Goal: Transaction & Acquisition: Book appointment/travel/reservation

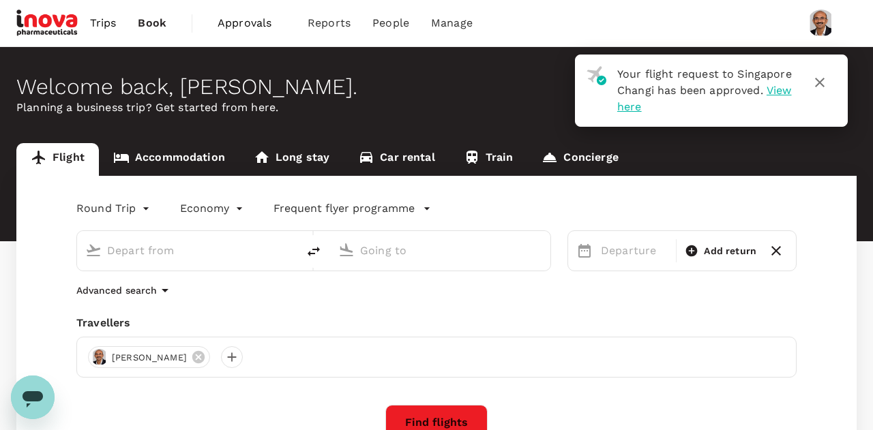
type input "roundtrip"
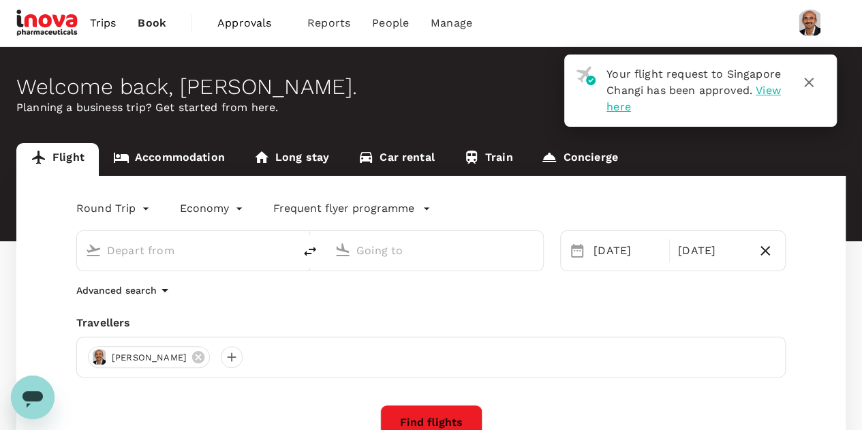
type input "Singapore Changi (SIN)"
type input "Suvarnabhumi Intl (BKK)"
click at [100, 26] on span "Trips" at bounding box center [103, 23] width 27 height 16
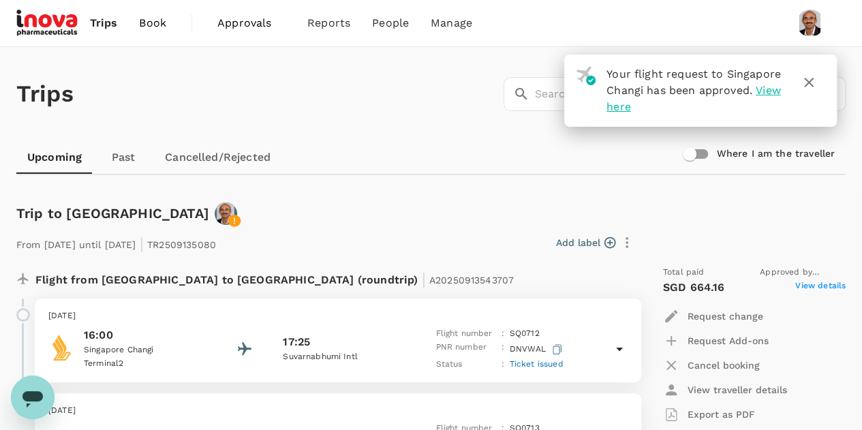
click at [814, 80] on icon "button" at bounding box center [809, 82] width 16 height 16
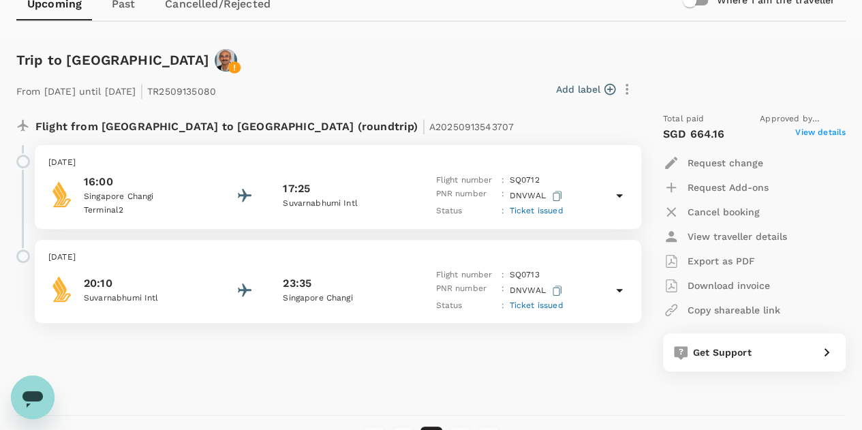
scroll to position [139, 0]
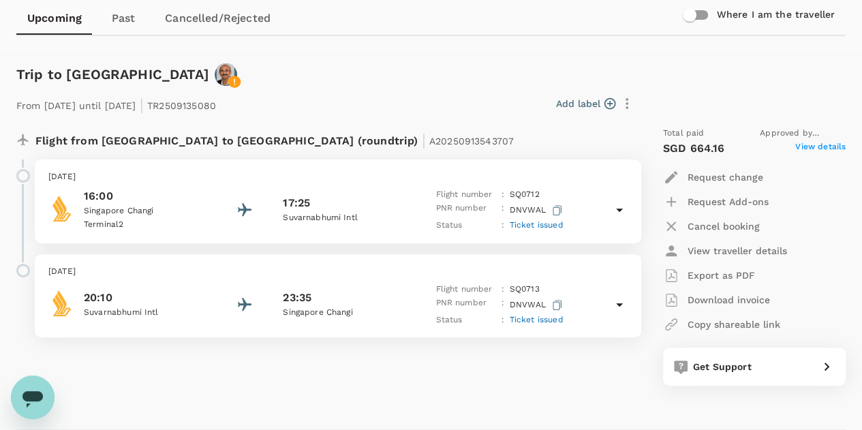
click at [121, 205] on p "Singapore Changi" at bounding box center [145, 211] width 123 height 14
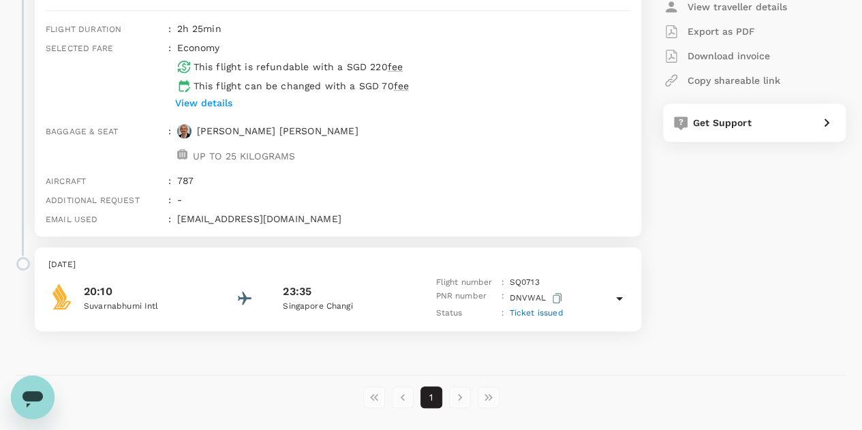
scroll to position [387, 0]
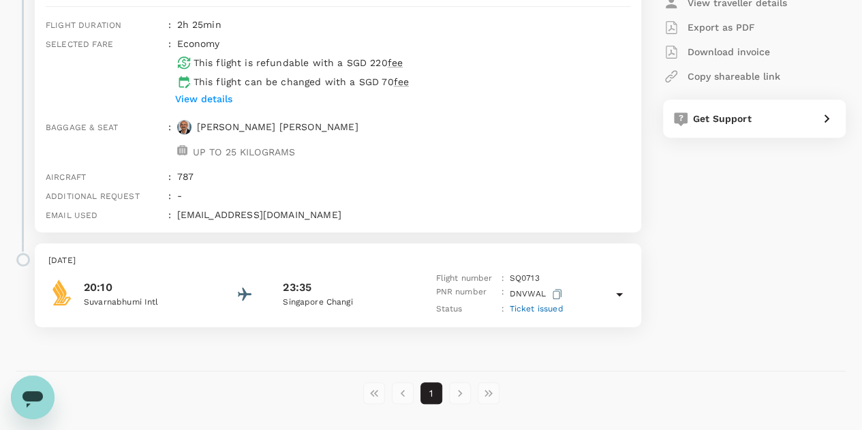
click at [212, 96] on p "View details" at bounding box center [203, 99] width 57 height 14
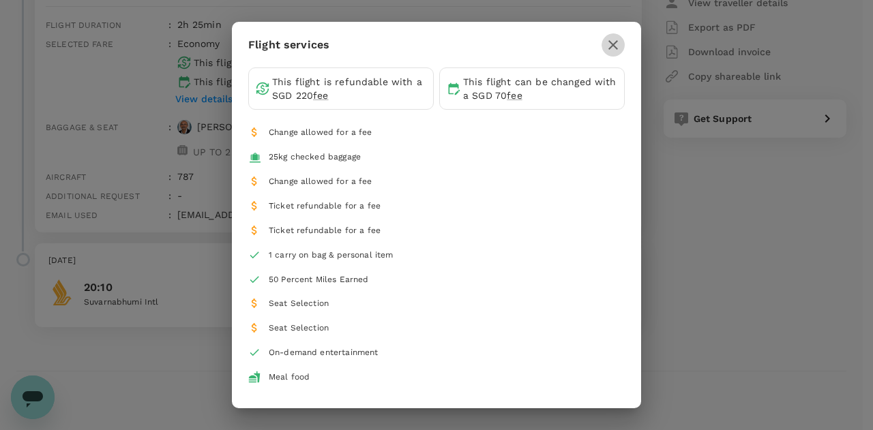
click at [608, 45] on icon "button" at bounding box center [613, 45] width 16 height 16
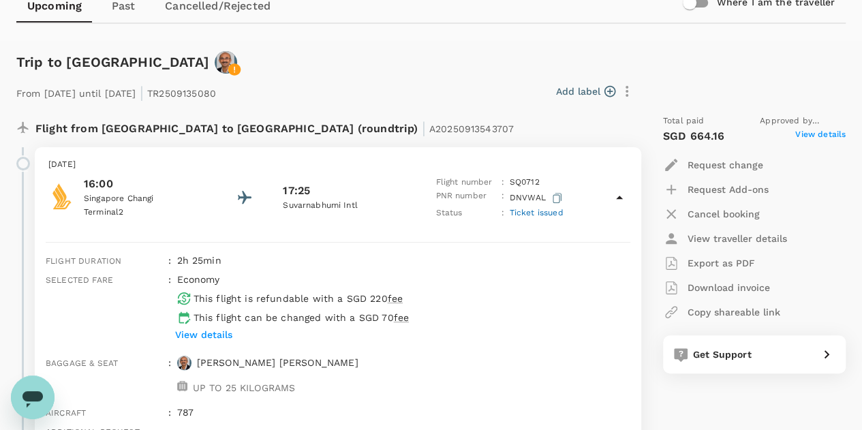
scroll to position [156, 0]
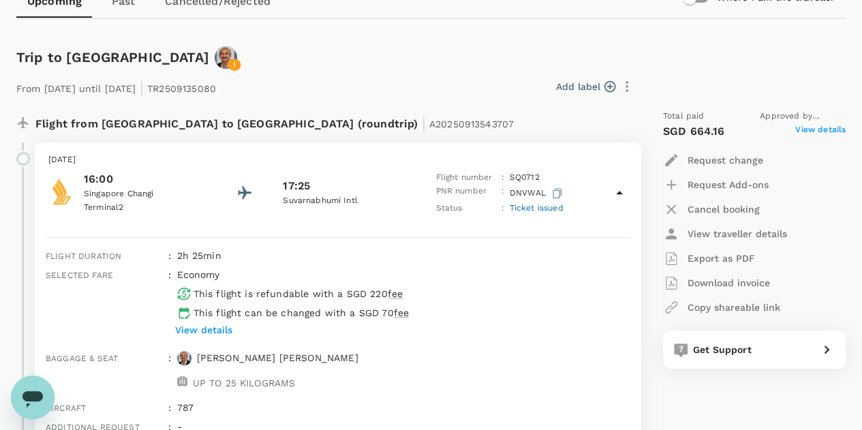
click at [543, 212] on span "Ticket issued" at bounding box center [537, 208] width 54 height 10
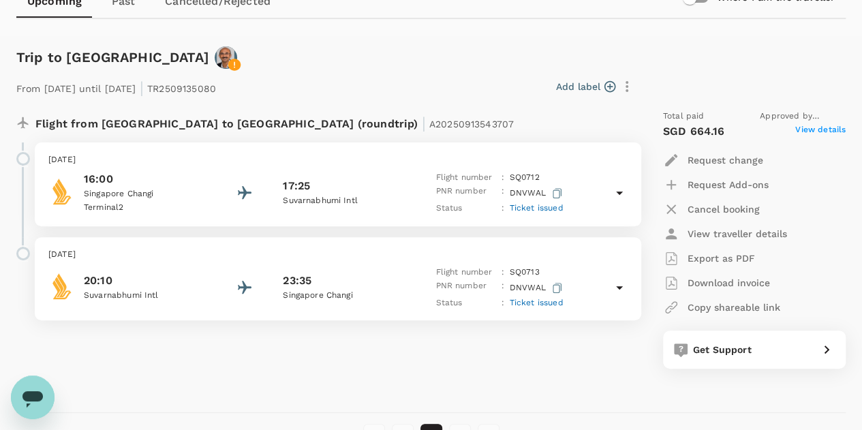
click at [616, 190] on icon at bounding box center [619, 193] width 16 height 16
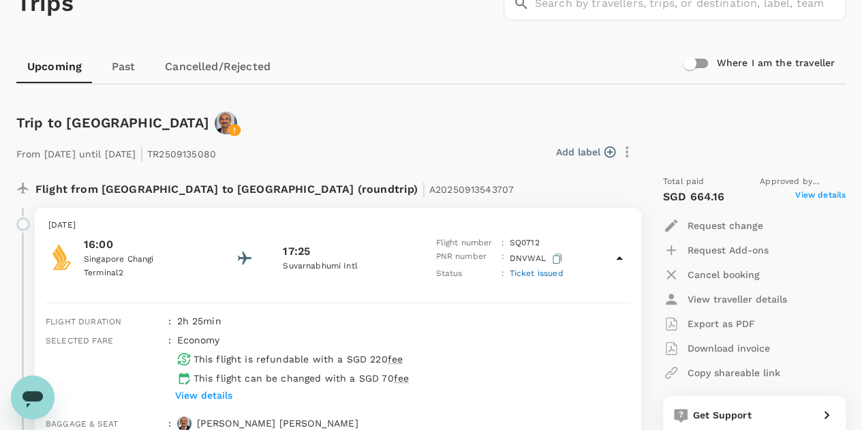
scroll to position [0, 0]
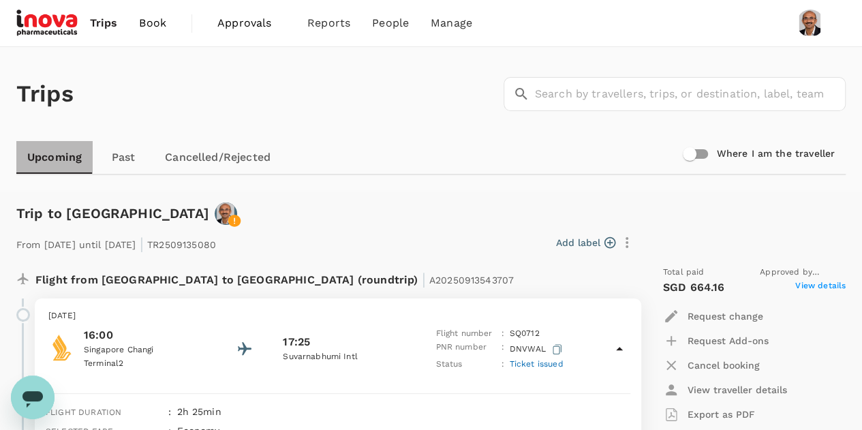
click at [49, 156] on link "Upcoming" at bounding box center [54, 157] width 76 height 33
drag, startPoint x: 49, startPoint y: 156, endPoint x: 55, endPoint y: 198, distance: 42.6
click at [49, 156] on link "Upcoming" at bounding box center [54, 157] width 76 height 33
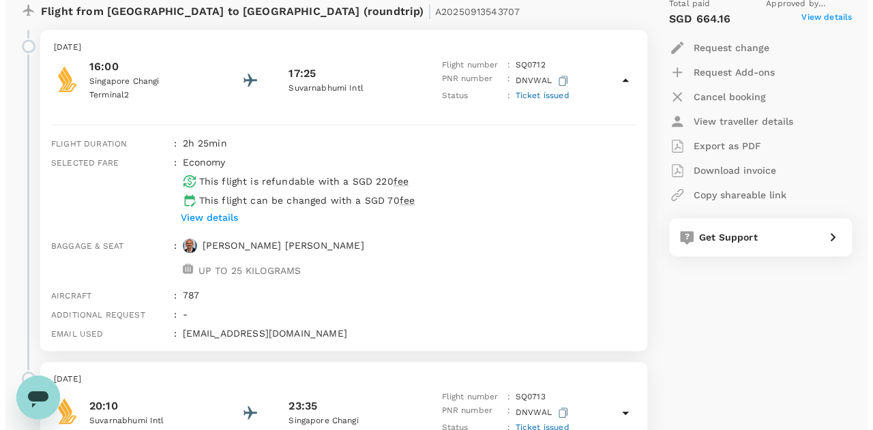
scroll to position [274, 0]
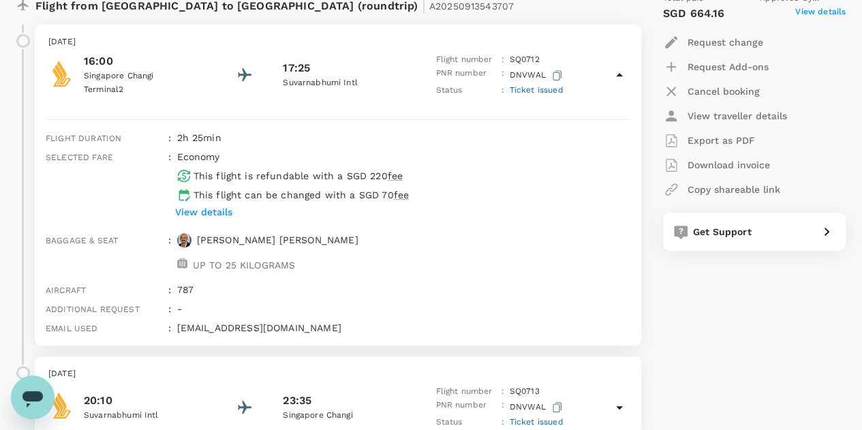
click at [215, 207] on p "View details" at bounding box center [203, 212] width 57 height 14
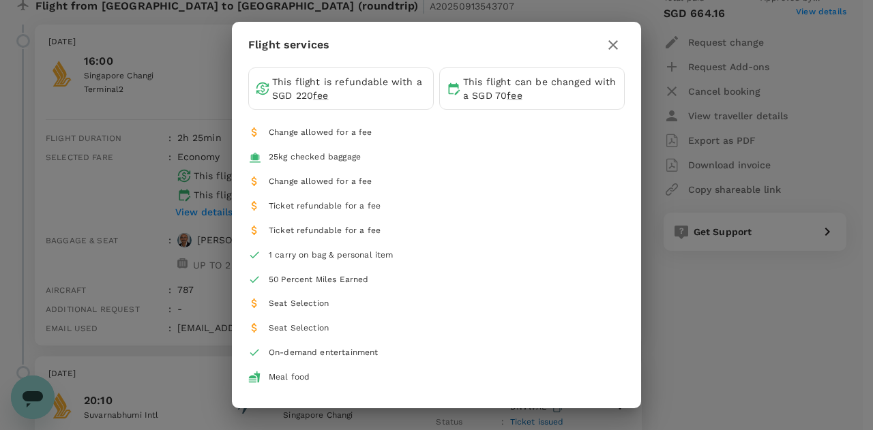
scroll to position [55, 0]
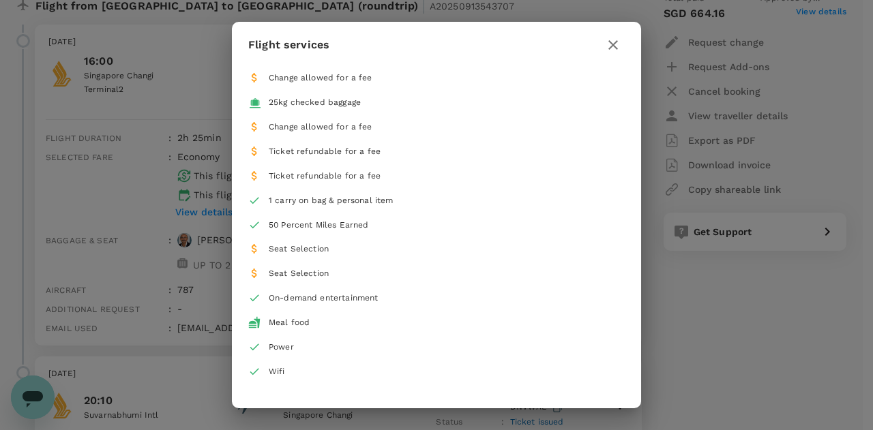
click at [423, 204] on div "1 carry on bag & personal item" at bounding box center [441, 201] width 345 height 14
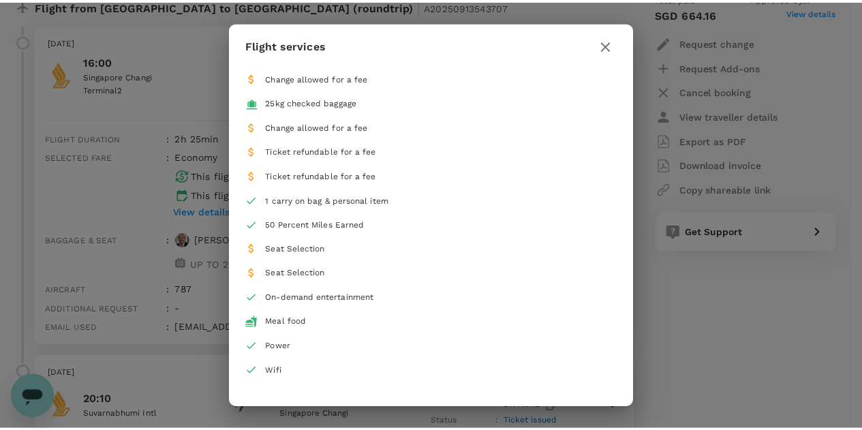
scroll to position [0, 0]
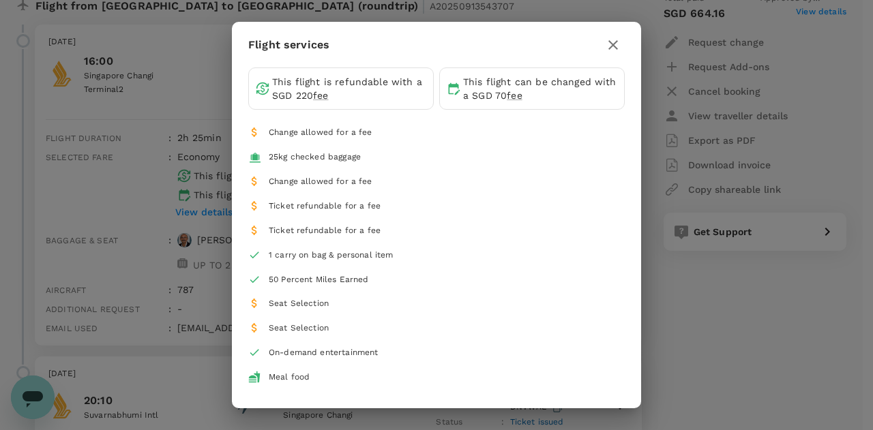
click at [615, 52] on button "button" at bounding box center [612, 44] width 23 height 23
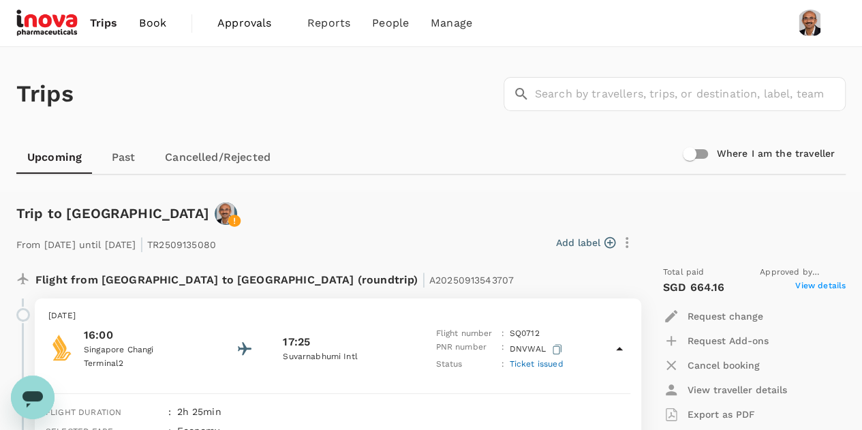
click at [824, 283] on span "View details" at bounding box center [821, 287] width 50 height 16
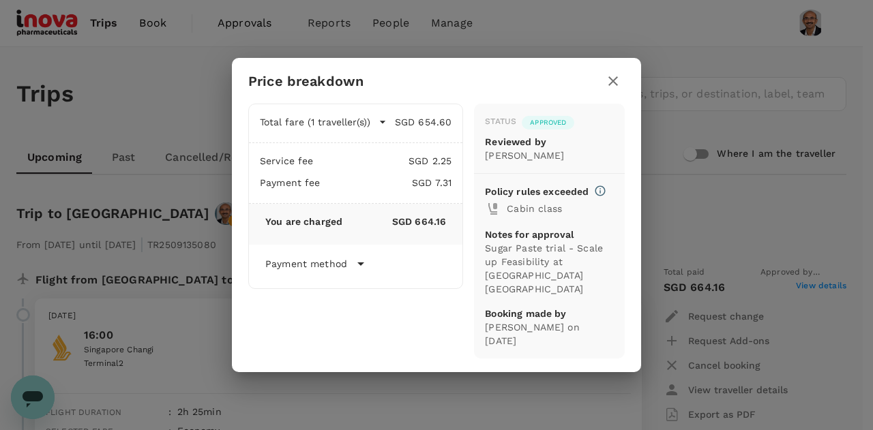
click at [615, 85] on icon "button" at bounding box center [613, 81] width 10 height 10
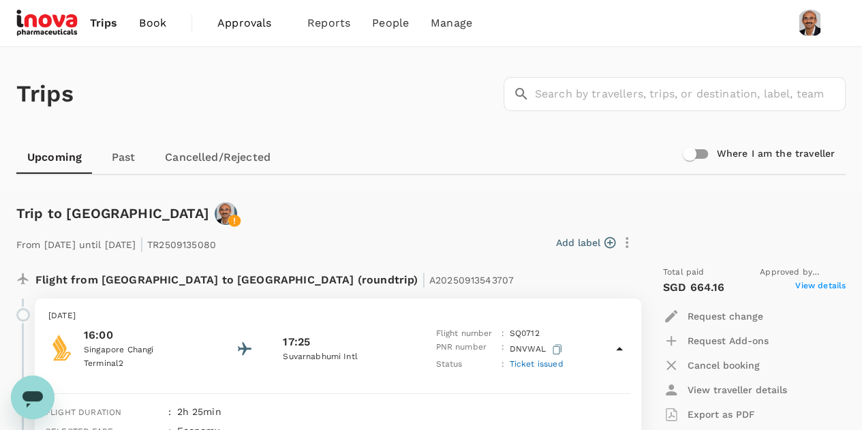
click at [106, 22] on span "Trips" at bounding box center [104, 23] width 28 height 16
click at [230, 27] on span "Approvals" at bounding box center [251, 23] width 68 height 16
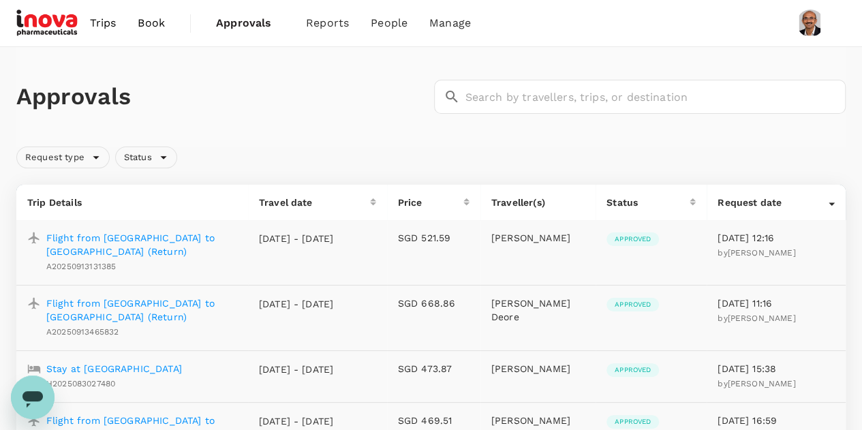
click at [149, 28] on span "Book" at bounding box center [151, 23] width 27 height 16
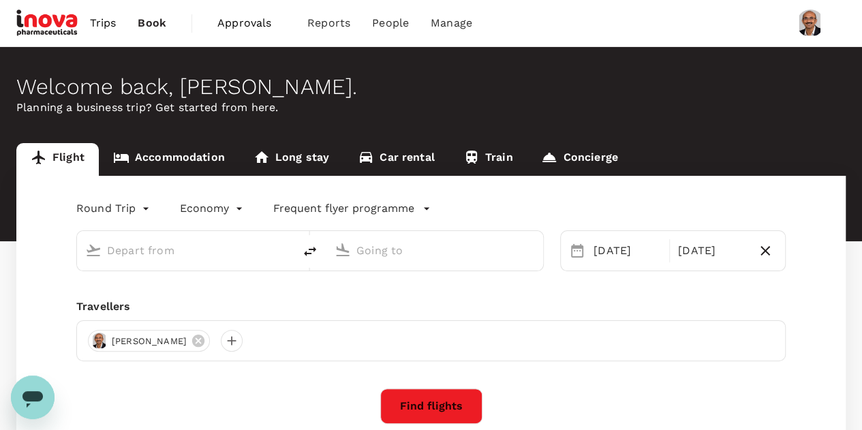
type input "Singapore Changi (SIN)"
type input "Suvarnabhumi Intl (BKK)"
type input "Singapore Changi (SIN)"
type input "Suvarnabhumi Intl (BKK)"
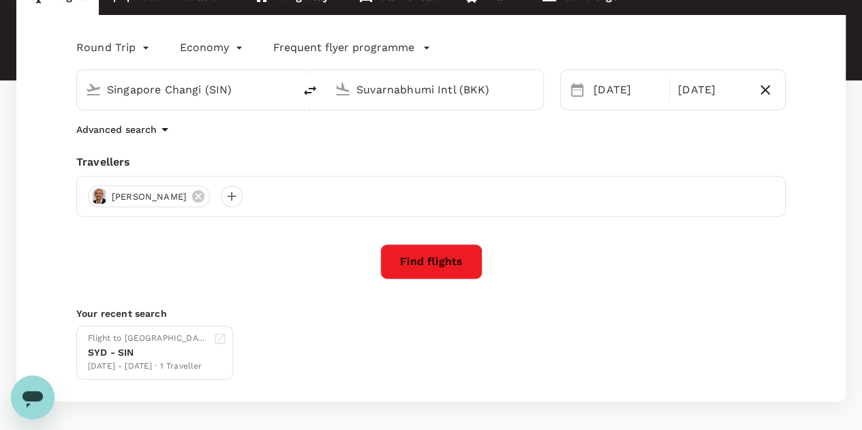
scroll to position [108, 0]
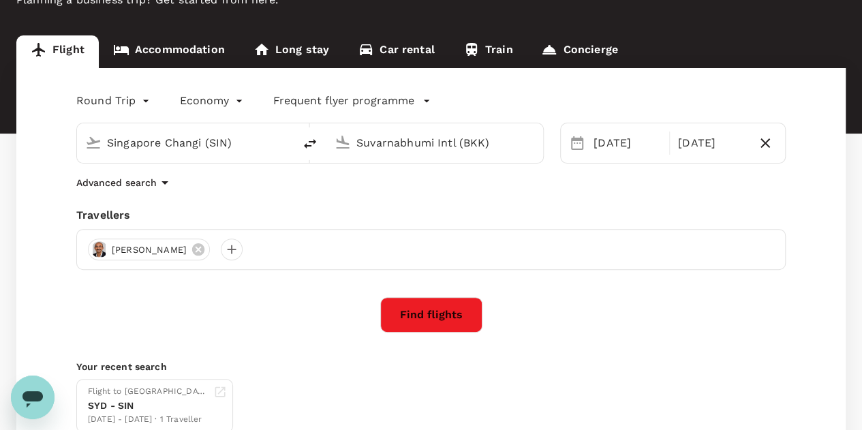
click at [193, 48] on link "Accommodation" at bounding box center [169, 51] width 140 height 33
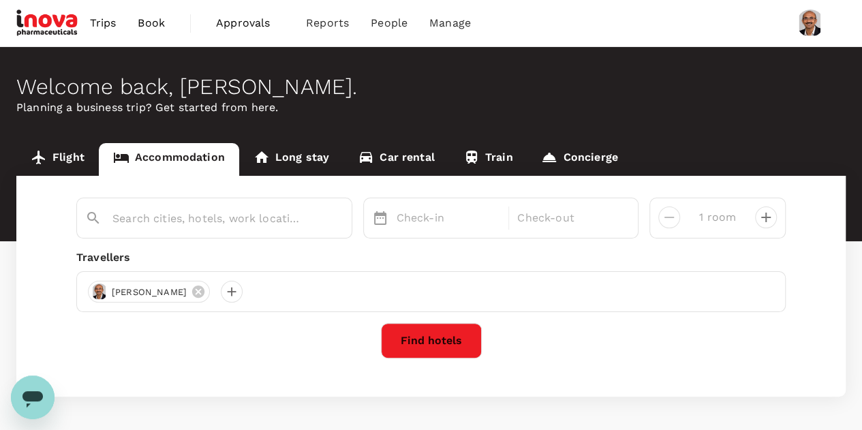
click at [108, 17] on span "Trips" at bounding box center [103, 23] width 27 height 16
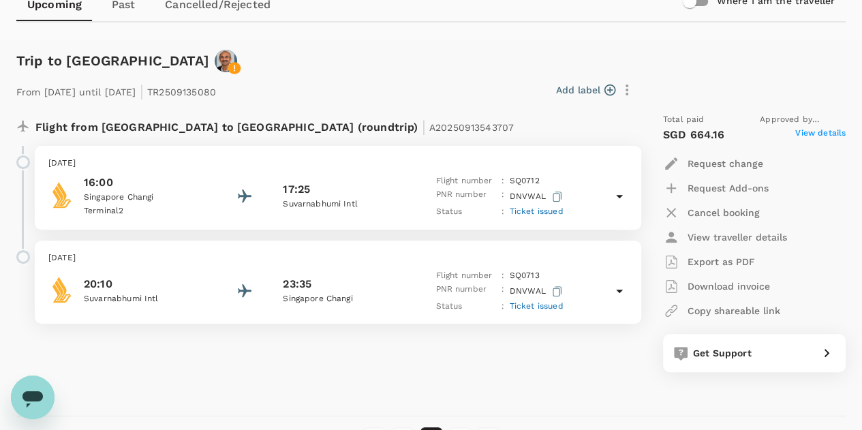
scroll to position [154, 0]
click at [212, 74] on div "From 16 Sep 2025 until 19 Sep 2025 | TR2509135080" at bounding box center [113, 86] width 205 height 30
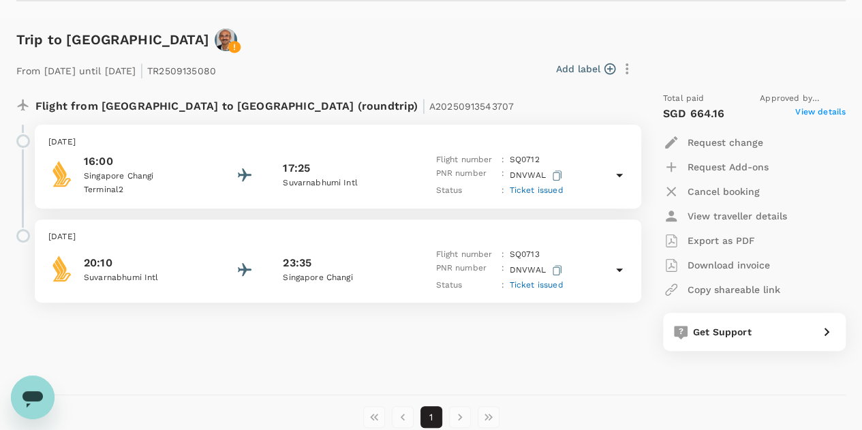
scroll to position [175, 0]
click at [149, 182] on p "Singapore Changi" at bounding box center [145, 176] width 123 height 14
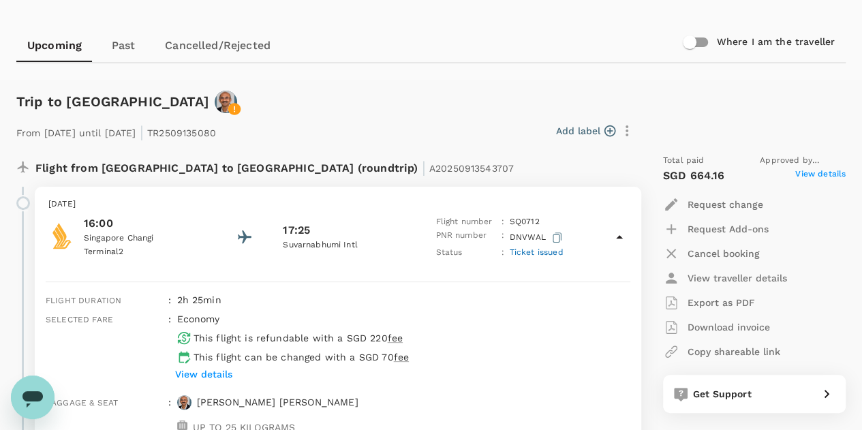
scroll to position [0, 0]
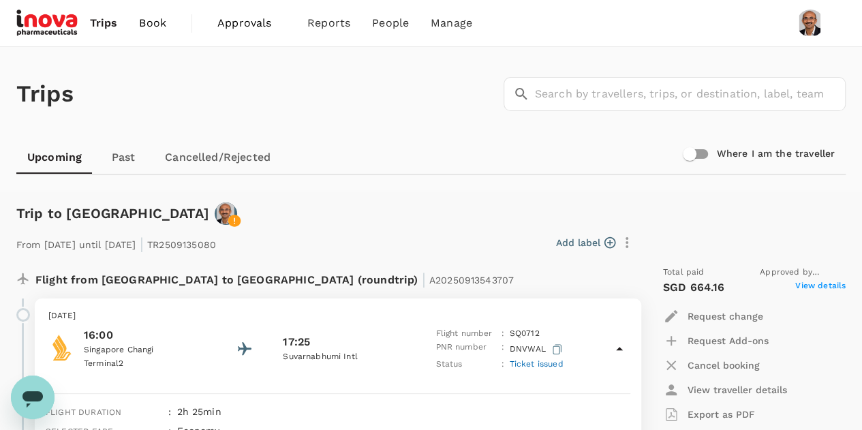
click at [46, 14] on img at bounding box center [47, 23] width 63 height 30
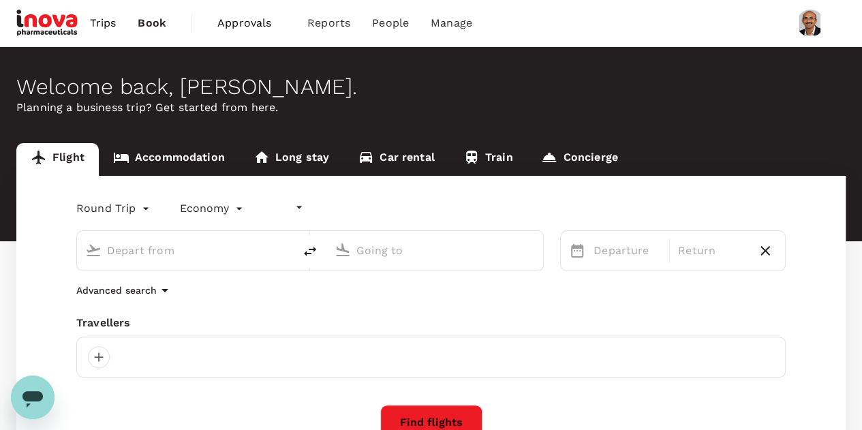
type input "undefined, undefined (any)"
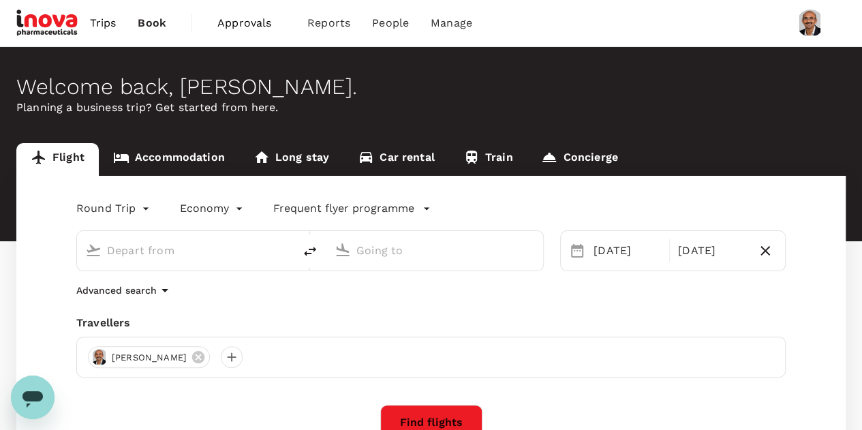
type input "Singapore Changi (SIN)"
type input "Suvarnabhumi Intl (BKK)"
type input "Singapore Changi (SIN)"
type input "Suvarnabhumi Intl (BKK)"
click at [194, 163] on link "Accommodation" at bounding box center [169, 159] width 140 height 33
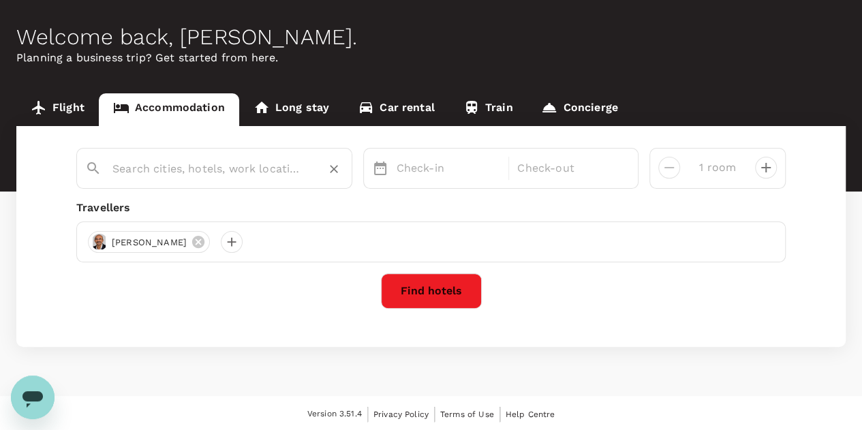
scroll to position [50, 0]
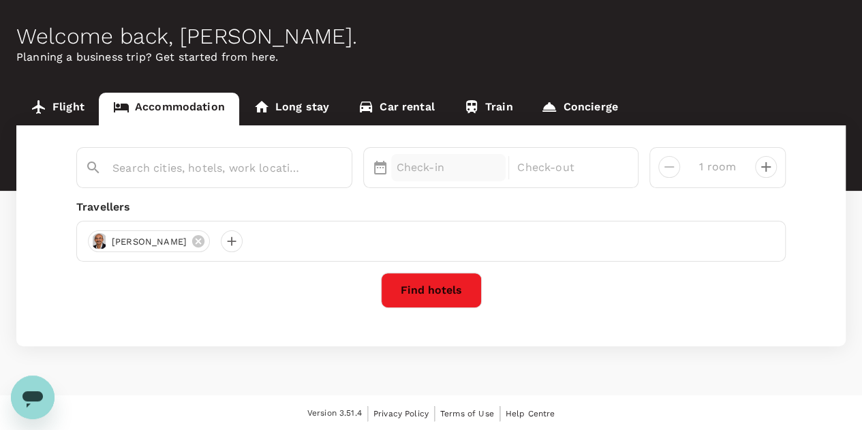
click at [435, 157] on div "Check-in" at bounding box center [448, 167] width 115 height 27
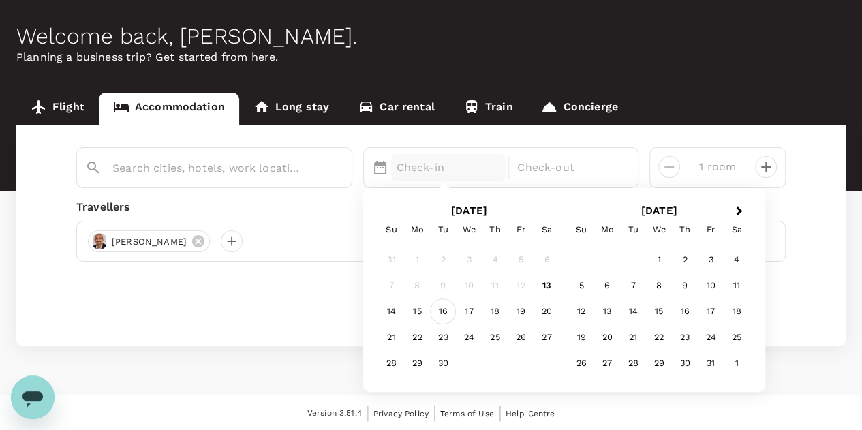
click at [447, 311] on div "16" at bounding box center [443, 312] width 26 height 26
click at [517, 312] on div "19" at bounding box center [521, 312] width 26 height 26
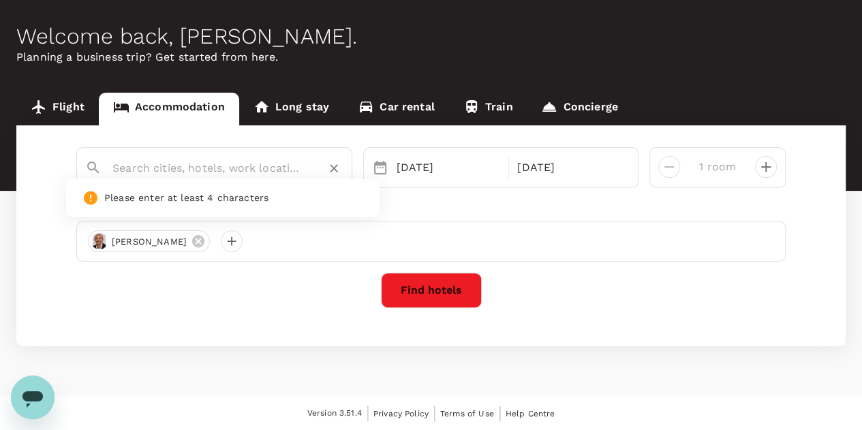
click at [238, 174] on input "text" at bounding box center [208, 167] width 193 height 21
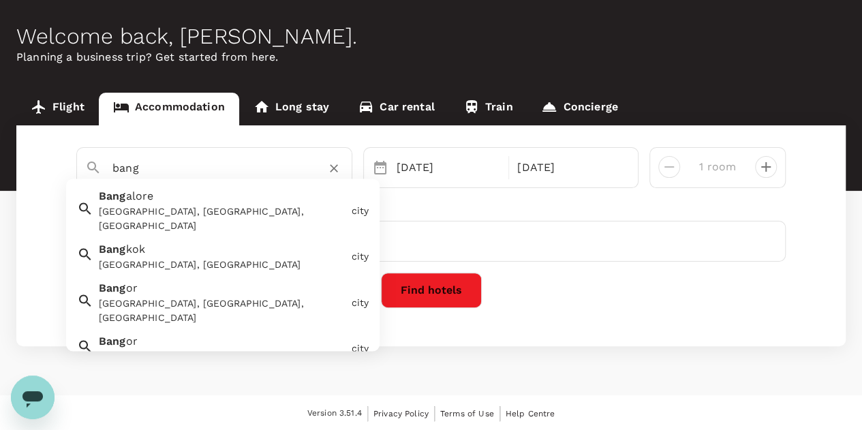
click at [126, 243] on span "kok" at bounding box center [135, 249] width 19 height 13
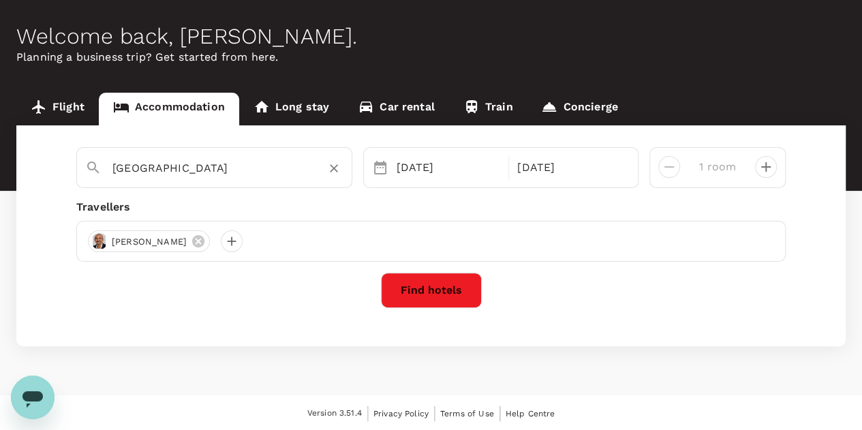
type input "Bangkok"
click at [431, 295] on button "Find hotels" at bounding box center [431, 290] width 101 height 35
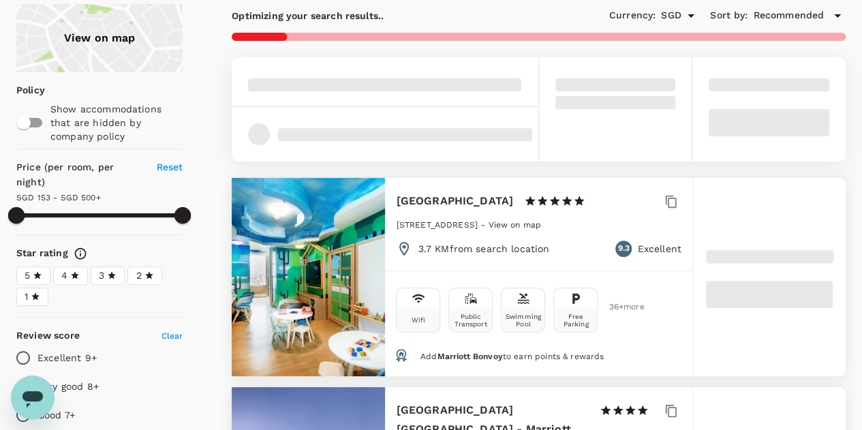
scroll to position [136, 0]
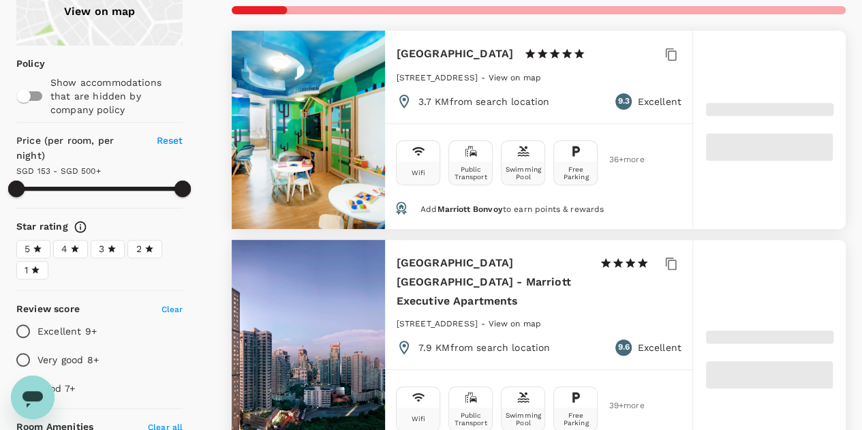
type input "499.79"
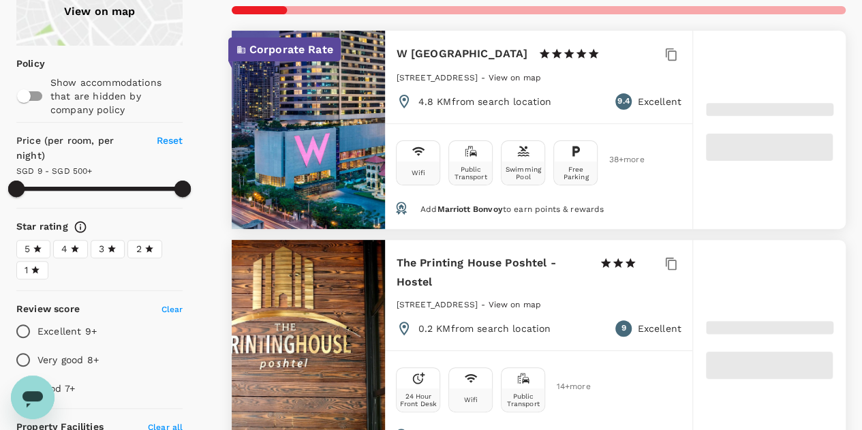
type input "8.79"
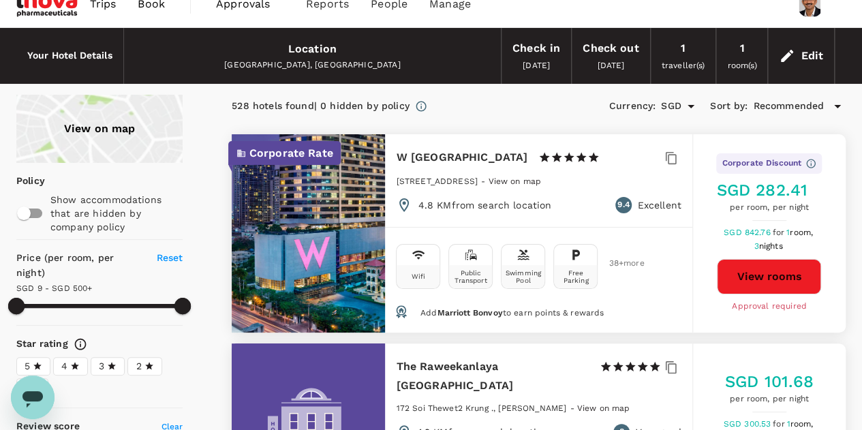
scroll to position [0, 0]
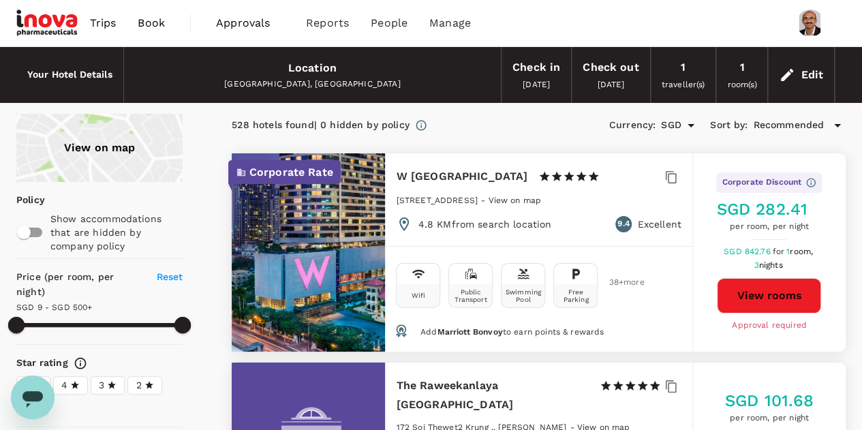
click at [103, 140] on div "View on map" at bounding box center [99, 148] width 166 height 68
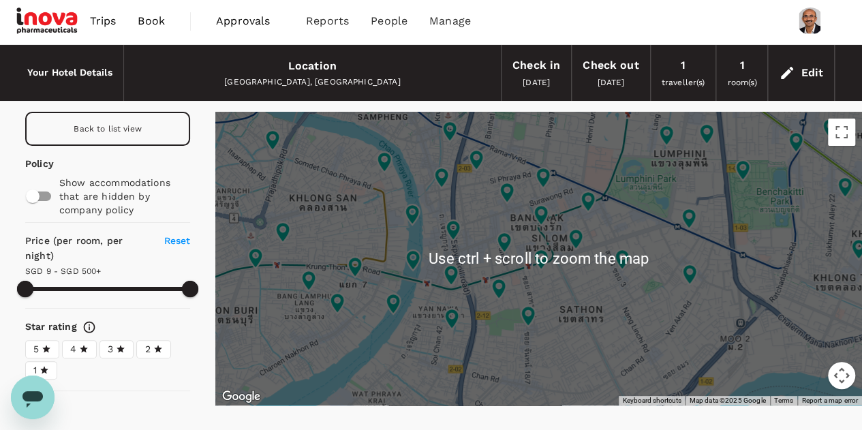
scroll to position [3, 0]
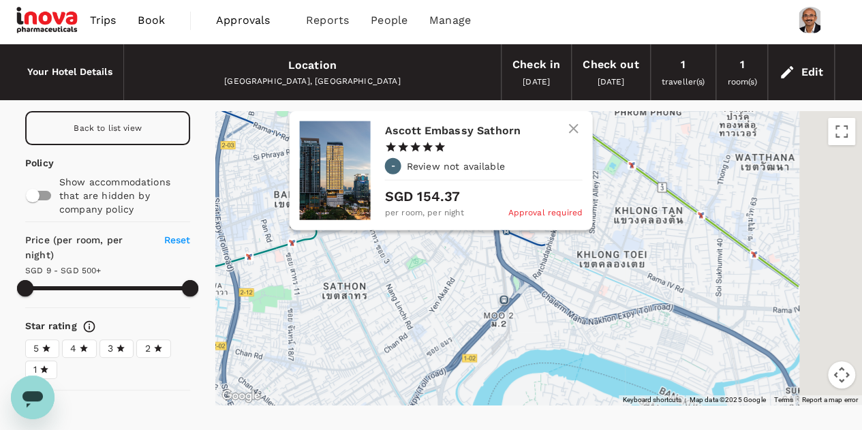
drag, startPoint x: 819, startPoint y: 234, endPoint x: 581, endPoint y: 212, distance: 238.9
click at [581, 212] on div "Ascott Embassy Sathorn 1 Star 2 Stars 3 Stars 4 Stars 5 Stars - Review not avai…" at bounding box center [441, 170] width 303 height 119
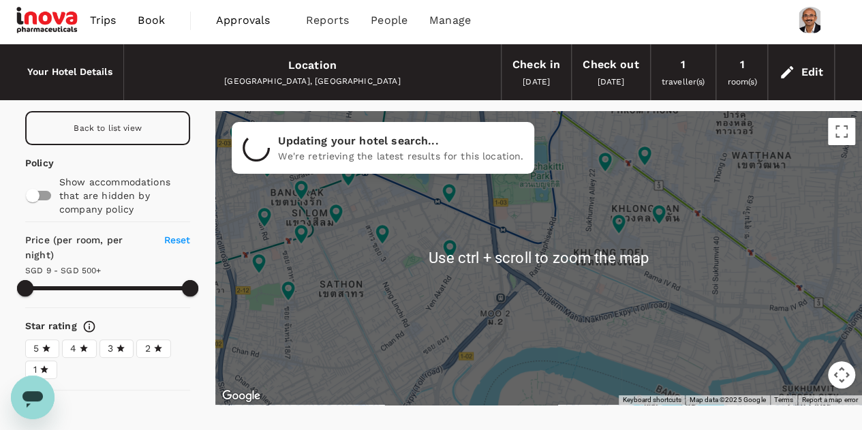
scroll to position [0, 0]
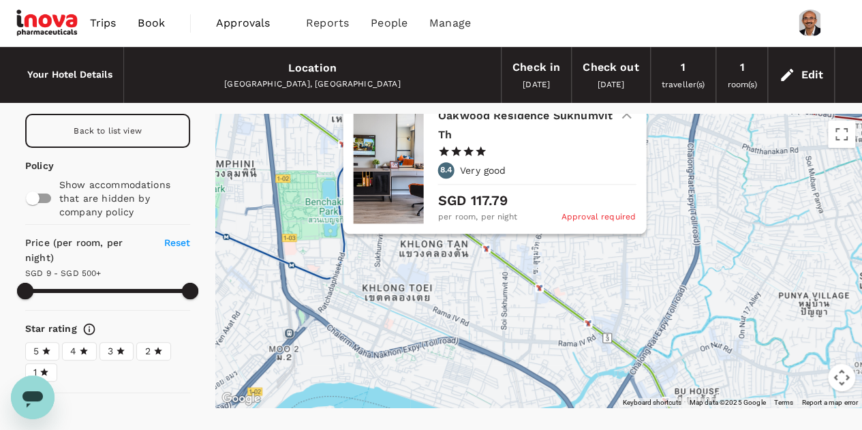
drag, startPoint x: 718, startPoint y: 215, endPoint x: 496, endPoint y: 253, distance: 226.0
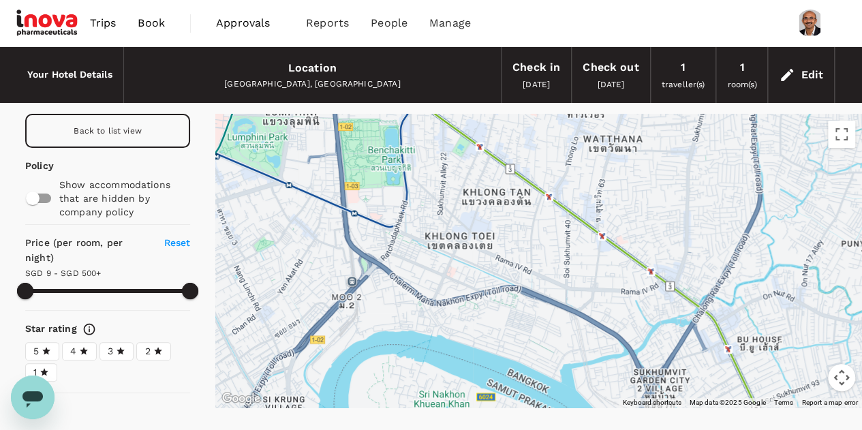
drag, startPoint x: 547, startPoint y: 238, endPoint x: 611, endPoint y: 187, distance: 81.0
click at [611, 187] on div at bounding box center [538, 261] width 647 height 294
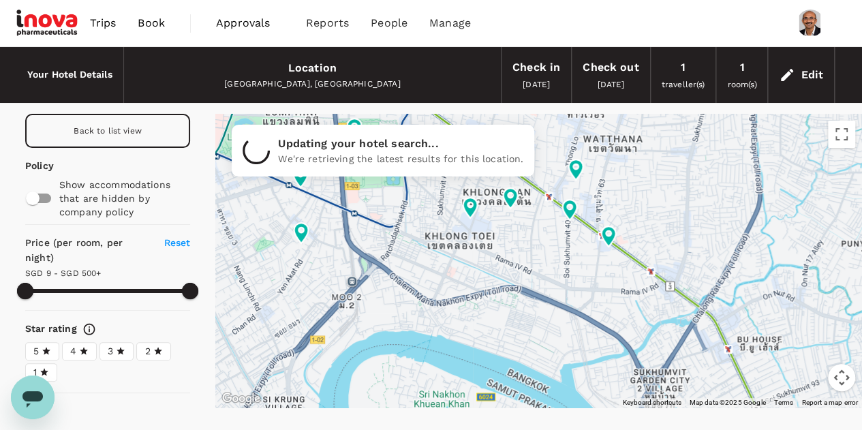
click at [112, 127] on span "Back to list view" at bounding box center [108, 131] width 68 height 10
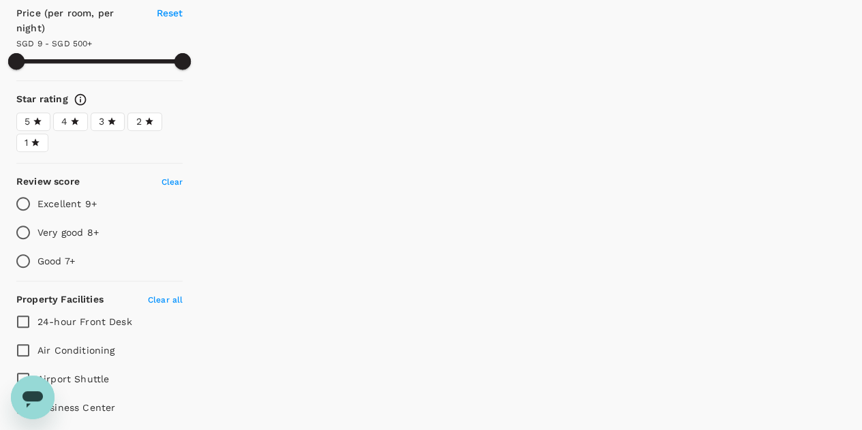
type input "499.79"
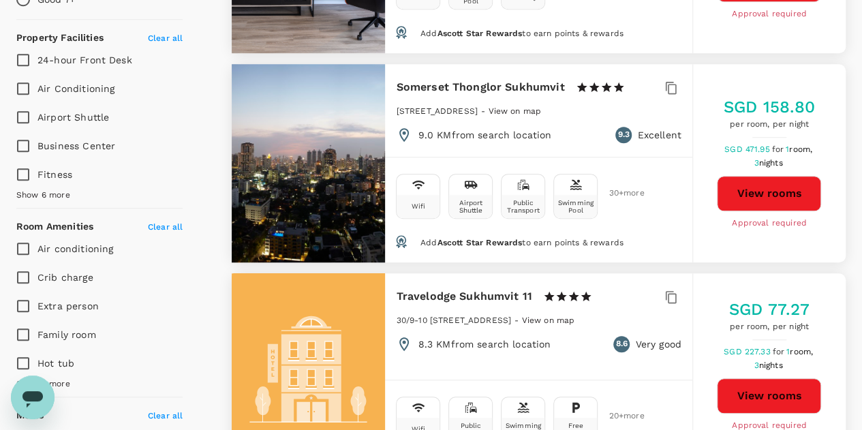
scroll to position [525, 0]
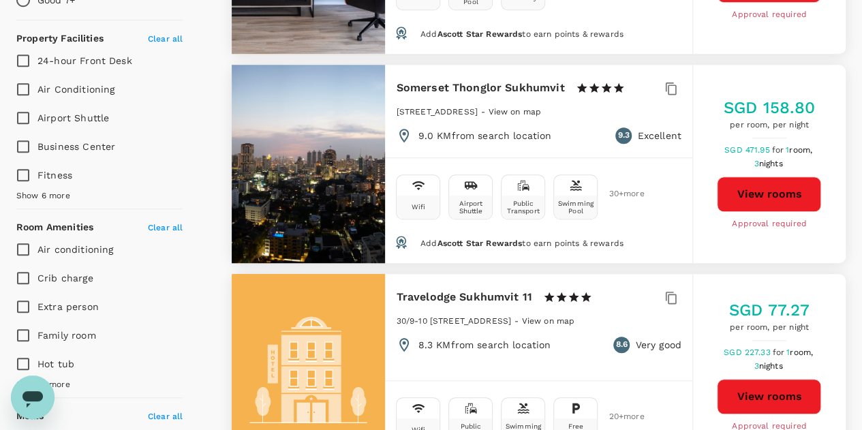
click at [27, 168] on input "Fitness" at bounding box center [23, 175] width 29 height 29
checkbox input "true"
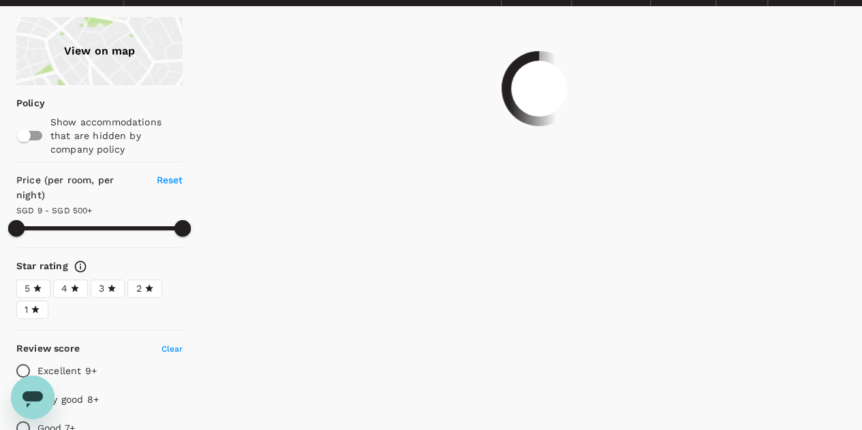
scroll to position [0, 0]
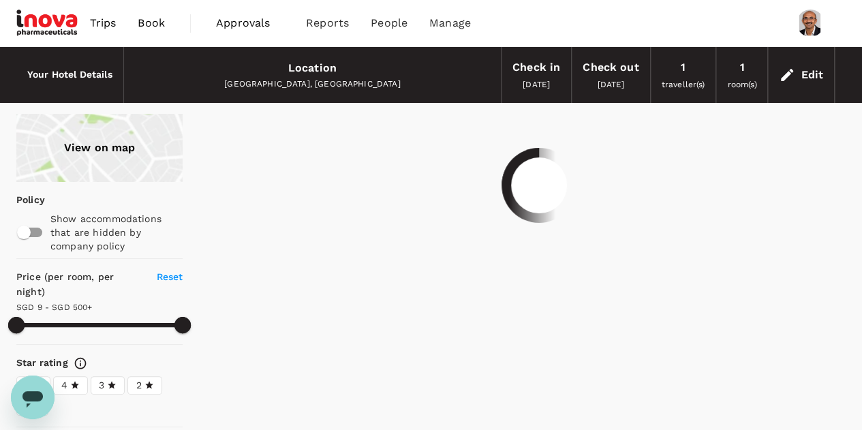
type input "499.79"
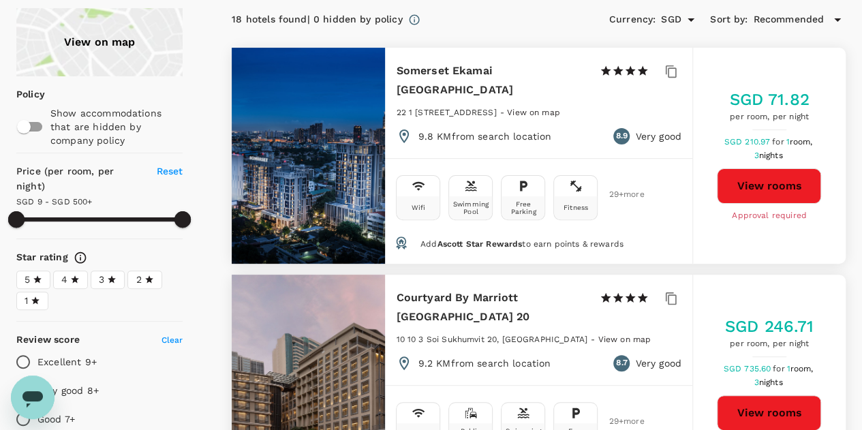
scroll to position [118, 0]
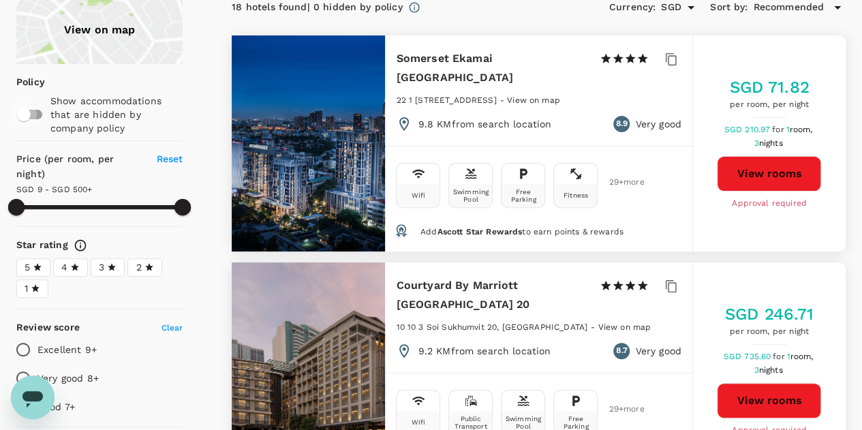
click at [40, 110] on input "checkbox" at bounding box center [24, 115] width 78 height 26
checkbox input "true"
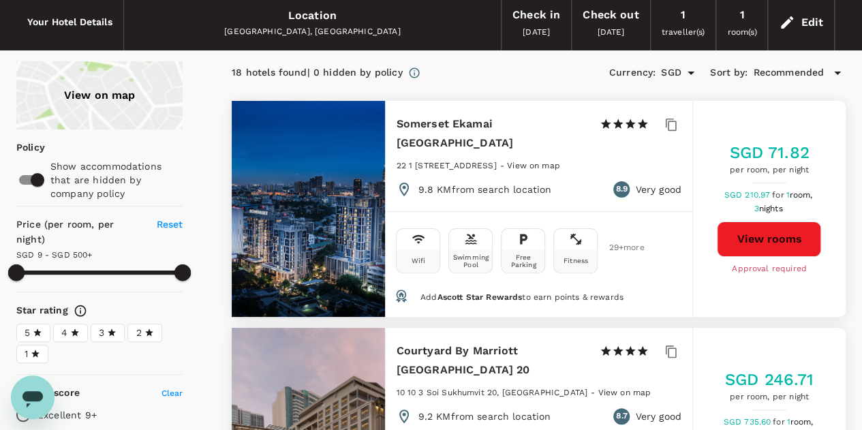
scroll to position [0, 0]
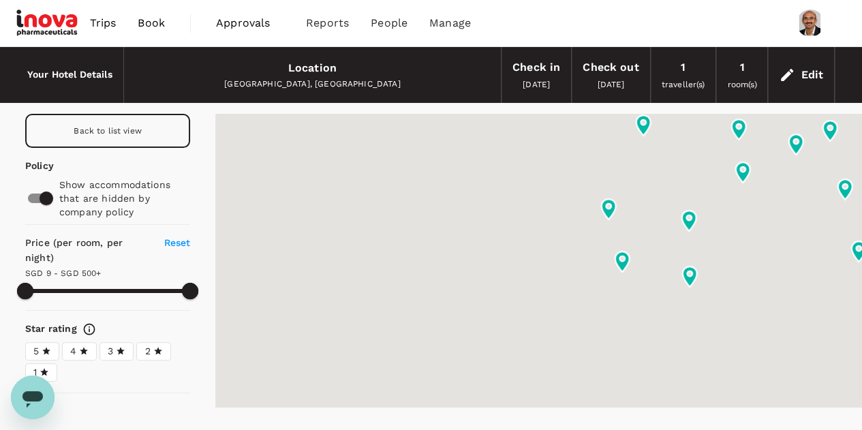
type input "499.79"
click at [35, 19] on img at bounding box center [47, 23] width 63 height 30
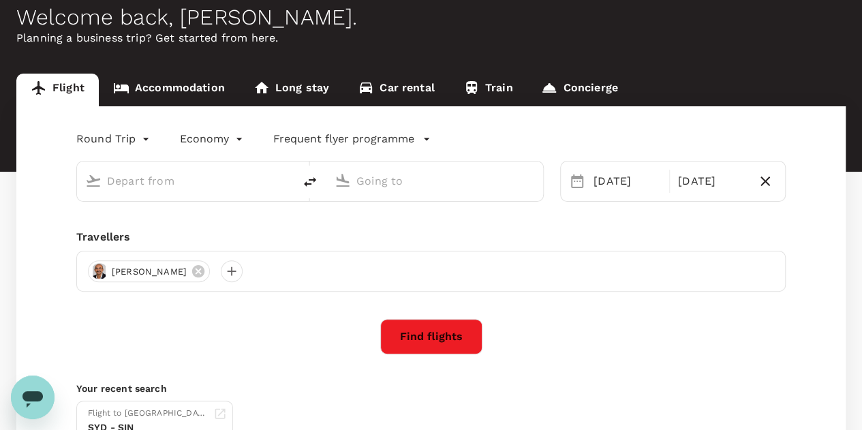
scroll to position [70, 0]
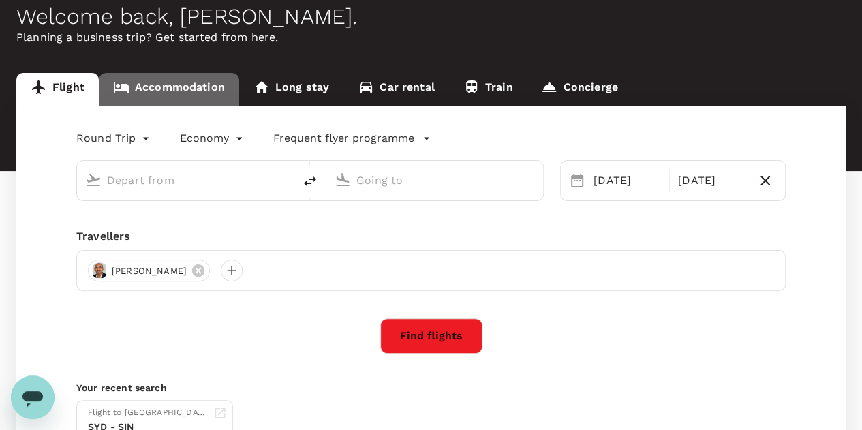
click at [176, 85] on link "Accommodation" at bounding box center [169, 89] width 140 height 33
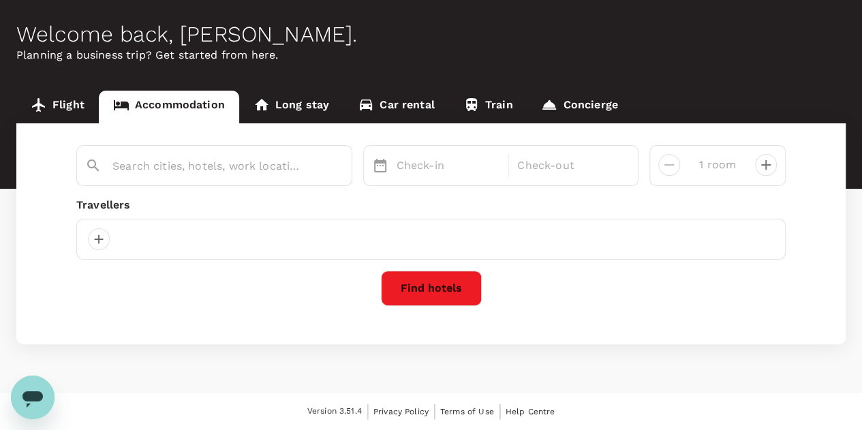
type input "Bangkok"
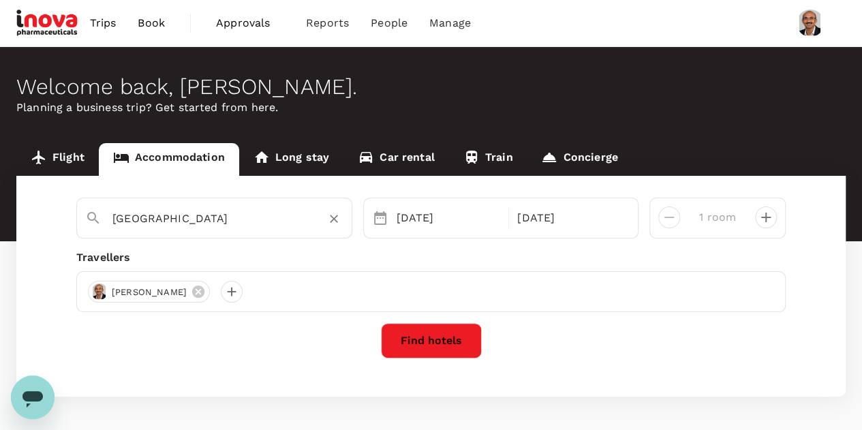
scroll to position [50, 0]
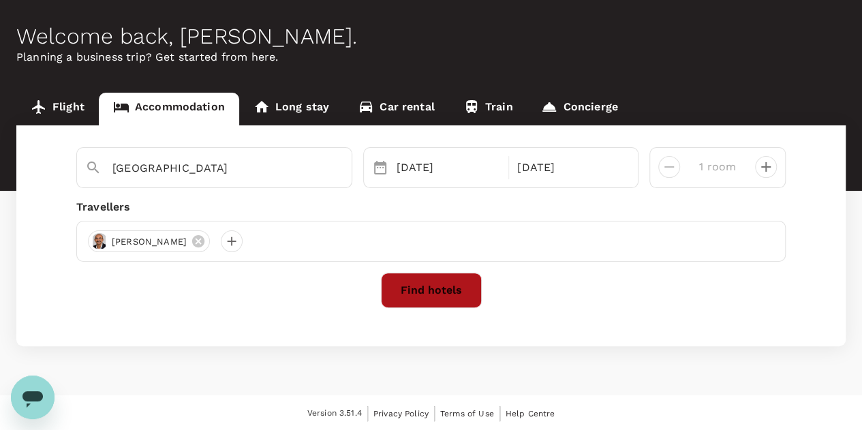
click at [428, 293] on button "Find hotels" at bounding box center [431, 290] width 101 height 35
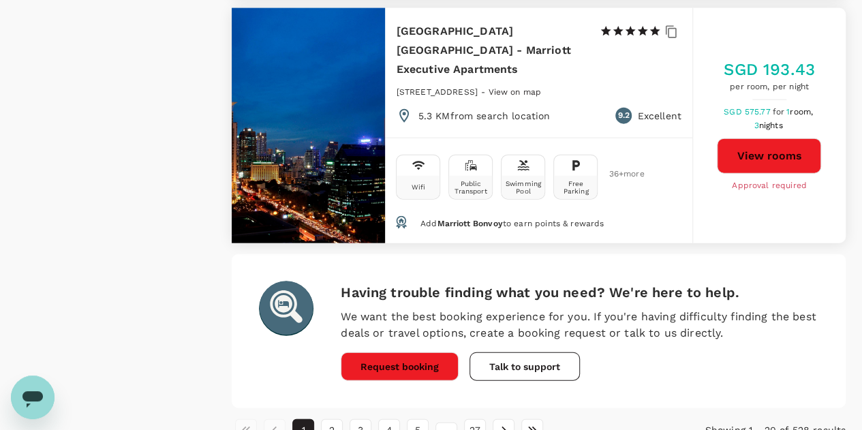
scroll to position [4100, 0]
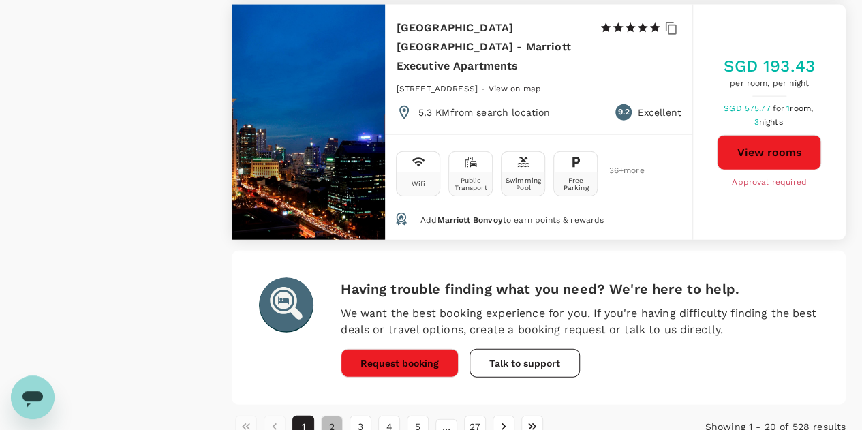
click at [334, 416] on button "2" at bounding box center [332, 427] width 22 height 22
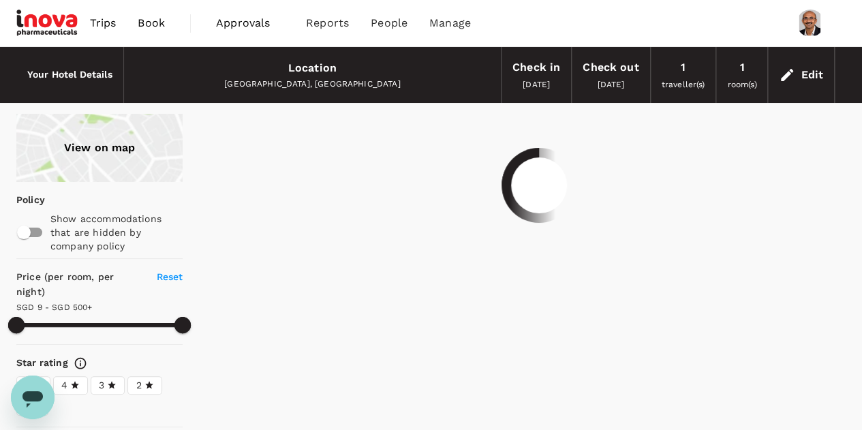
scroll to position [0, 0]
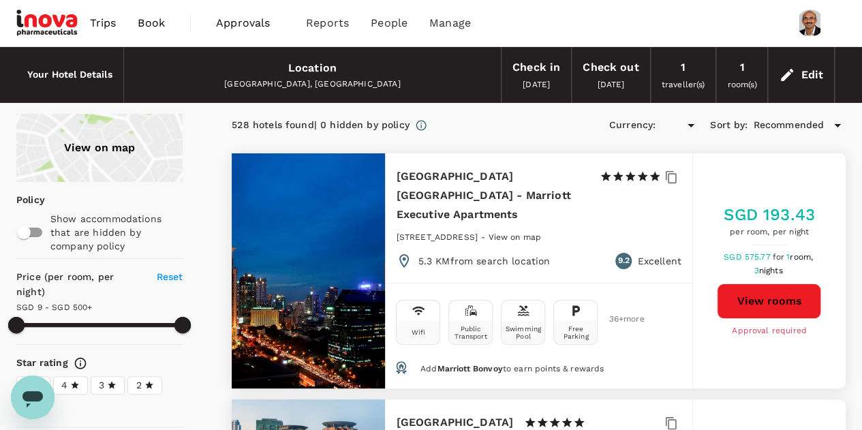
type input "499.79"
type input "SGD"
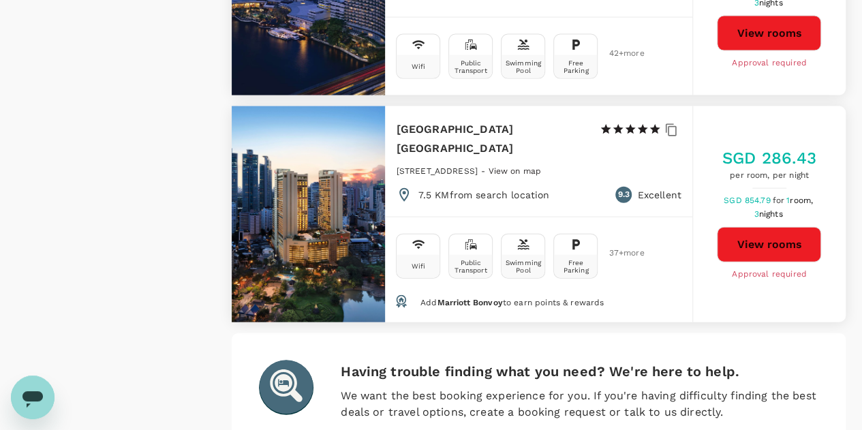
scroll to position [4043, 0]
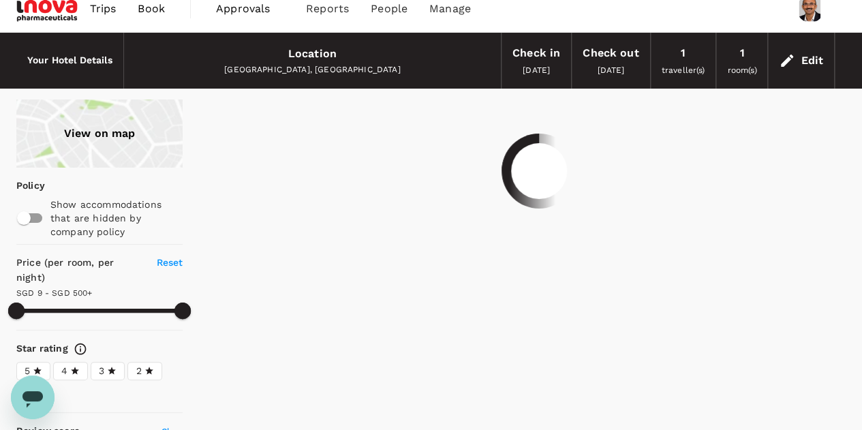
scroll to position [0, 0]
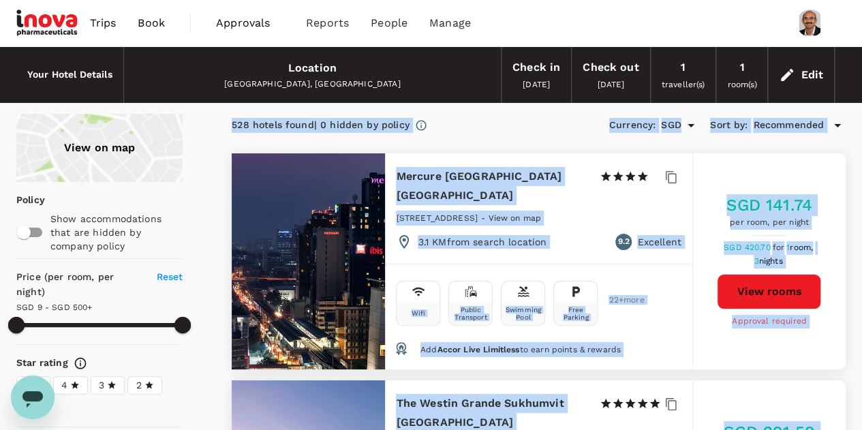
click at [513, 133] on div "528 hotels found | 0 hidden by policy Currency : SGD Sort by : Recommended" at bounding box center [539, 125] width 614 height 23
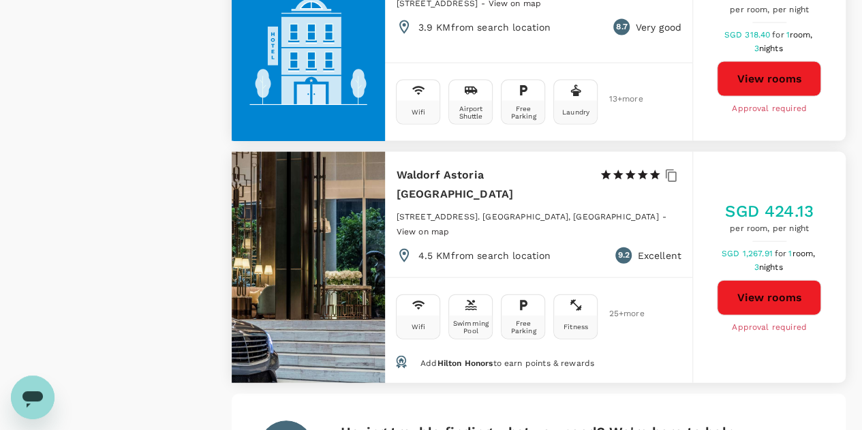
scroll to position [4060, 0]
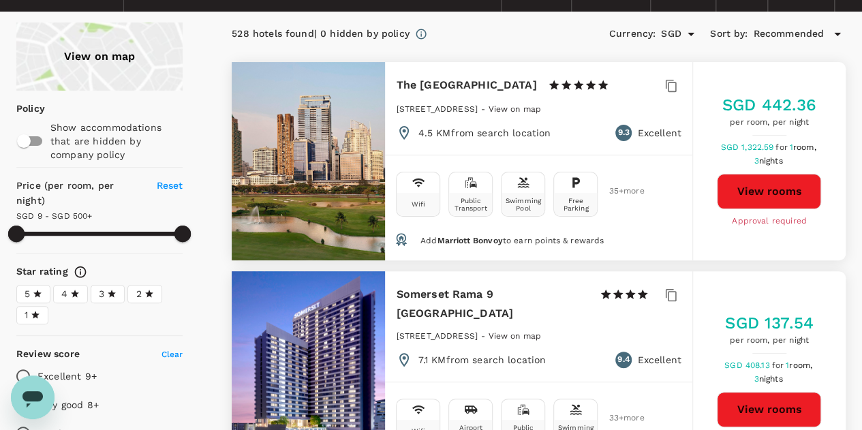
scroll to position [0, 0]
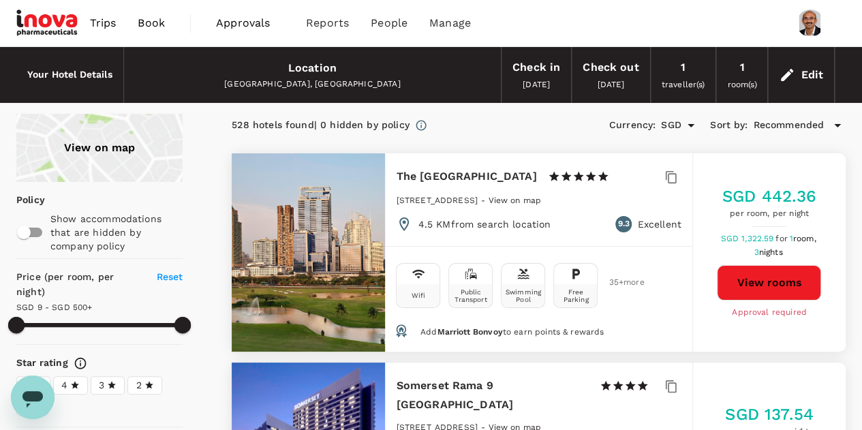
type input "499.79"
click at [33, 228] on input "checkbox" at bounding box center [24, 232] width 78 height 26
checkbox input "true"
click at [113, 147] on div "View on map" at bounding box center [99, 148] width 166 height 68
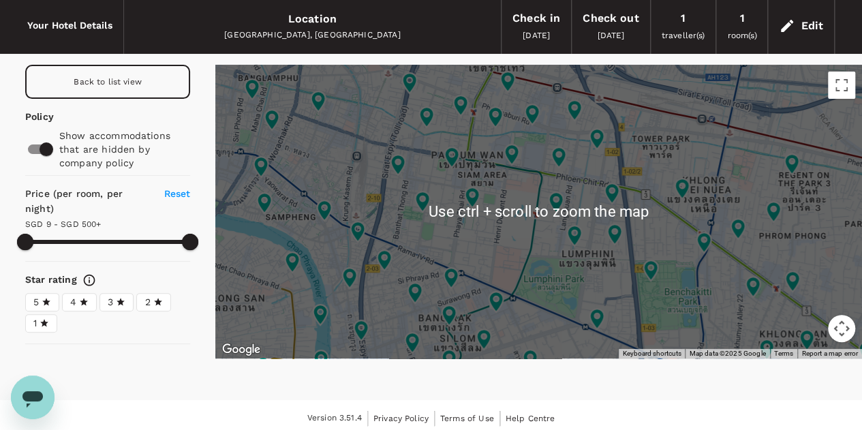
scroll to position [55, 0]
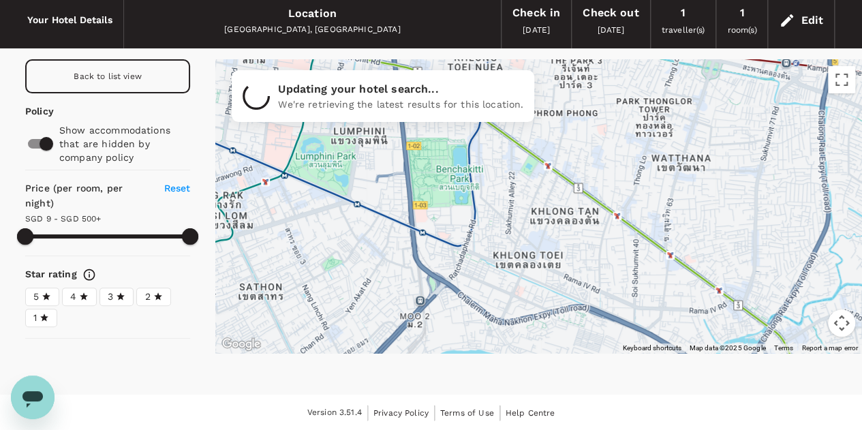
drag, startPoint x: 759, startPoint y: 257, endPoint x: 513, endPoint y: 132, distance: 276.2
click at [513, 132] on div at bounding box center [747, 361] width 873 height 545
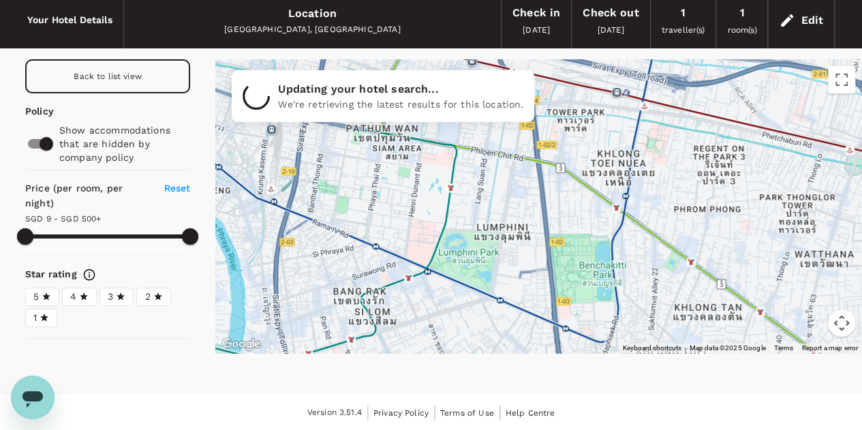
drag, startPoint x: 663, startPoint y: 252, endPoint x: 822, endPoint y: 357, distance: 190.4
click at [822, 357] on div "Your Hotel Details Location Bangkok, Thailand Check in 16 Sep 2025 Check out 19…" at bounding box center [431, 183] width 862 height 380
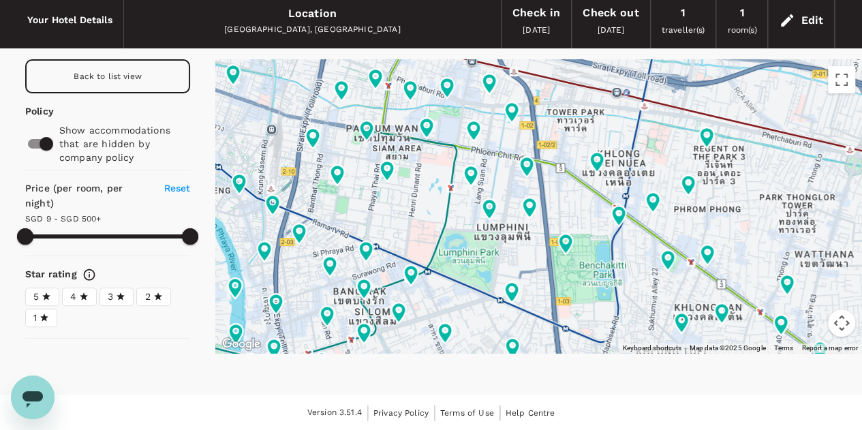
click at [602, 190] on div at bounding box center [538, 206] width 647 height 294
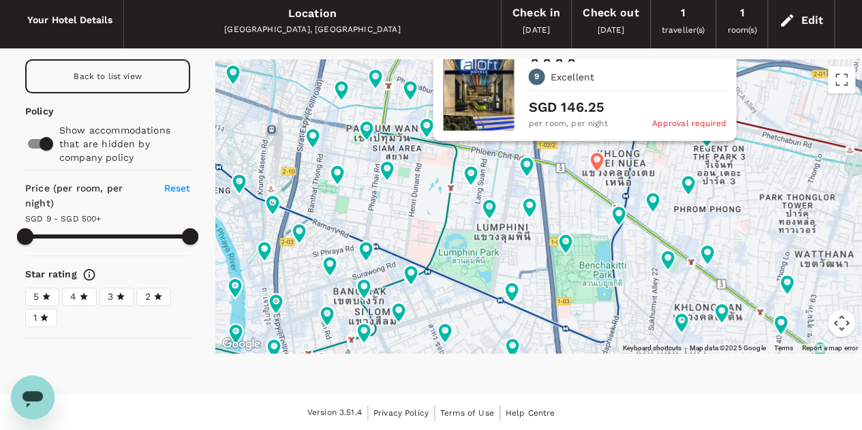
click at [606, 173] on icon at bounding box center [597, 162] width 25 height 25
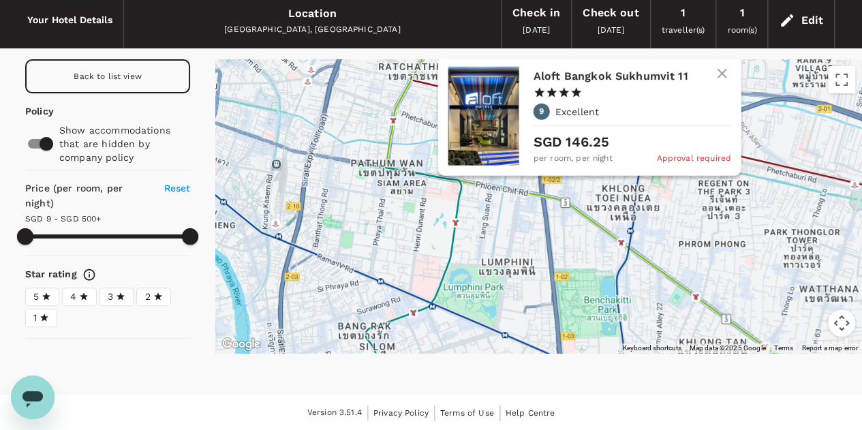
drag, startPoint x: 599, startPoint y: 162, endPoint x: 603, endPoint y: 201, distance: 39.8
click at [603, 201] on icon at bounding box center [602, 197] width 14 height 20
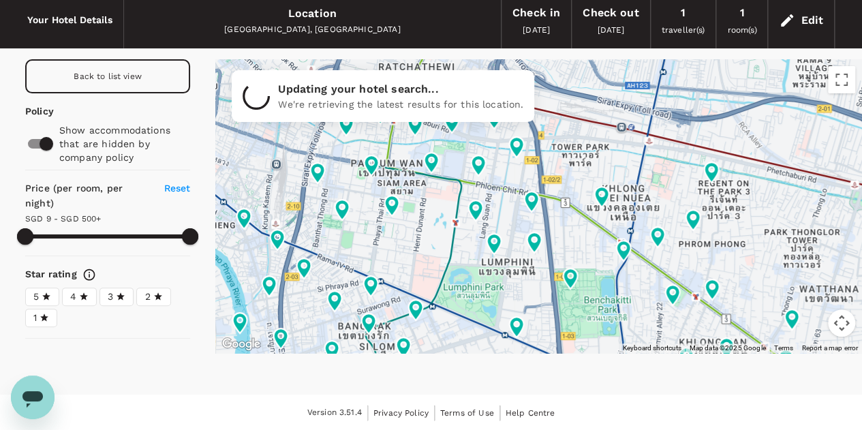
click at [55, 306] on label "5" at bounding box center [42, 297] width 34 height 18
click at [0, 0] on input "5" at bounding box center [0, 0] width 0 height 0
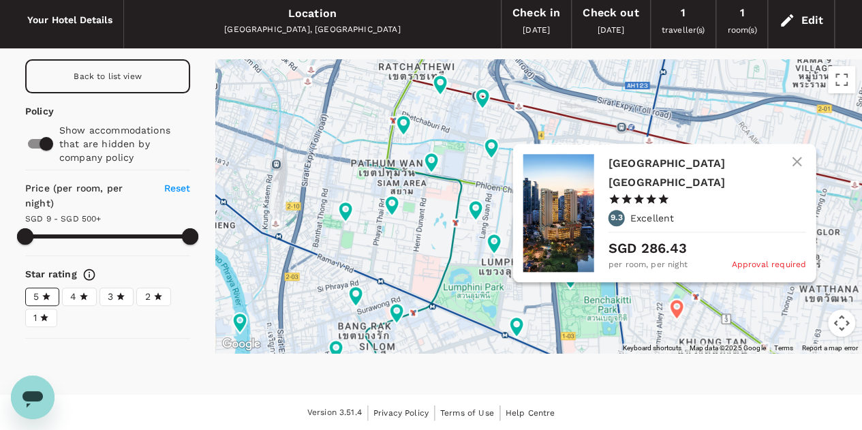
click at [676, 303] on icon at bounding box center [677, 310] width 14 height 20
click at [676, 305] on icon at bounding box center [677, 310] width 25 height 25
click at [669, 214] on p "Excellent" at bounding box center [652, 219] width 44 height 14
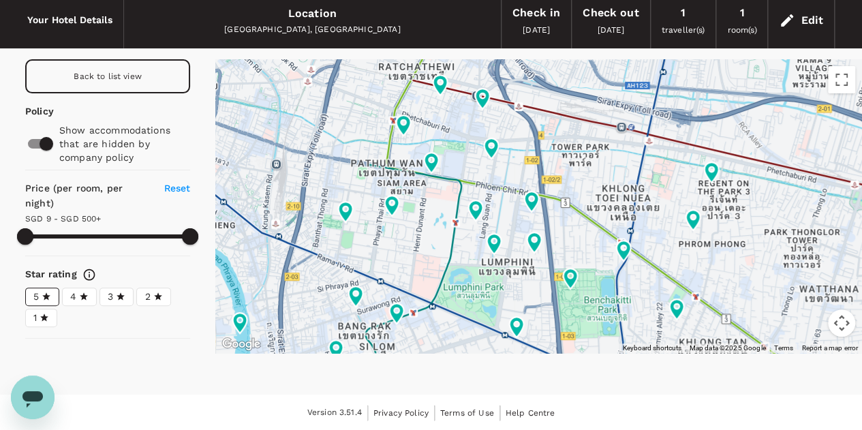
click at [95, 81] on div "Back to list view" at bounding box center [107, 76] width 165 height 34
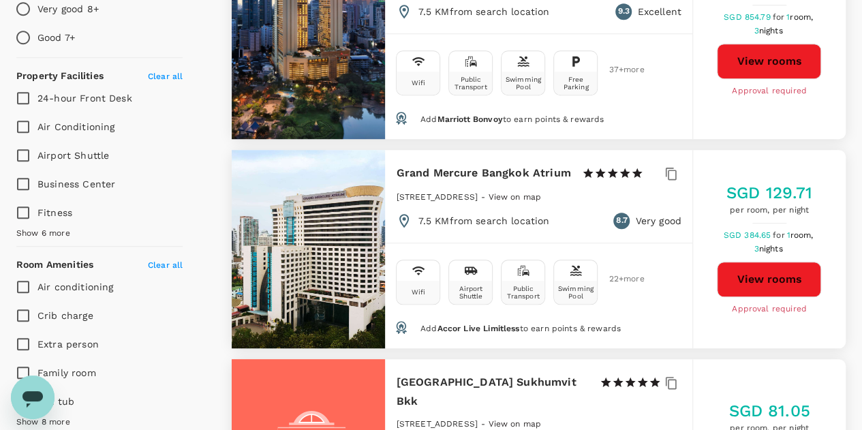
scroll to position [489, 0]
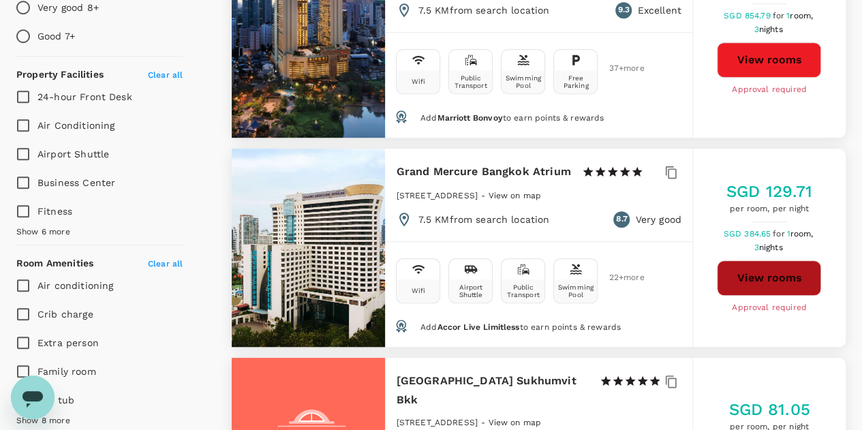
click at [765, 260] on button "View rooms" at bounding box center [769, 277] width 104 height 35
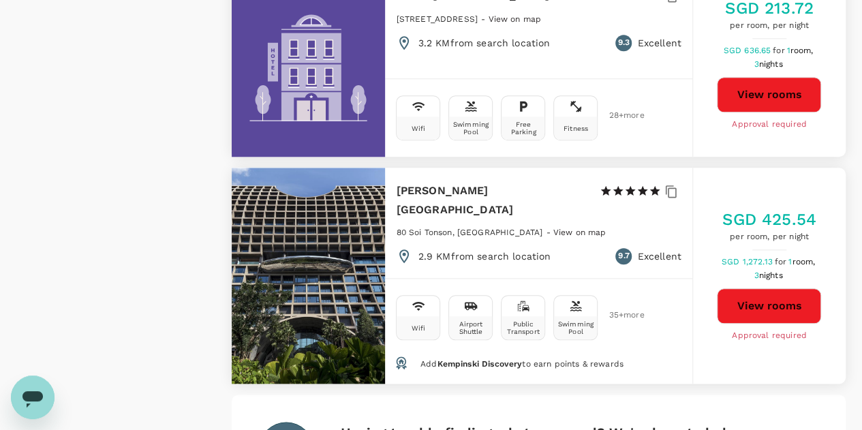
scroll to position [5780, 0]
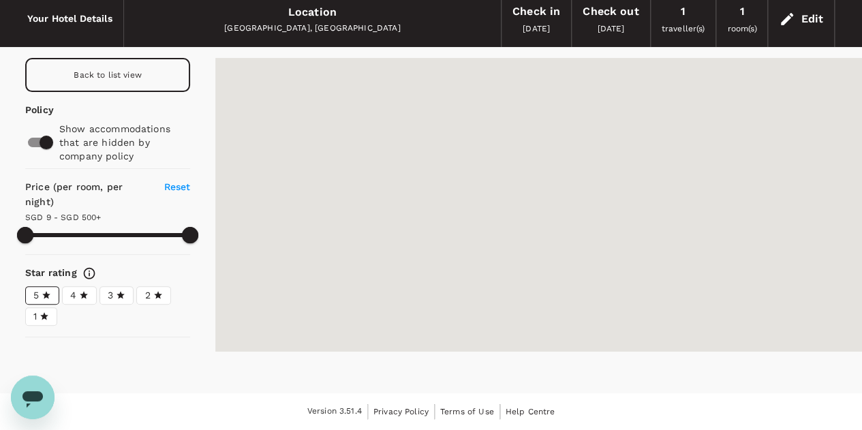
scroll to position [55, 0]
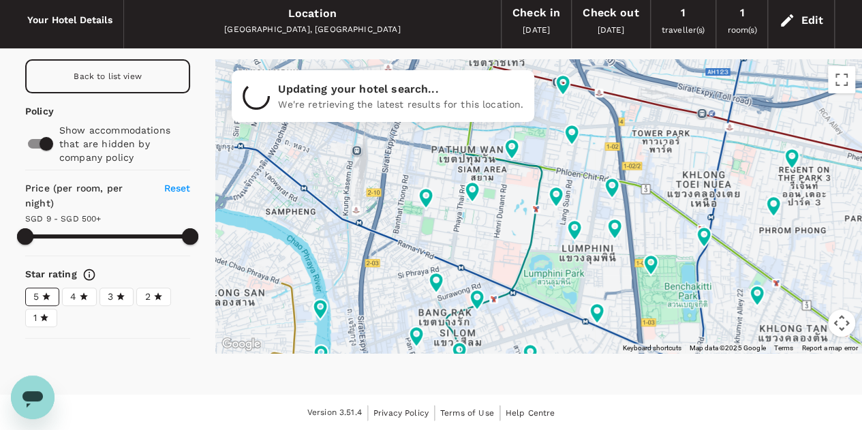
type input "499.79"
click at [40, 138] on input "checkbox" at bounding box center [46, 144] width 78 height 26
checkbox input "false"
type input "499.79"
click at [44, 136] on input "checkbox" at bounding box center [33, 144] width 78 height 26
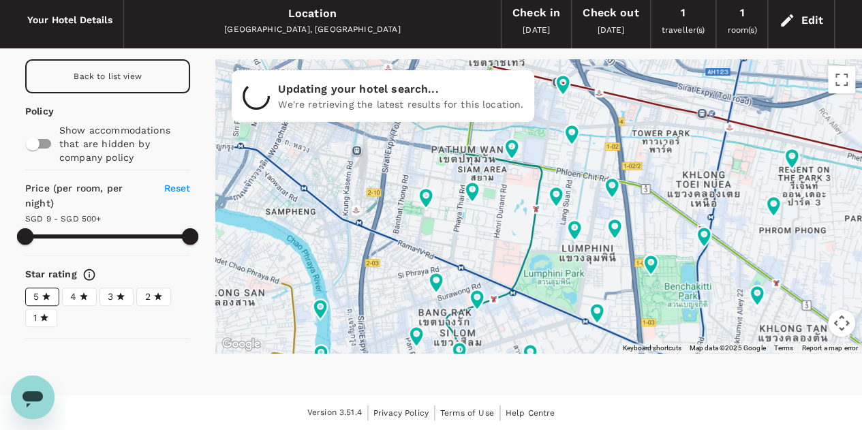
checkbox input "true"
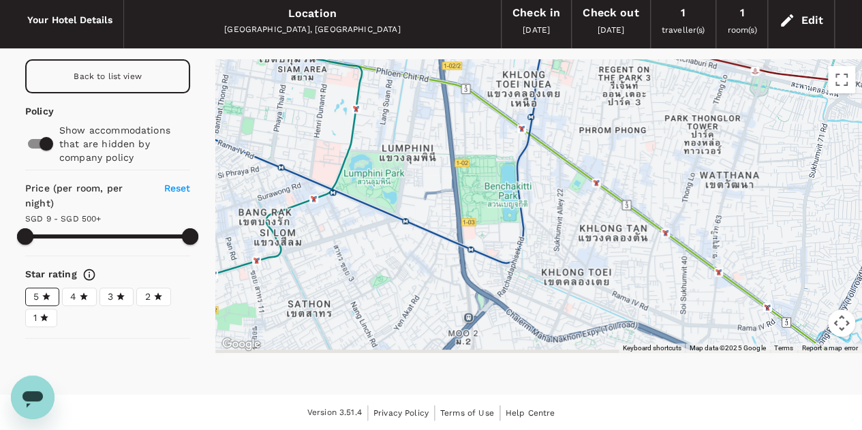
drag, startPoint x: 793, startPoint y: 333, endPoint x: 569, endPoint y: 209, distance: 256.3
click at [569, 209] on div at bounding box center [795, 378] width 873 height 545
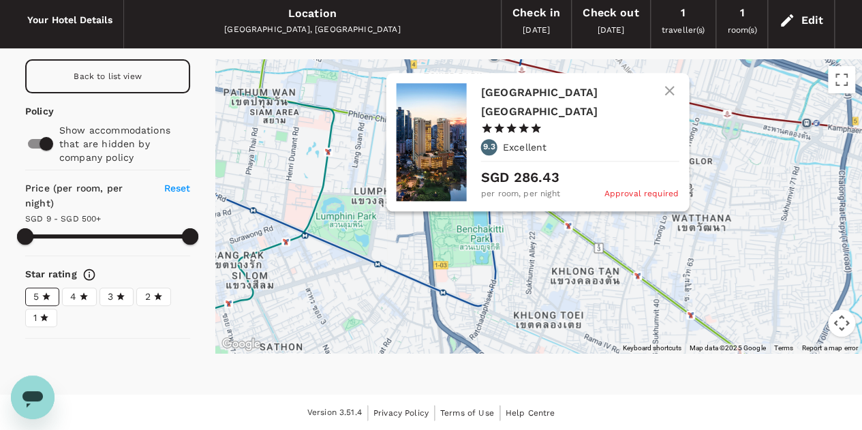
drag, startPoint x: 540, startPoint y: 178, endPoint x: 552, endPoint y: 244, distance: 67.3
click at [552, 244] on icon at bounding box center [550, 239] width 14 height 20
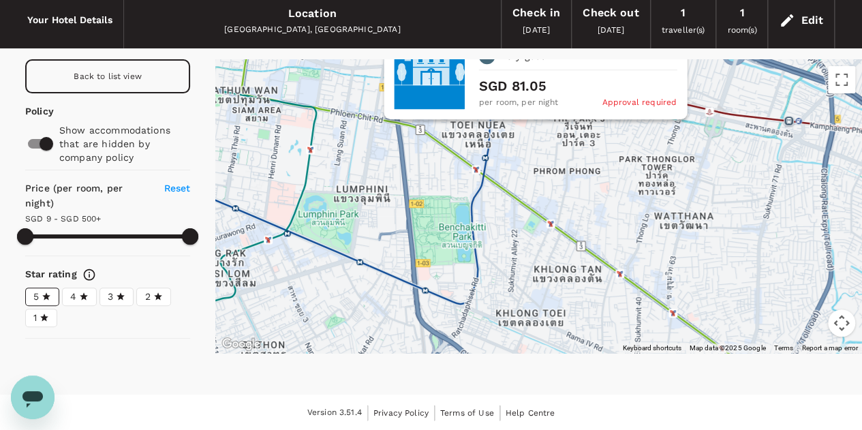
drag, startPoint x: 566, startPoint y: 154, endPoint x: 551, endPoint y: 155, distance: 15.7
click at [551, 155] on icon at bounding box center [548, 147] width 14 height 20
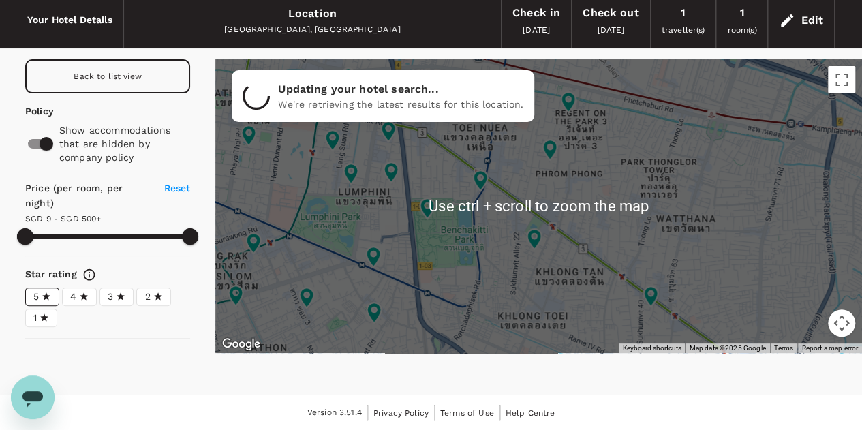
click at [641, 170] on div at bounding box center [538, 206] width 647 height 294
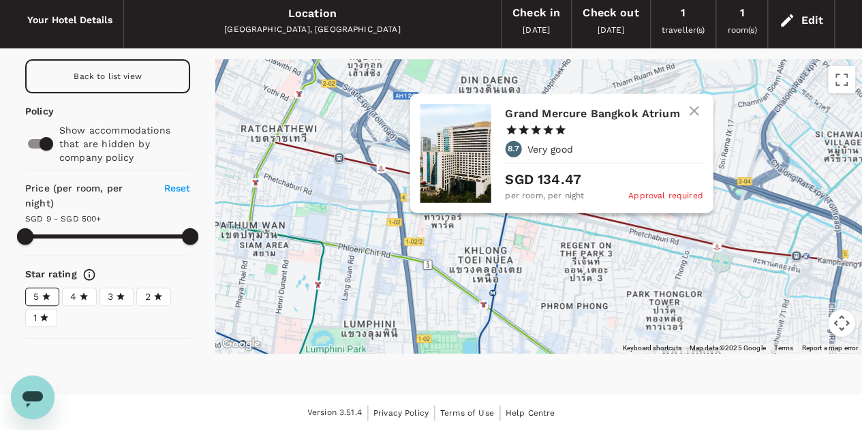
drag, startPoint x: 577, startPoint y: 106, endPoint x: 583, endPoint y: 241, distance: 134.4
click at [583, 241] on icon at bounding box center [574, 234] width 25 height 25
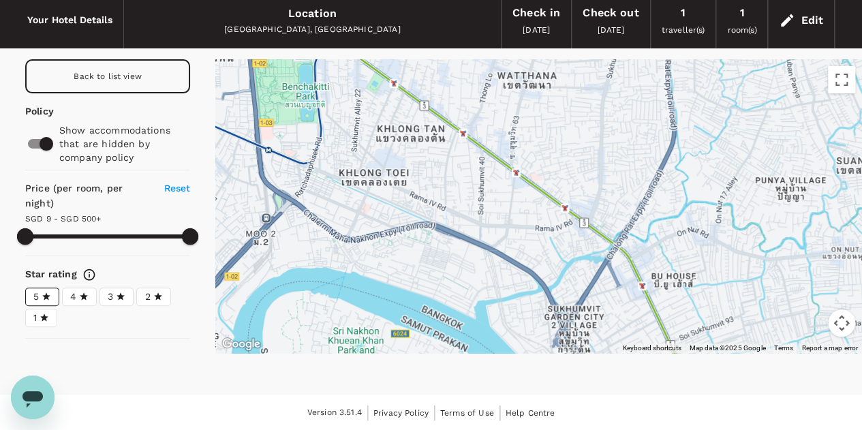
drag, startPoint x: 504, startPoint y: 231, endPoint x: 339, endPoint y: -49, distance: 325.5
click at [339, 0] on html "Trips Book Approvals 0 Reports People Manage Your Hotel Details Location Bangko…" at bounding box center [431, 188] width 862 height 486
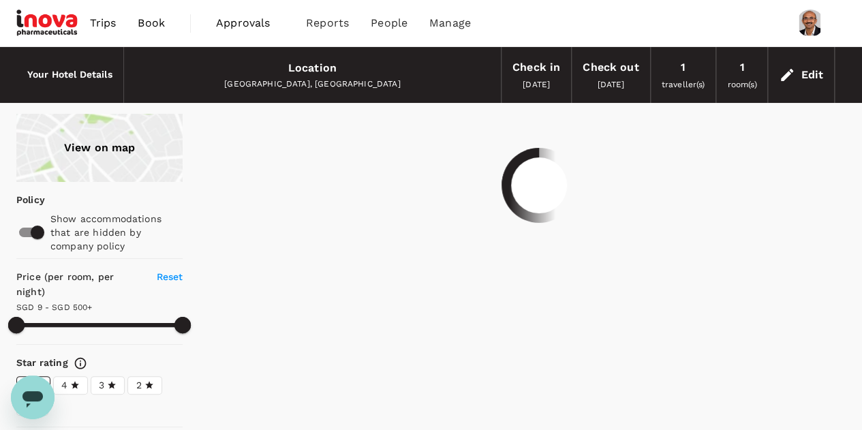
type input "499.79"
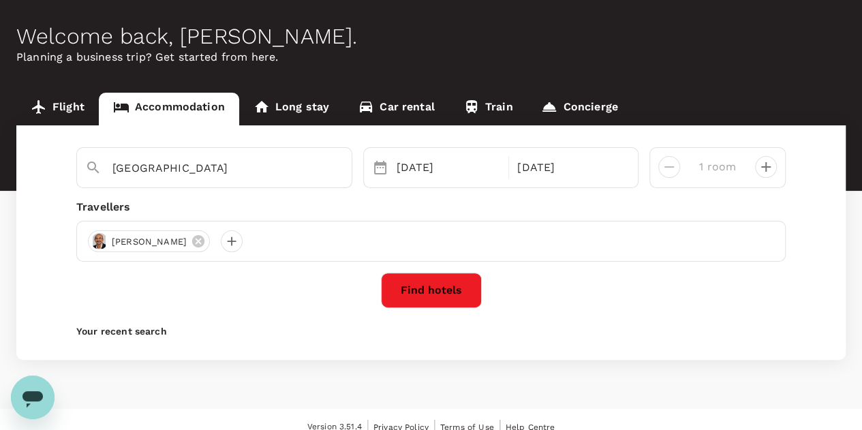
scroll to position [64, 0]
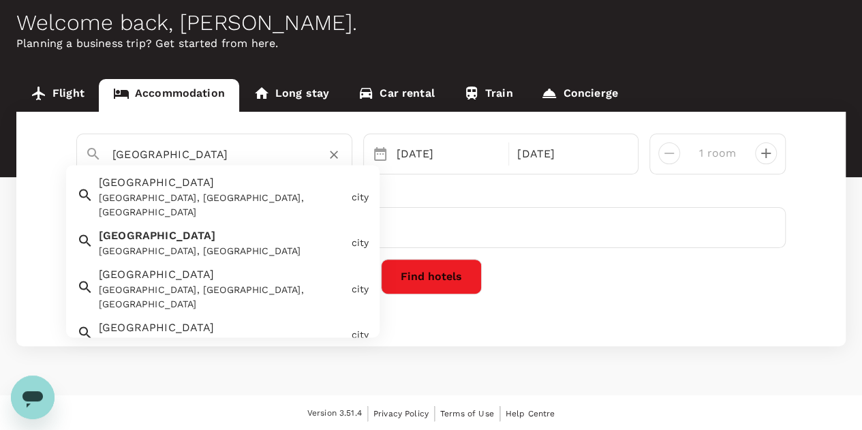
click at [228, 152] on input "Bangkok" at bounding box center [208, 154] width 193 height 21
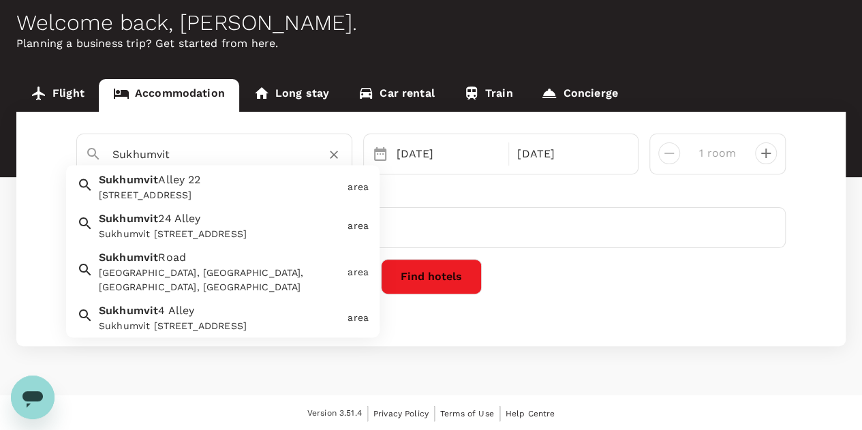
scroll to position [82, 0]
click at [174, 263] on span "Road" at bounding box center [172, 256] width 28 height 13
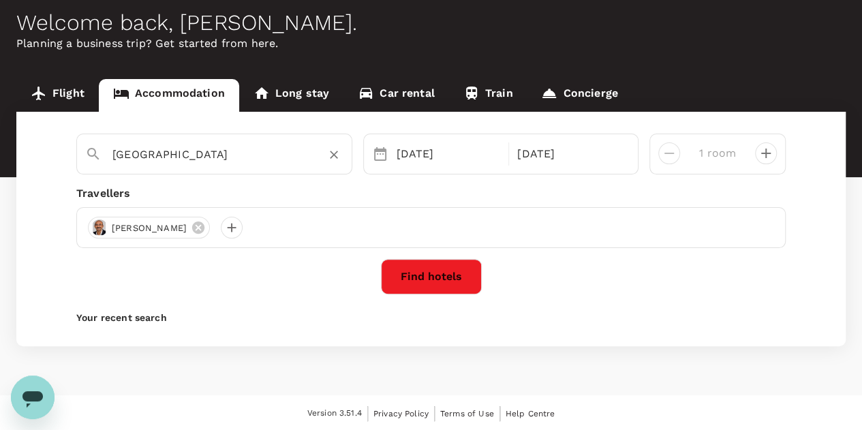
type input "Sukhumvit Road"
click at [438, 285] on button "Find hotels" at bounding box center [431, 276] width 101 height 35
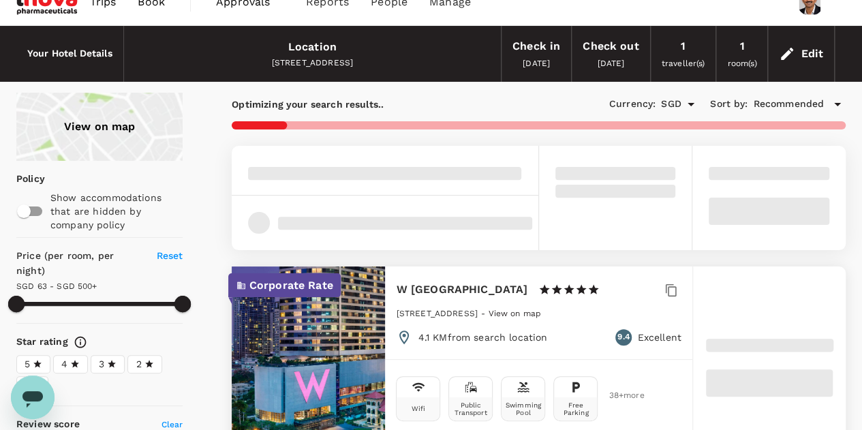
type input "499.49"
type input "34.49"
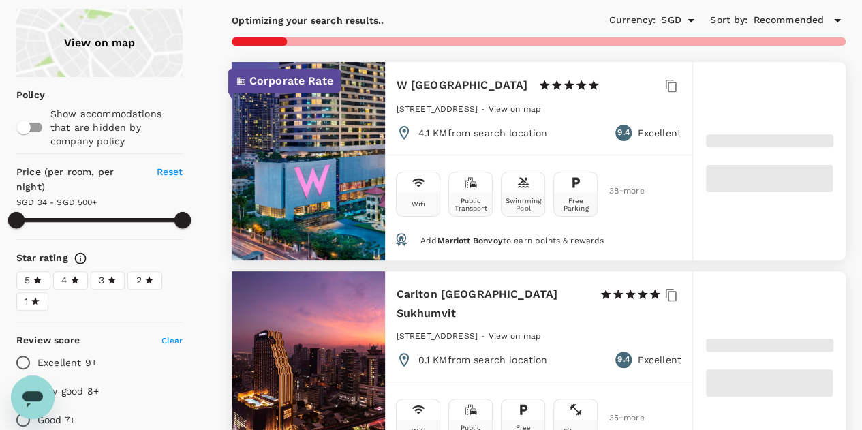
scroll to position [106, 0]
type input "499.35"
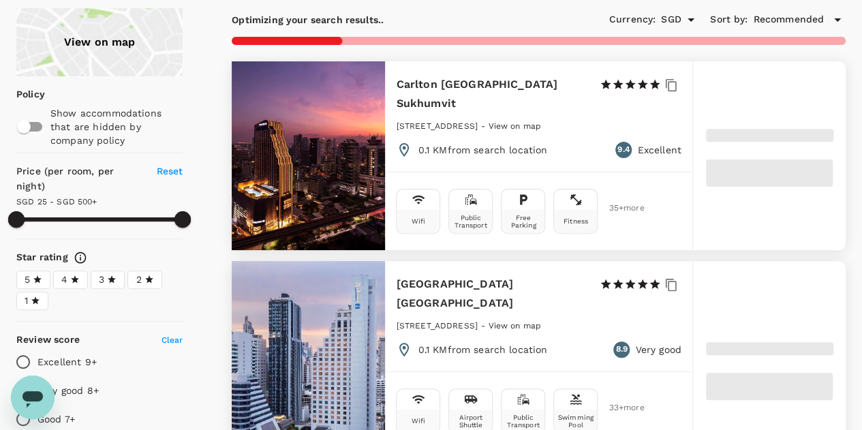
type input "25.35"
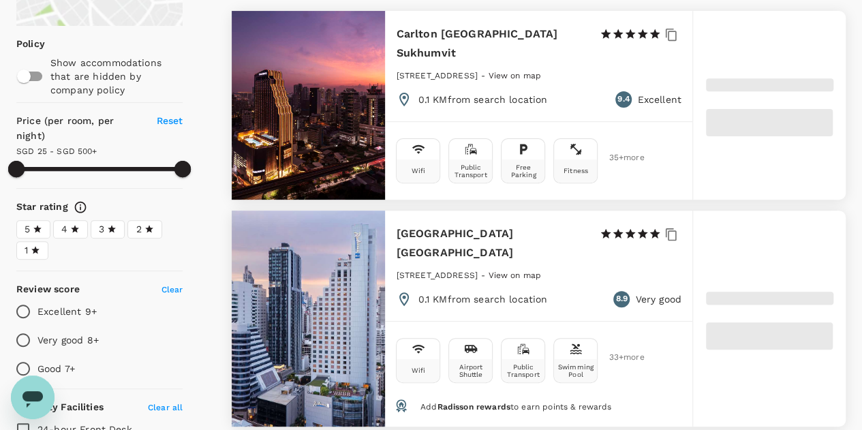
scroll to position [158, 0]
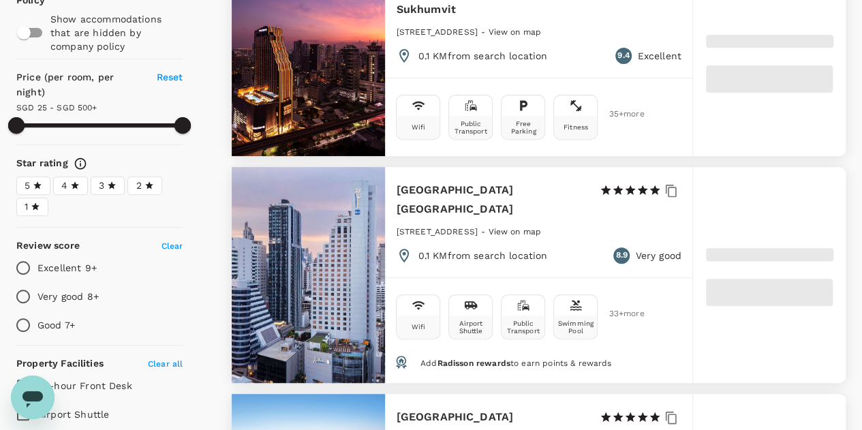
type input "499.05"
type input "16.05"
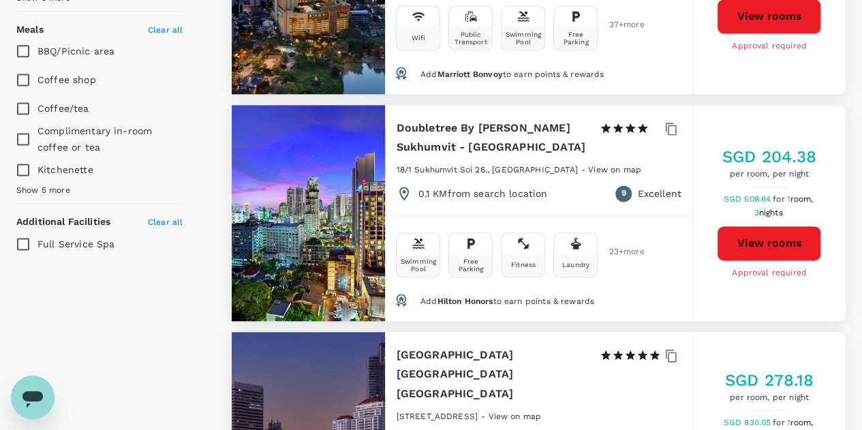
scroll to position [912, 0]
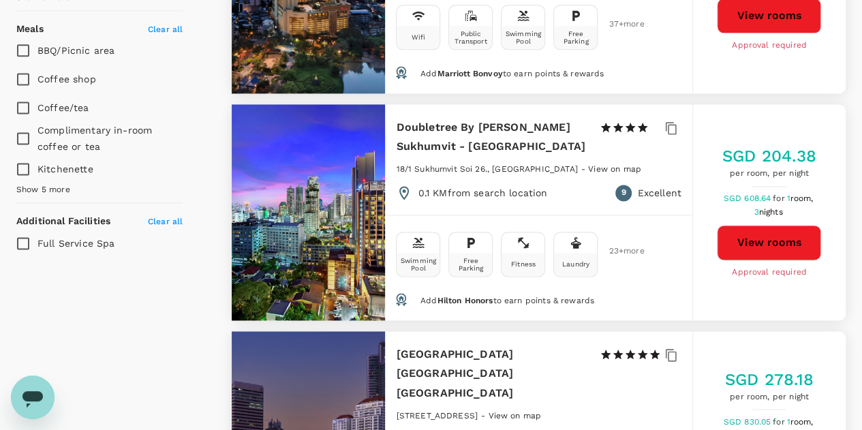
click at [525, 288] on div "Add Hilton Honors to earn points & rewards" at bounding box center [536, 304] width 312 height 33
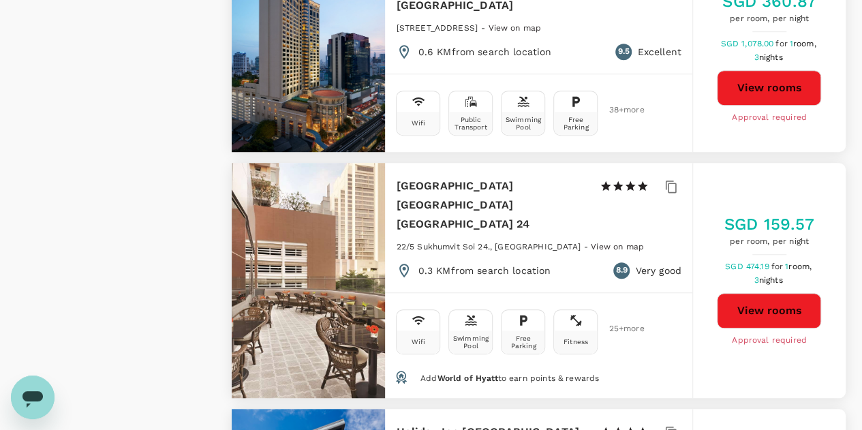
scroll to position [2999, 0]
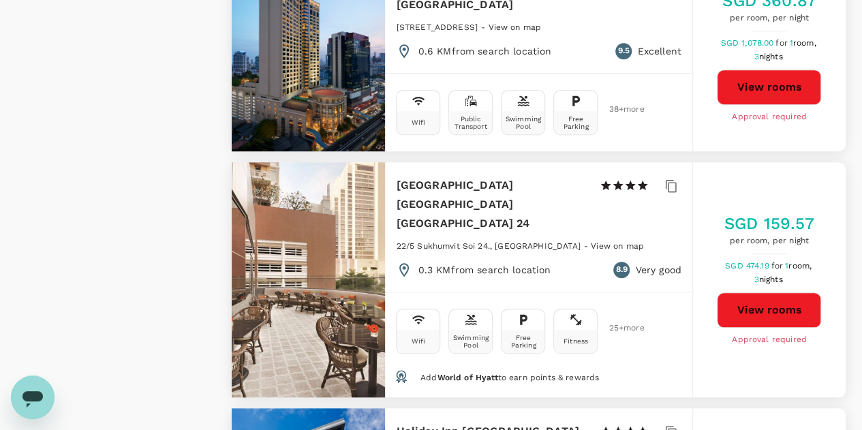
click at [785, 292] on button "View rooms" at bounding box center [769, 309] width 104 height 35
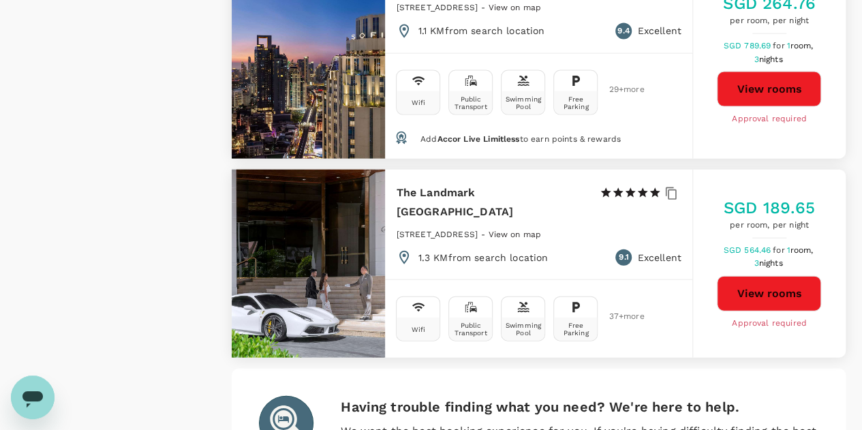
scroll to position [4070, 0]
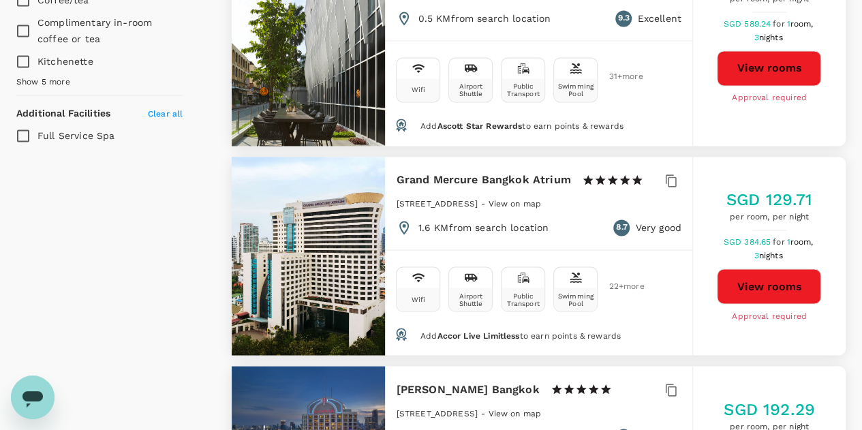
scroll to position [1020, 0]
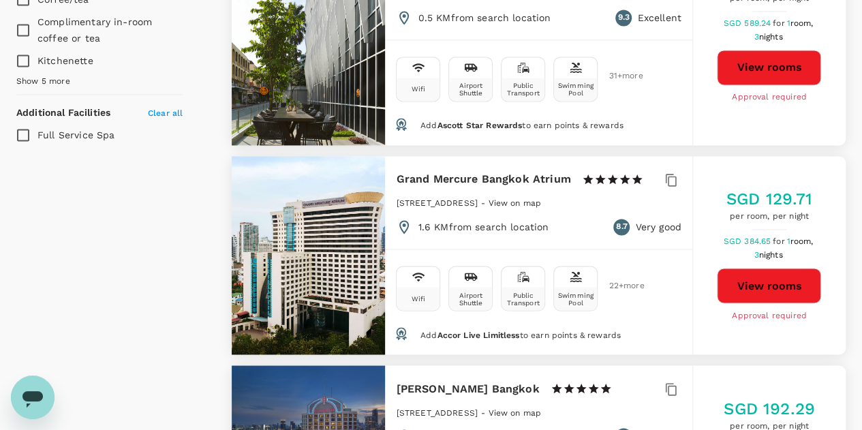
click at [452, 287] on div "Airport Shuttle" at bounding box center [470, 298] width 43 height 23
click at [445, 294] on div "Wifi Airport Shuttle Public Transport Swimming Pool 22 + more" at bounding box center [538, 285] width 285 height 50
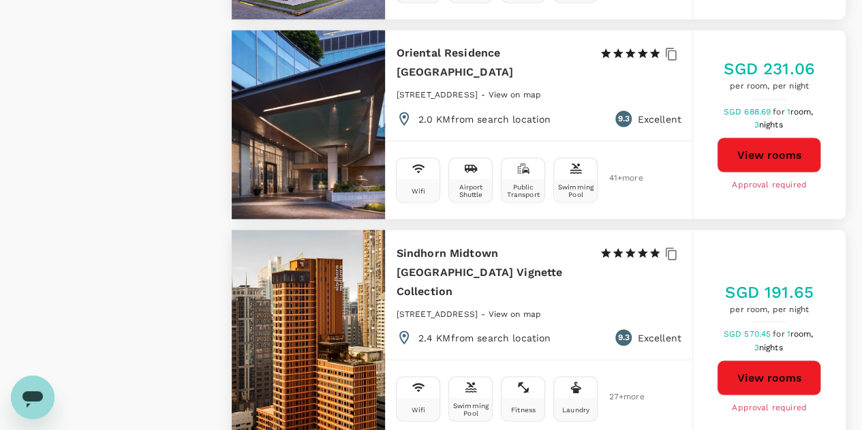
scroll to position [3766, 0]
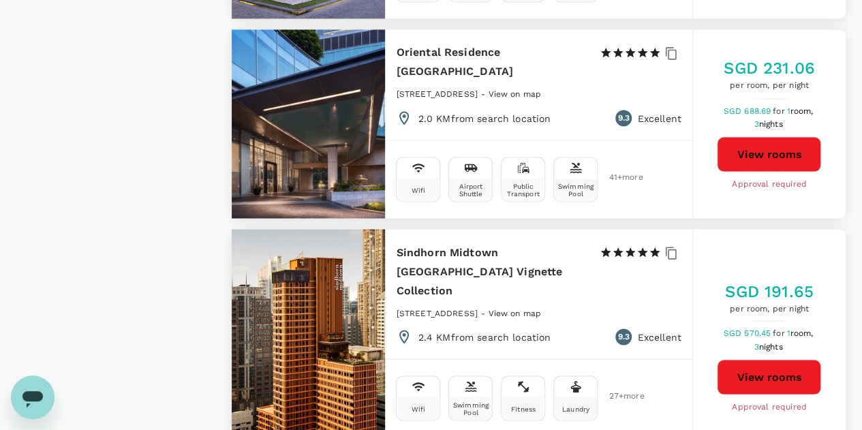
click at [496, 140] on div "Wifi Airport Shuttle Public Transport Swimming Pool 41 + more" at bounding box center [538, 179] width 307 height 78
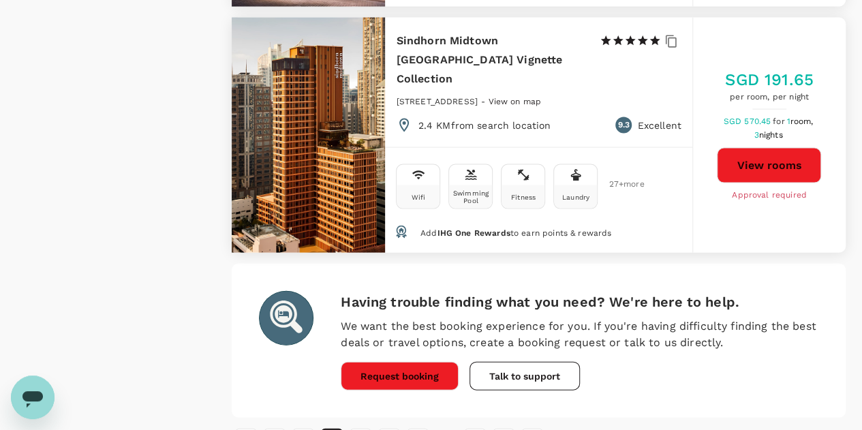
scroll to position [4014, 0]
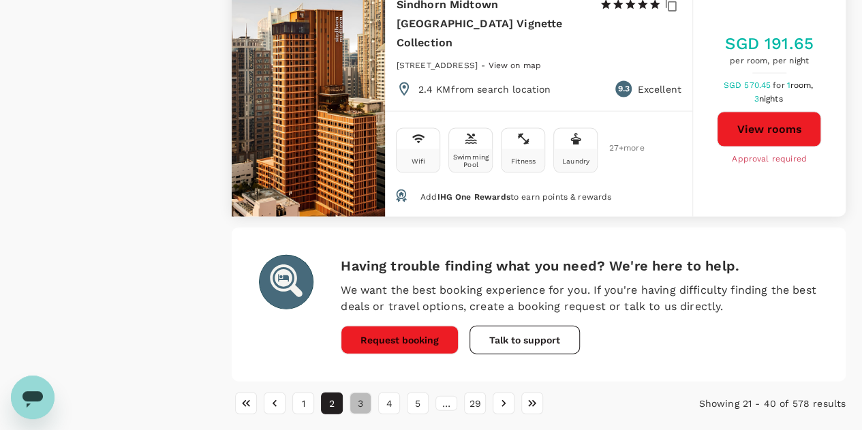
click at [361, 393] on button "3" at bounding box center [361, 404] width 22 height 22
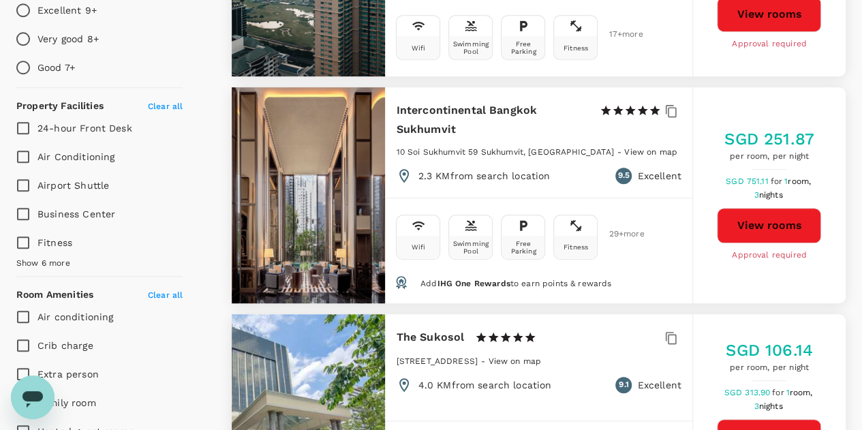
scroll to position [457, 0]
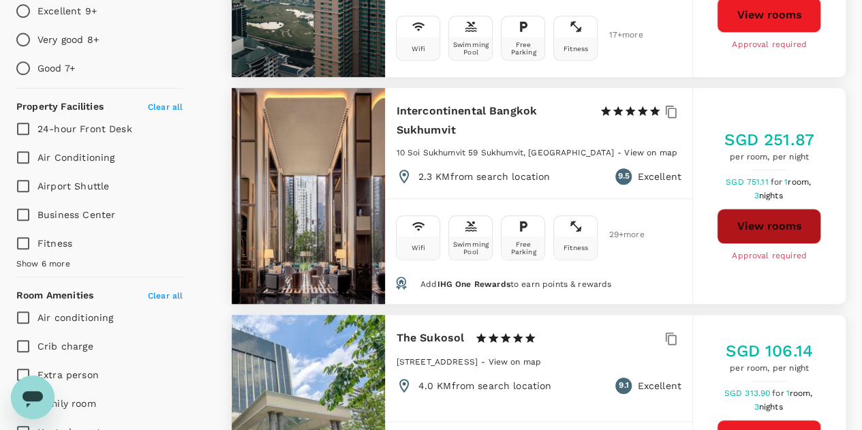
click at [755, 216] on button "View rooms" at bounding box center [769, 226] width 104 height 35
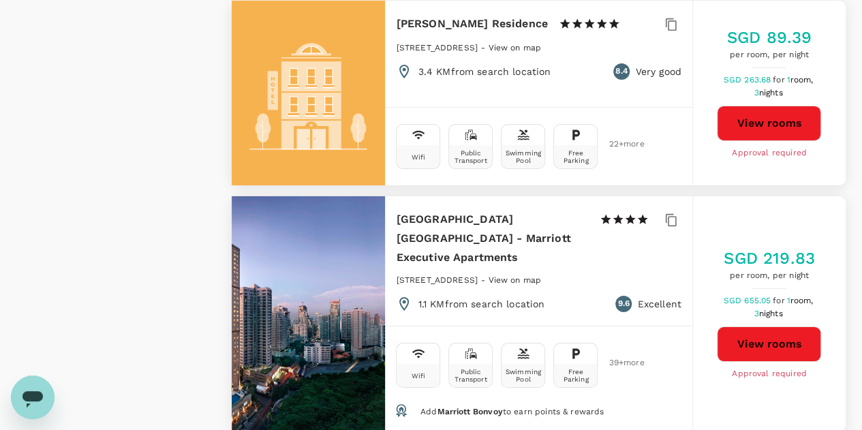
scroll to position [2336, 0]
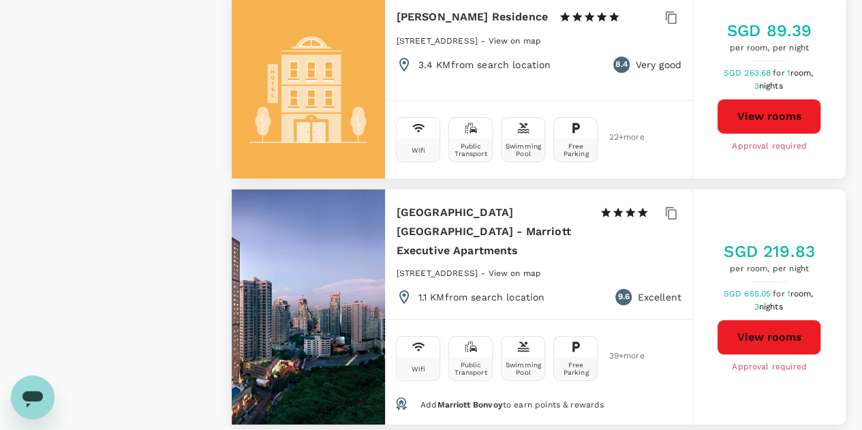
click at [314, 190] on div at bounding box center [308, 307] width 153 height 235
click at [467, 203] on h6 "Sukhumvit Park Bangkok - Marriott Executive Apartments" at bounding box center [492, 231] width 192 height 57
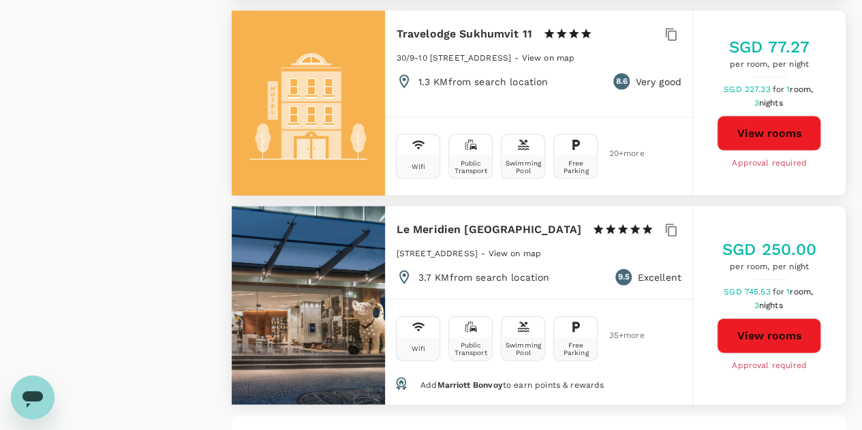
scroll to position [4100, 0]
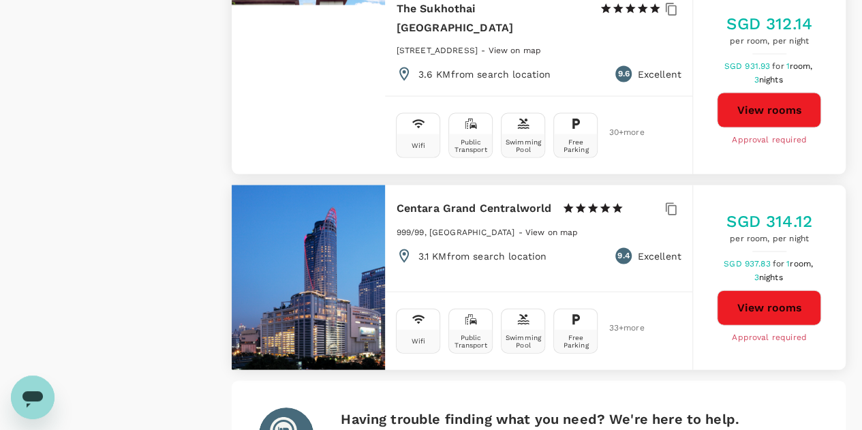
scroll to position [3984, 0]
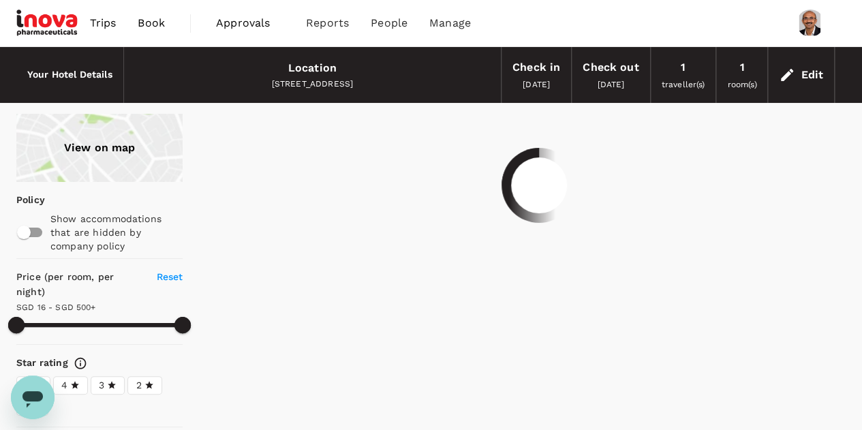
scroll to position [0, 0]
type input "499.05"
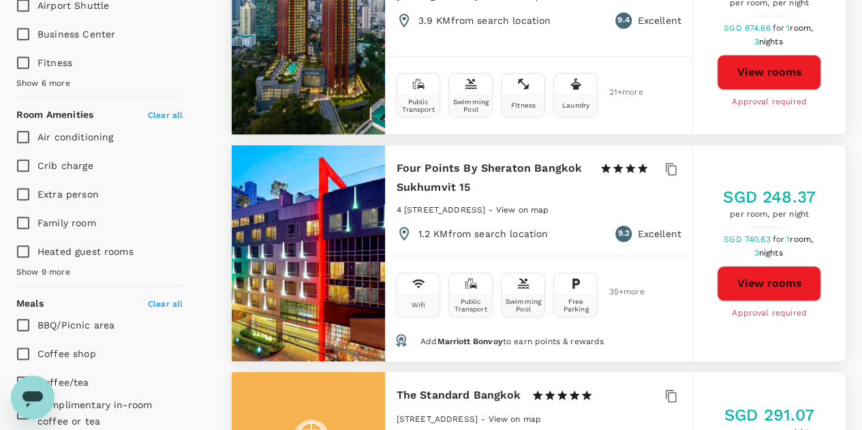
scroll to position [650, 0]
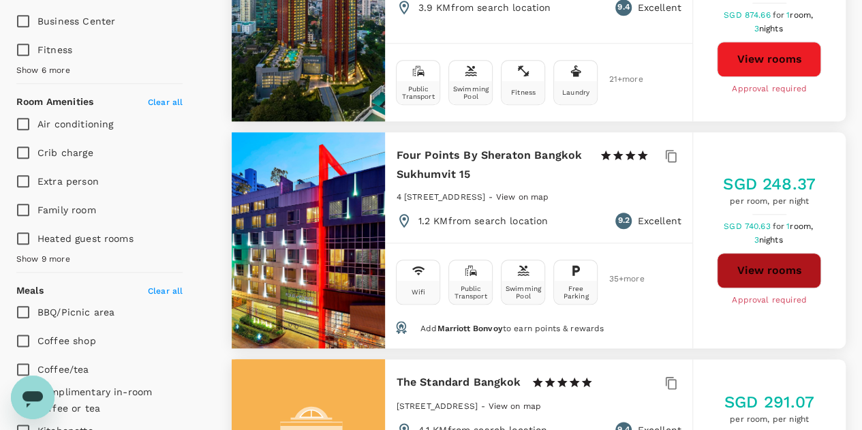
click at [774, 253] on button "View rooms" at bounding box center [769, 270] width 104 height 35
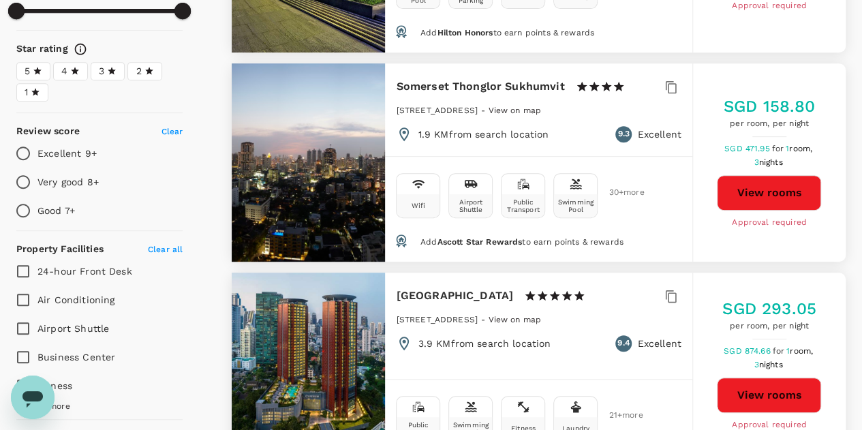
scroll to position [0, 0]
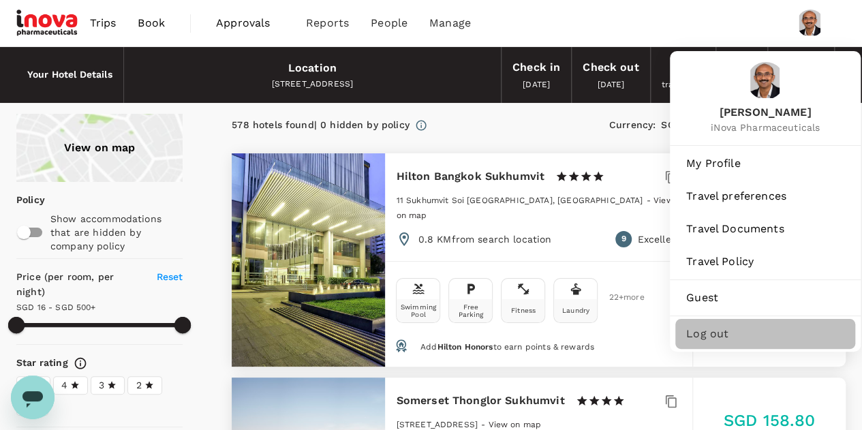
click at [706, 333] on span "Log out" at bounding box center [765, 334] width 158 height 16
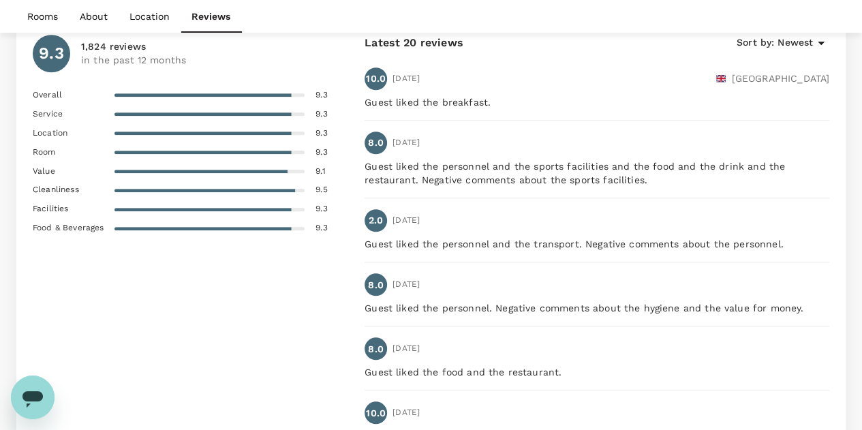
scroll to position [3093, 0]
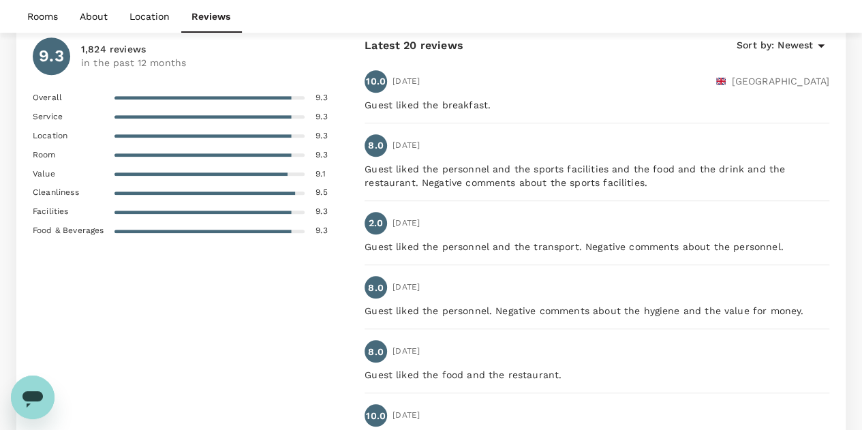
click at [448, 162] on p "Guest liked the personnel and the sports facilities and the food and the drink …" at bounding box center [597, 175] width 465 height 27
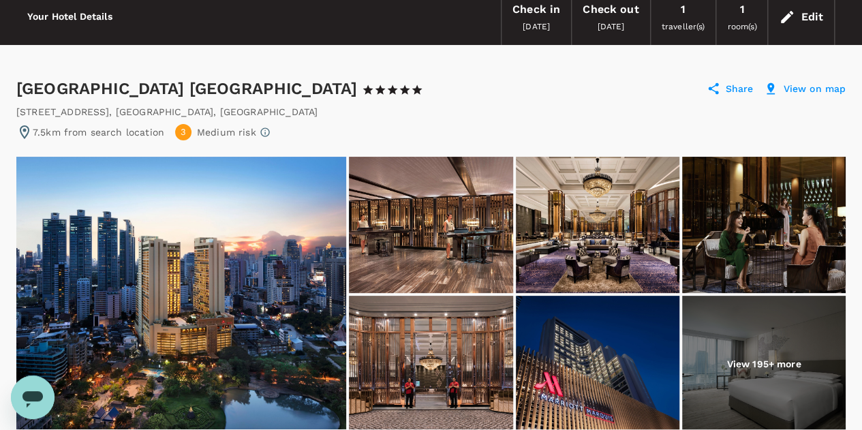
scroll to position [0, 0]
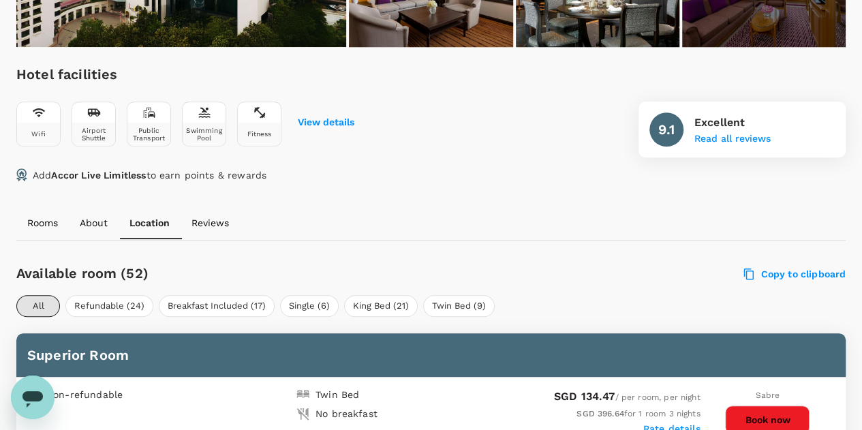
scroll to position [442, 0]
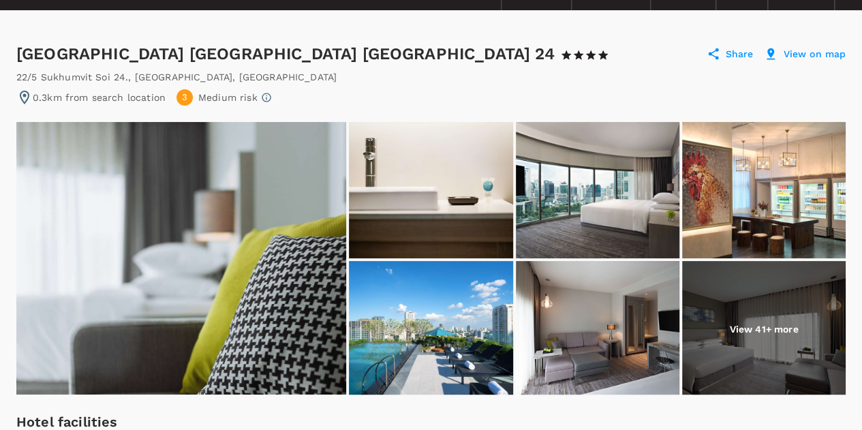
scroll to position [93, 0]
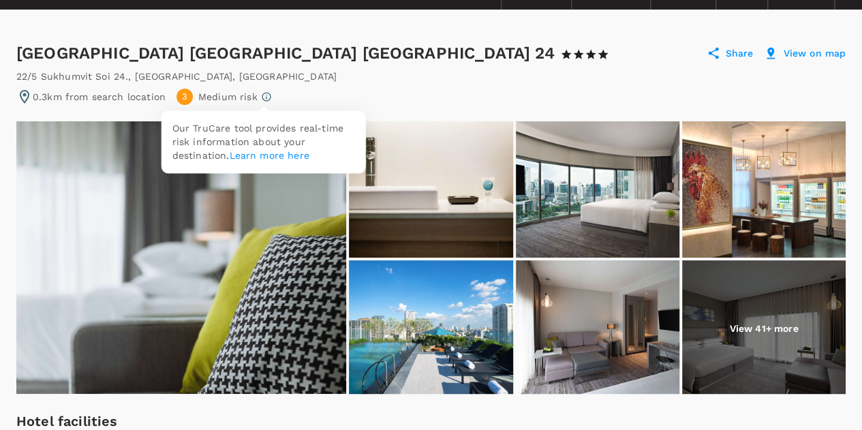
click at [264, 99] on icon at bounding box center [266, 96] width 11 height 11
click at [292, 157] on link "Learn more here" at bounding box center [269, 155] width 80 height 11
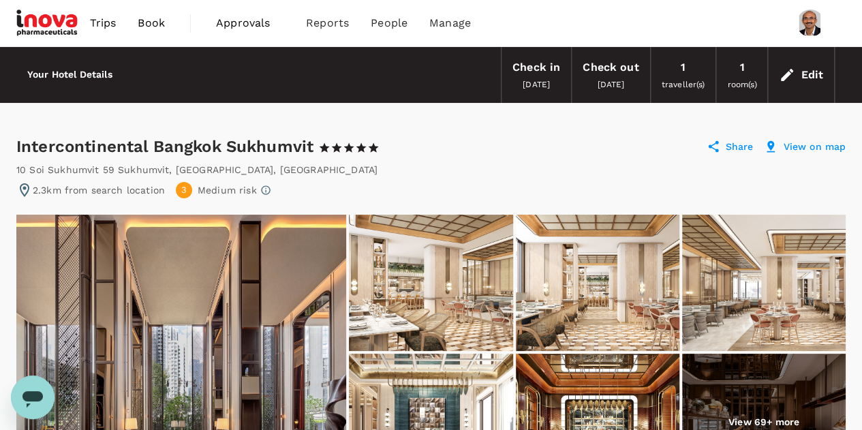
click at [234, 190] on p "Medium risk" at bounding box center [227, 190] width 59 height 14
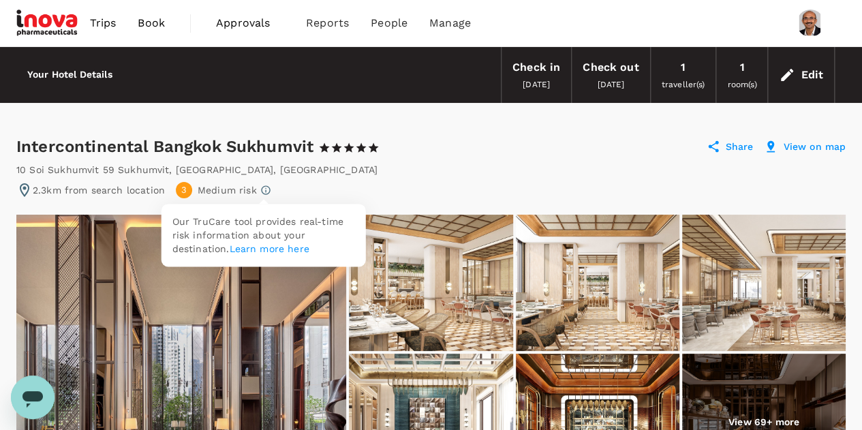
click at [260, 187] on icon at bounding box center [265, 190] width 11 height 11
click at [264, 189] on icon at bounding box center [265, 190] width 11 height 11
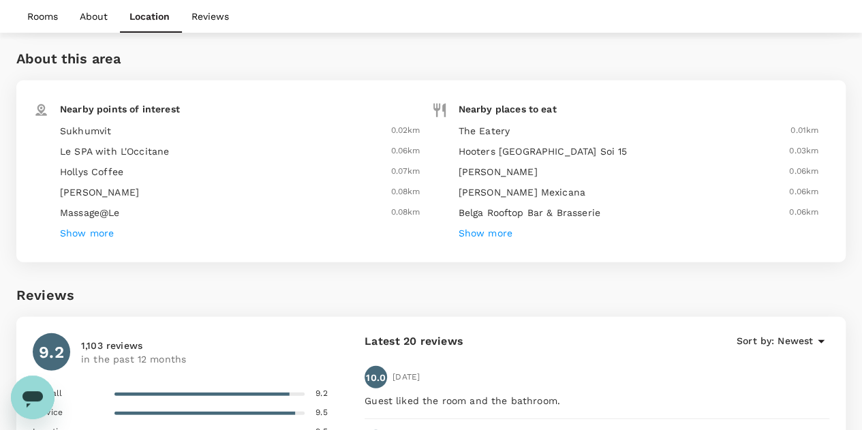
scroll to position [1785, 0]
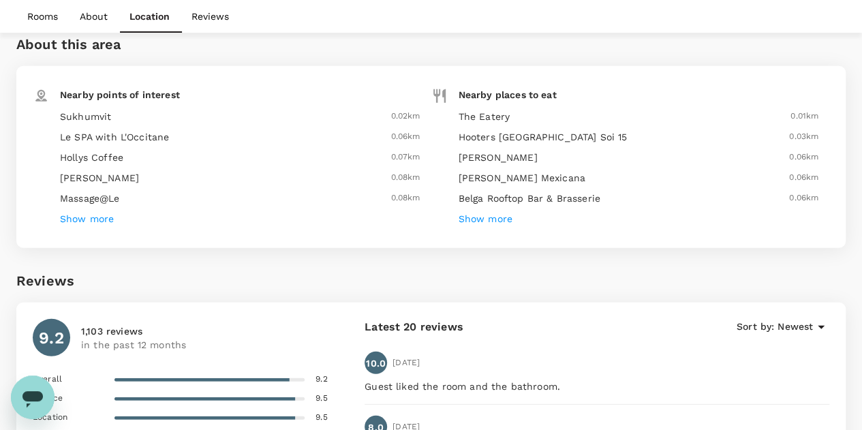
click at [98, 212] on h6 "Show more" at bounding box center [87, 219] width 54 height 15
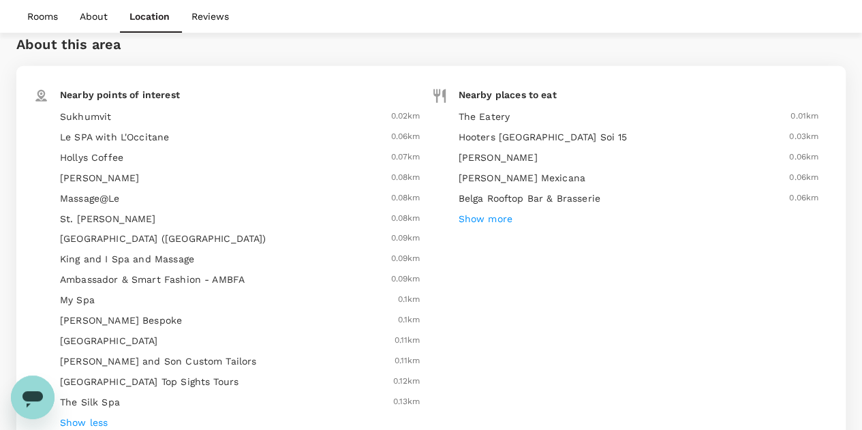
click at [108, 192] on h6 "Massage@Le" at bounding box center [195, 199] width 270 height 15
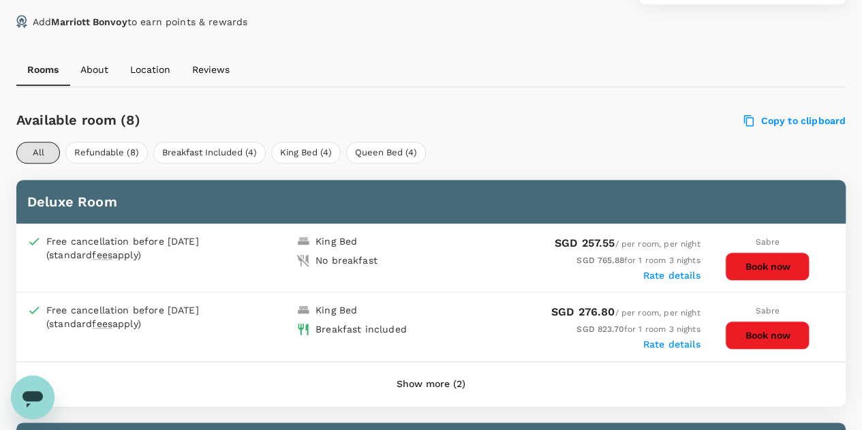
scroll to position [549, 0]
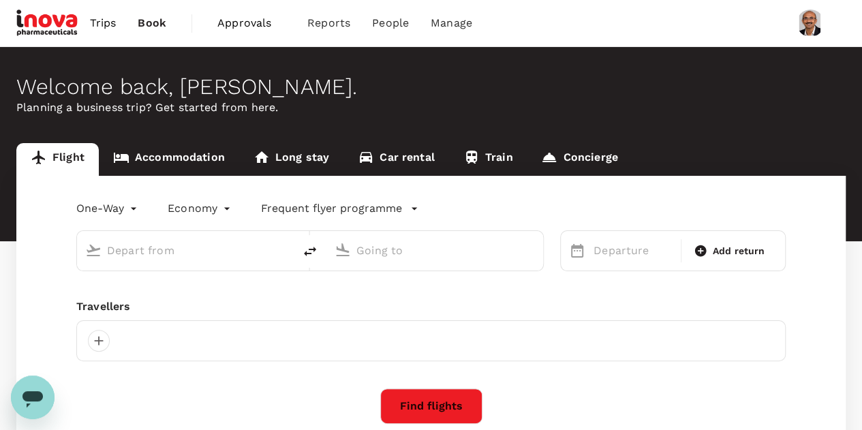
type input "roundtrip"
type input "Singapore Changi (SIN)"
type input "Suvarnabhumi Intl (BKK)"
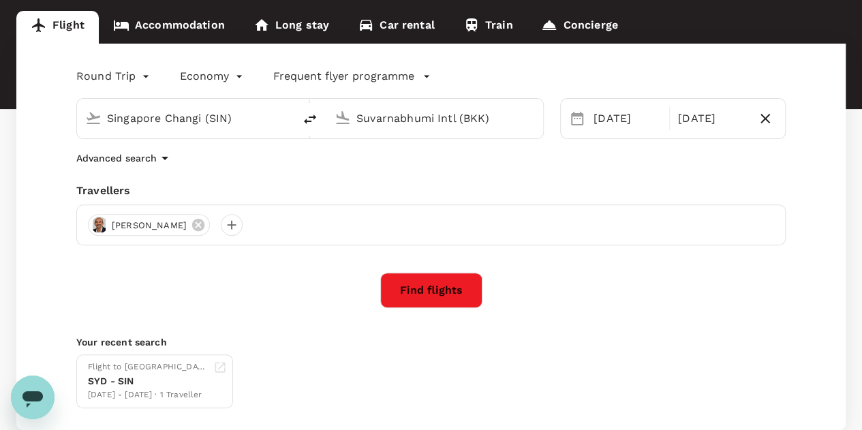
scroll to position [129, 0]
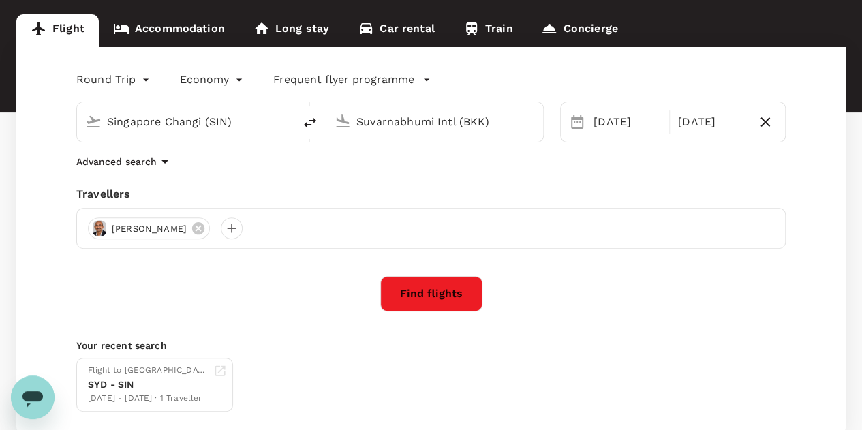
click at [170, 33] on link "Accommodation" at bounding box center [169, 30] width 140 height 33
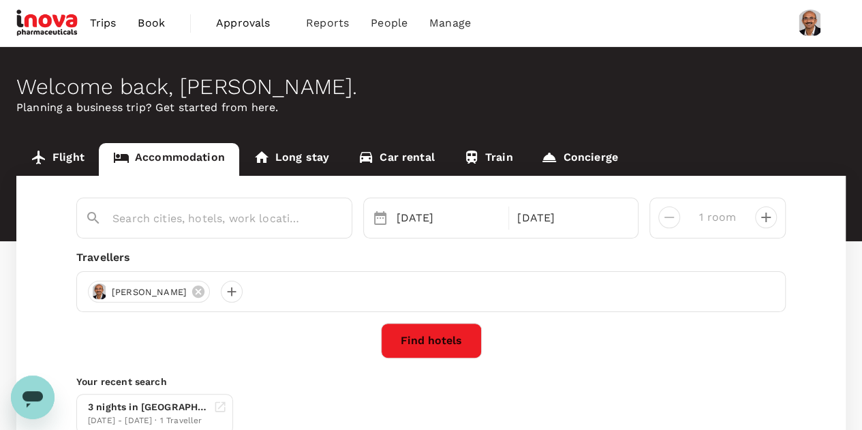
type input "[GEOGRAPHIC_DATA]"
click at [440, 342] on button "Find hotels" at bounding box center [431, 340] width 101 height 35
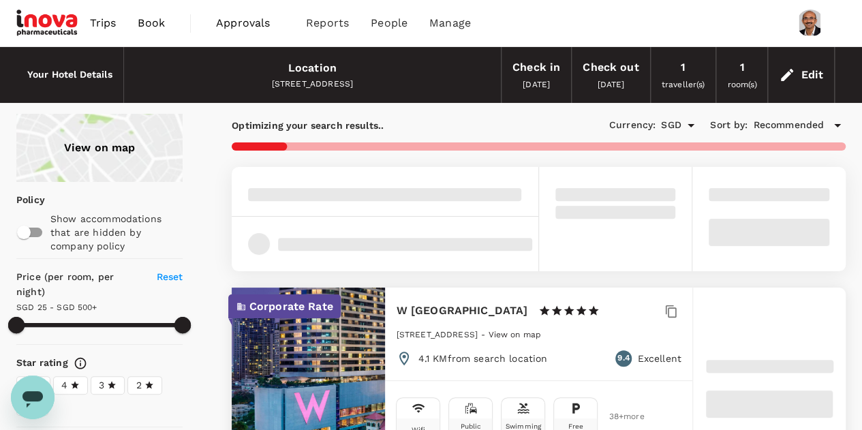
type input "499.35"
type input "SGD"
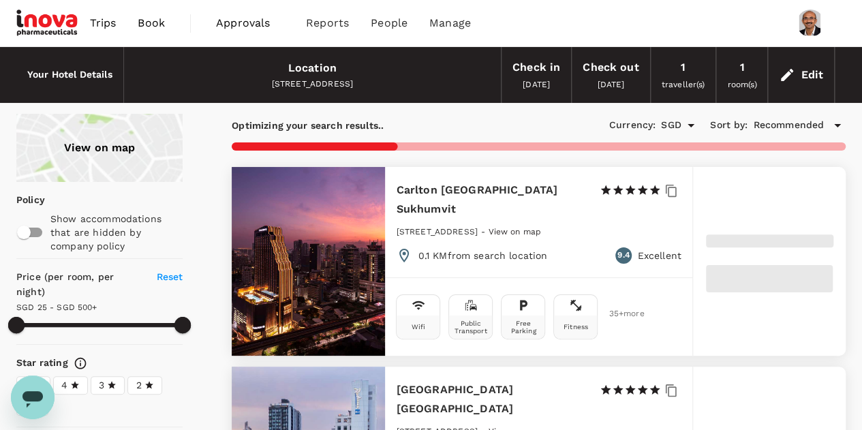
type input "499.05"
type input "16.05"
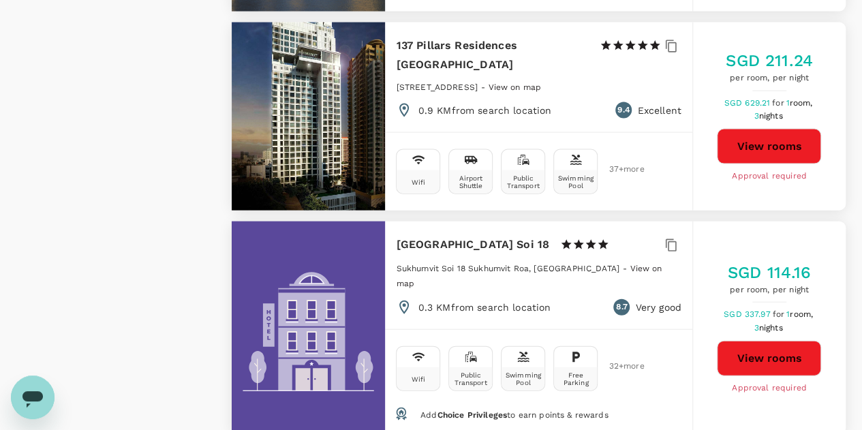
type input "499.05"
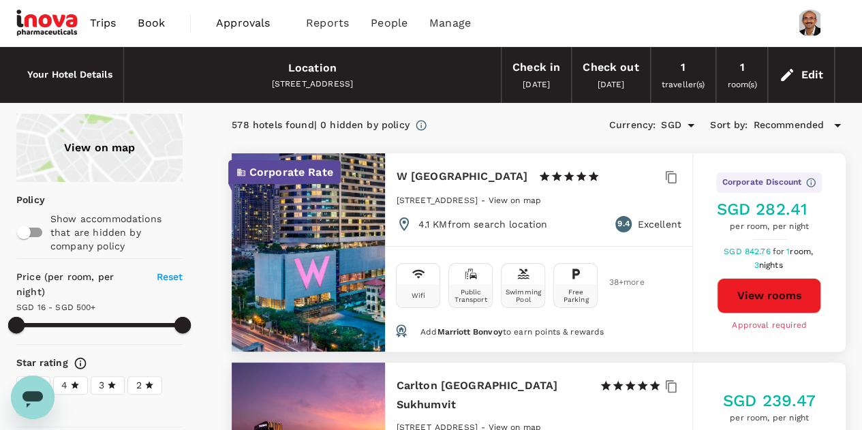
click at [138, 81] on div "Sukhumvit Rd, Khwaeng Khlong Toei, Khet Khlong Toei, Krung Thep Maha Nakhon 101…" at bounding box center [312, 85] width 355 height 14
drag, startPoint x: 137, startPoint y: 80, endPoint x: 500, endPoint y: 88, distance: 362.7
click at [500, 88] on div "Location Sukhumvit Rd, Khwaeng Khlong Toei, Khet Khlong Toei, Krung Thep Maha N…" at bounding box center [479, 75] width 712 height 56
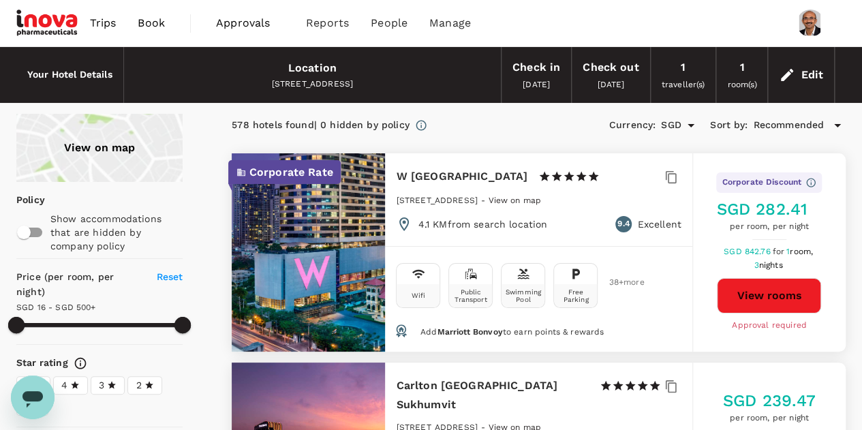
click at [797, 70] on div "Edit" at bounding box center [801, 75] width 66 height 48
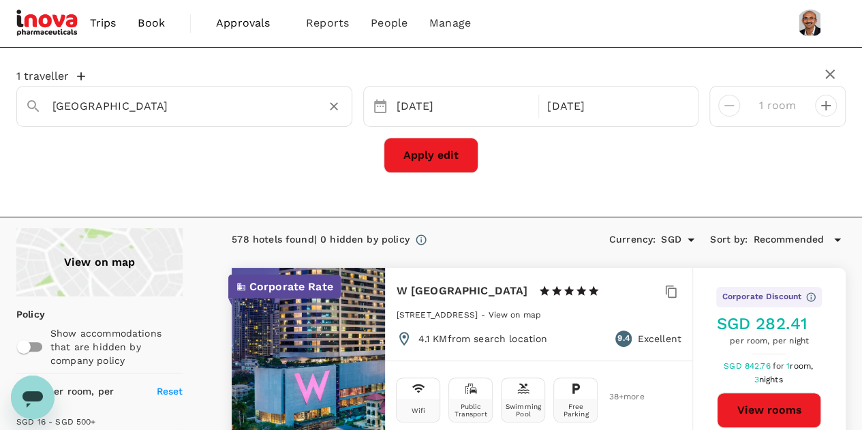
click at [202, 90] on div "Sukhumvit Road" at bounding box center [193, 101] width 302 height 33
click at [292, 187] on div "1 traveller Sukhumvit Road 16 Sep 19 Sep 1 room Apply edit" at bounding box center [431, 132] width 862 height 170
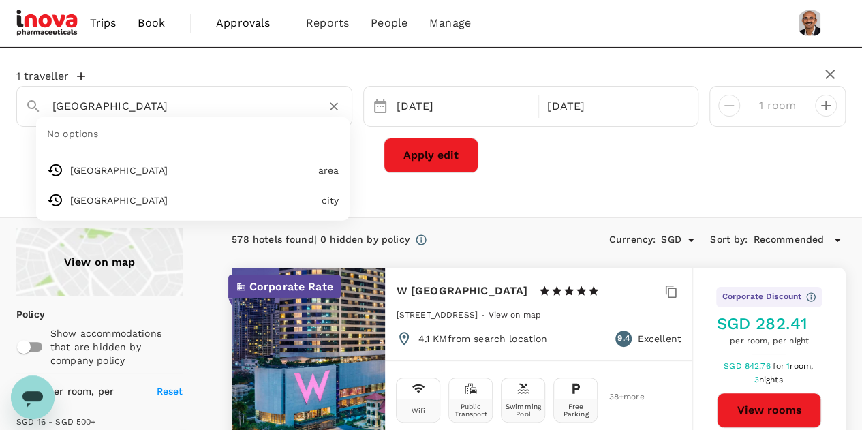
click at [198, 96] on input "Sukhumvit Road" at bounding box center [178, 105] width 253 height 21
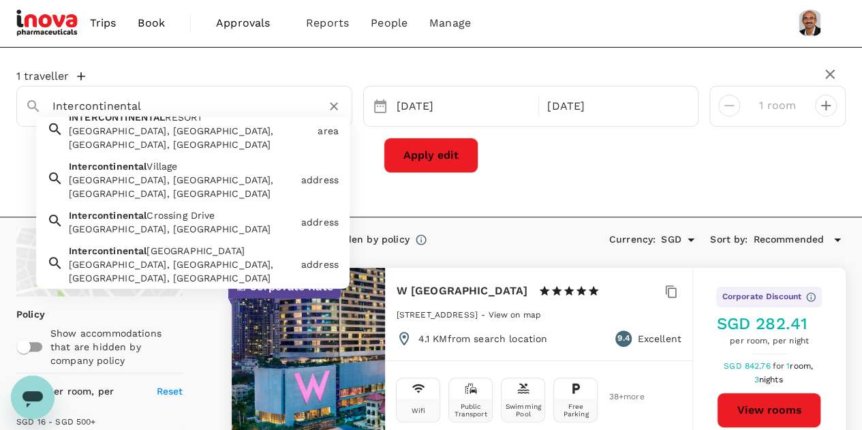
scroll to position [261, 0]
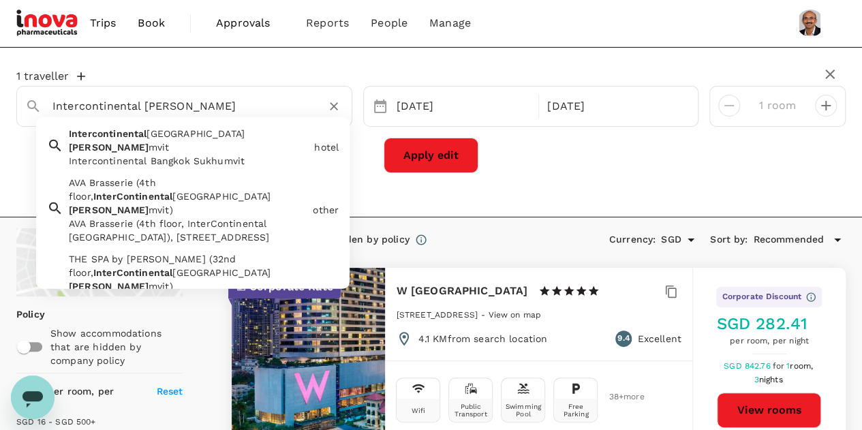
click at [187, 154] on div "Intercontinental Bangkok Sukhumvit" at bounding box center [189, 161] width 240 height 14
type input "Intercontinental Bangkok Sukhumvit"
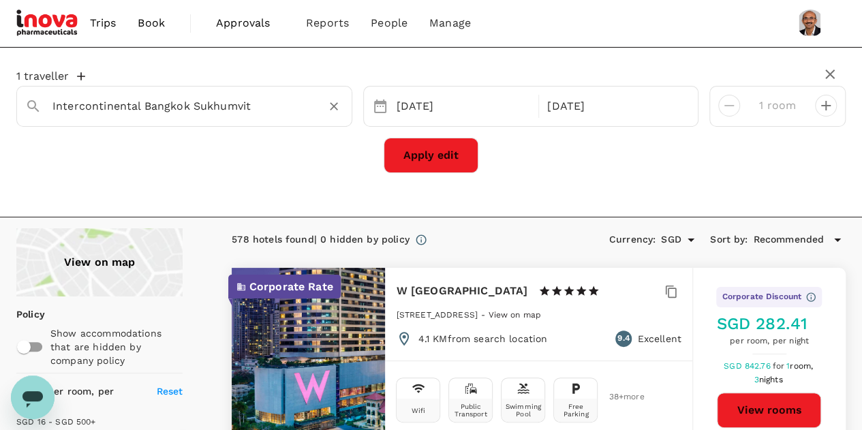
type input "499.05"
type input "Intercontinental Bangkok Sukhumvit"
click at [622, 153] on div "Apply edit" at bounding box center [431, 155] width 830 height 35
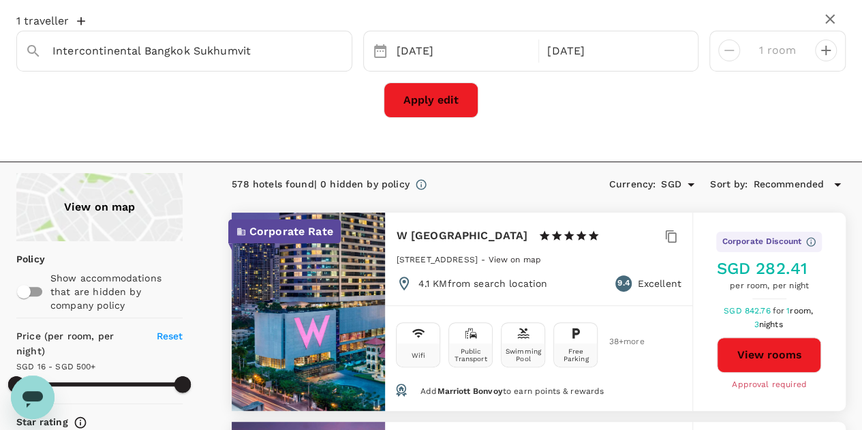
scroll to position [0, 0]
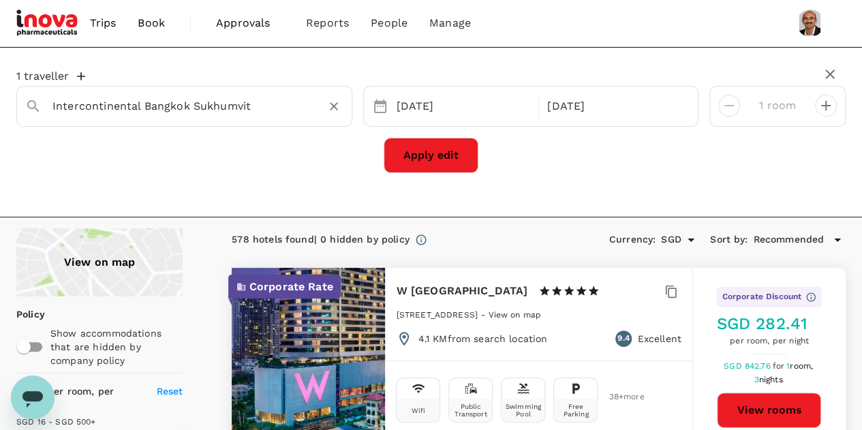
click at [25, 106] on icon at bounding box center [33, 106] width 16 height 16
click at [431, 153] on button "Apply edit" at bounding box center [431, 155] width 95 height 35
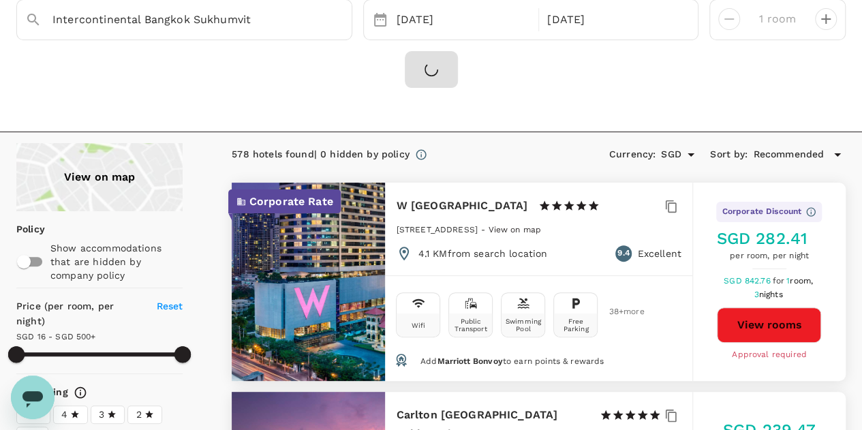
scroll to position [87, 0]
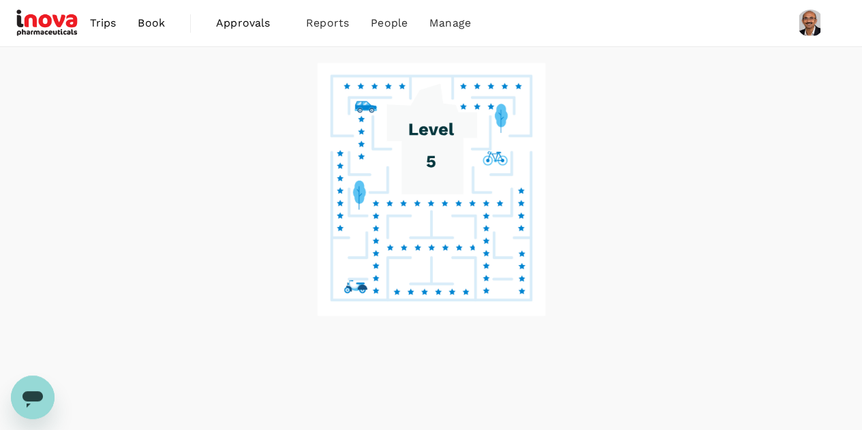
scroll to position [9, 0]
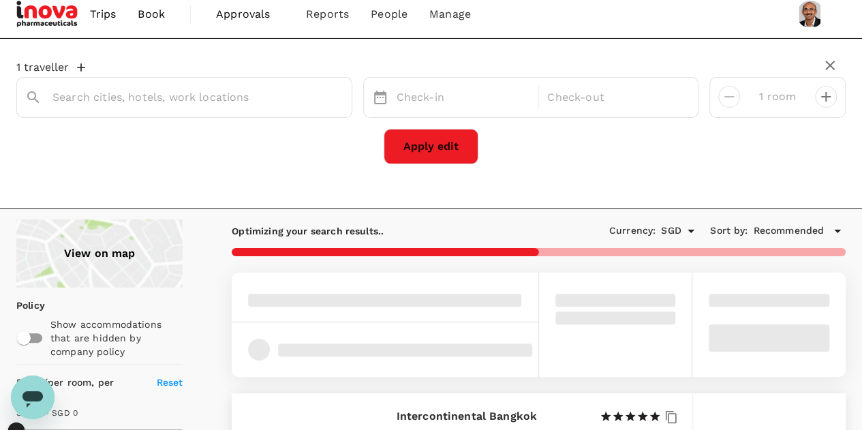
type input "Intercontinental Bangkok Sukhumvit"
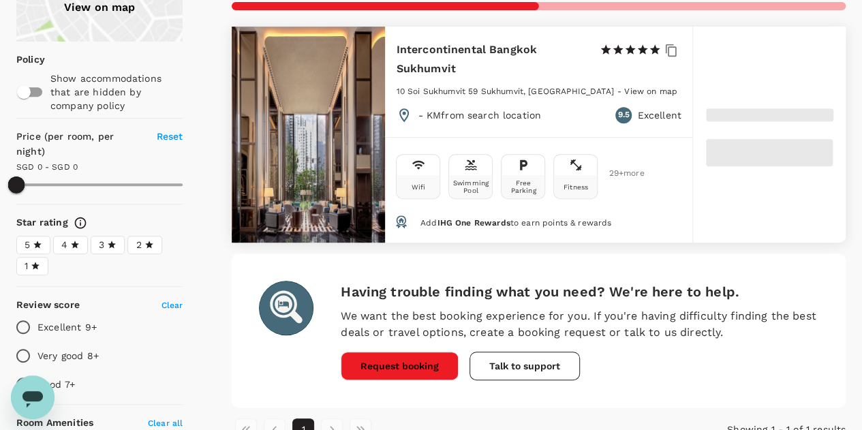
scroll to position [256, 0]
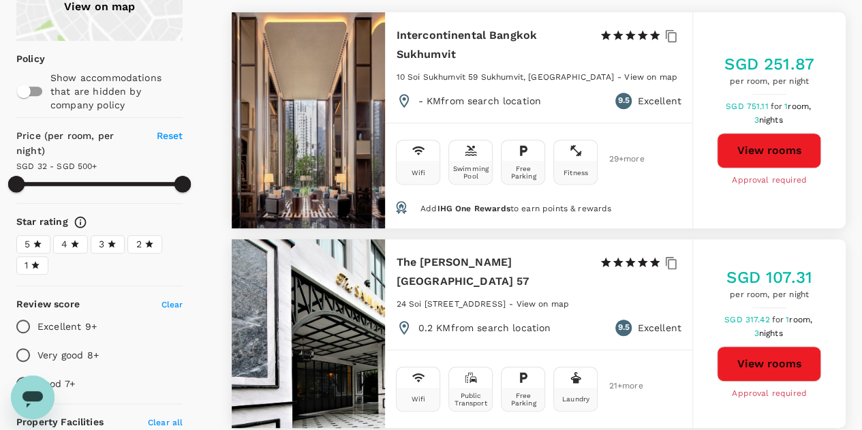
type input "499.47"
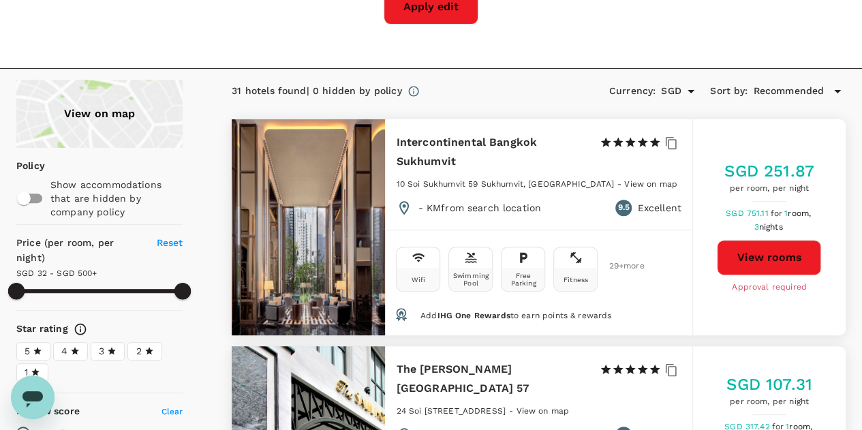
scroll to position [151, 0]
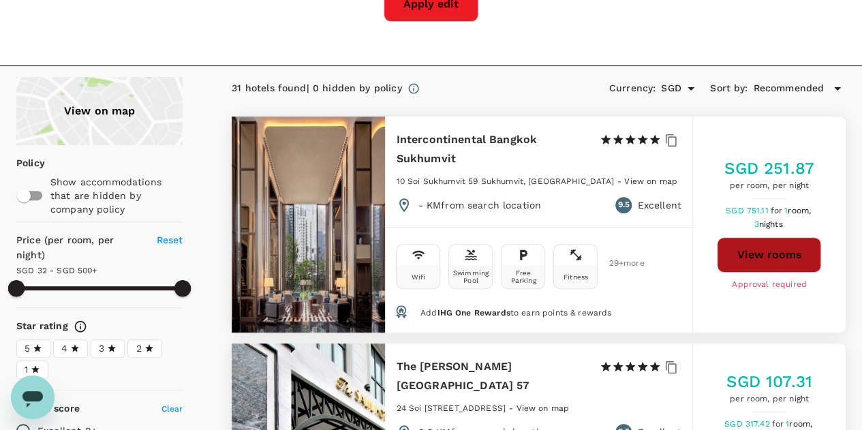
click at [762, 249] on button "View rooms" at bounding box center [769, 254] width 104 height 35
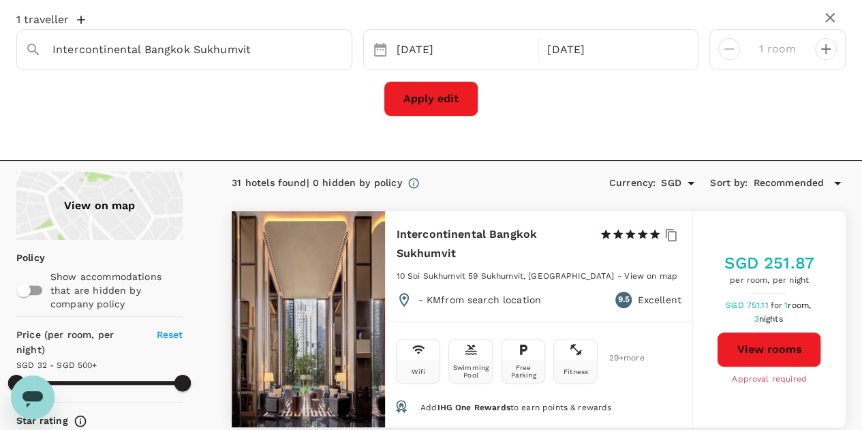
scroll to position [57, 0]
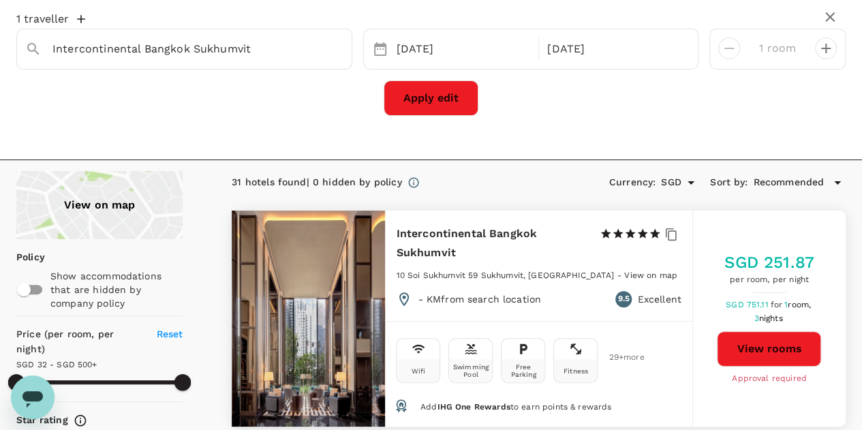
click at [769, 347] on button "View rooms" at bounding box center [769, 348] width 104 height 35
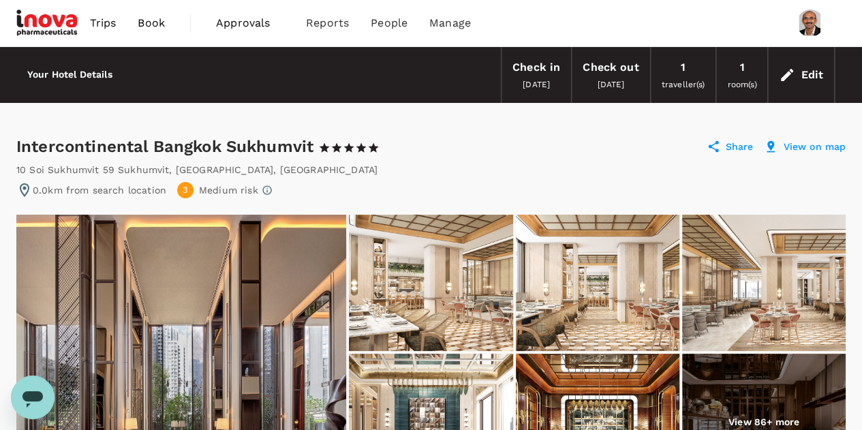
click at [835, 140] on p "View on map" at bounding box center [814, 147] width 63 height 14
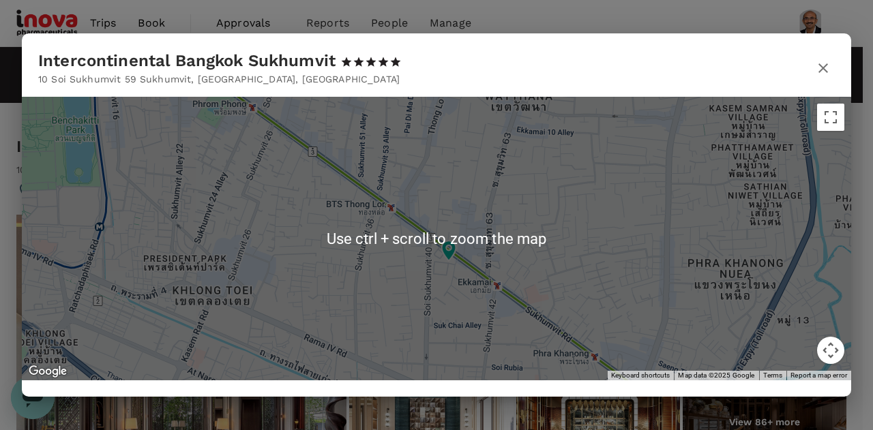
click at [506, 210] on div at bounding box center [436, 239] width 829 height 284
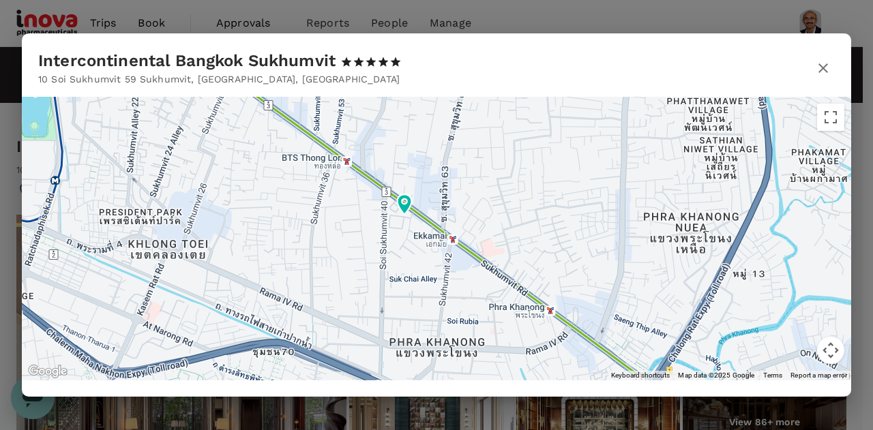
drag, startPoint x: 426, startPoint y: 157, endPoint x: 382, endPoint y: 112, distance: 63.1
click at [382, 112] on div at bounding box center [436, 239] width 829 height 284
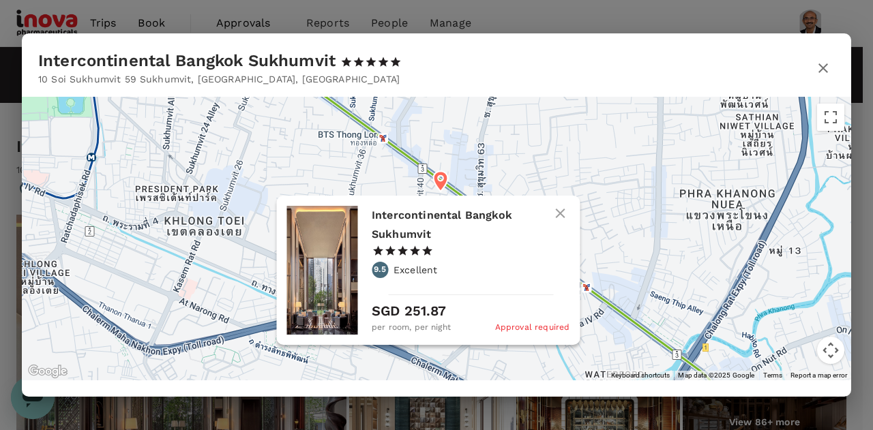
drag, startPoint x: 417, startPoint y: 287, endPoint x: 468, endPoint y: 254, distance: 60.5
click at [468, 254] on div "Intercontinental Bangkok Sukhumvit 1 Star 2 Stars 3 Stars 4 Stars 5 Stars 9.5 E…" at bounding box center [471, 270] width 198 height 129
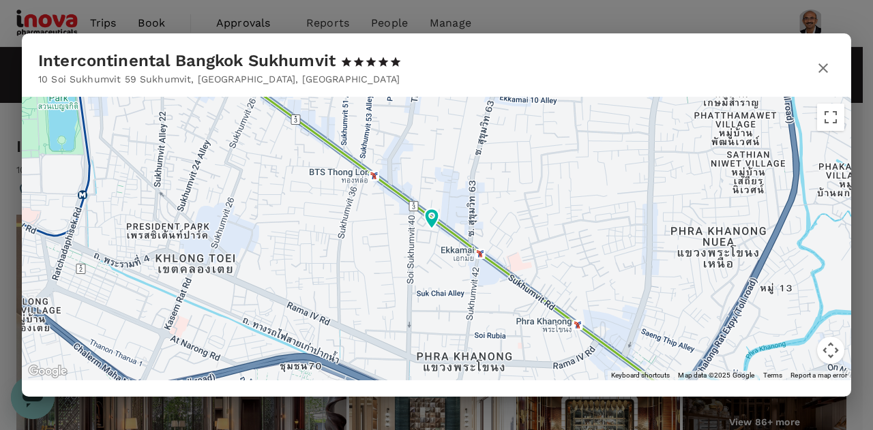
drag, startPoint x: 530, startPoint y: 216, endPoint x: 519, endPoint y: 254, distance: 39.0
click at [519, 254] on div at bounding box center [436, 239] width 829 height 284
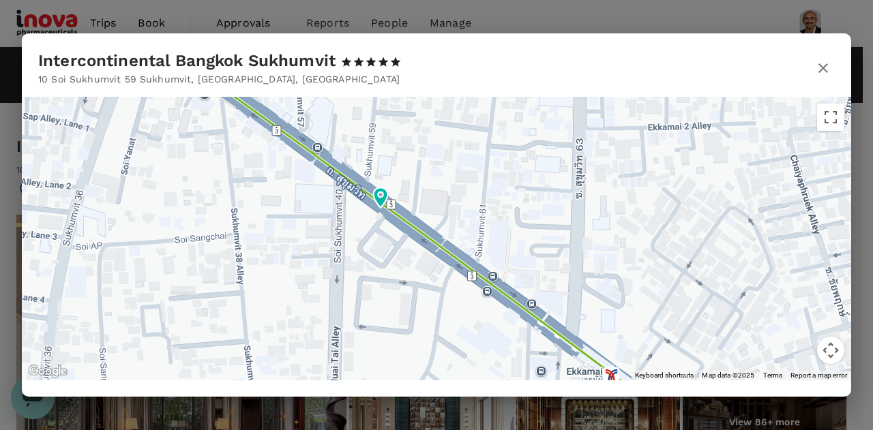
drag, startPoint x: 361, startPoint y: 148, endPoint x: 445, endPoint y: 247, distance: 130.1
click at [445, 247] on div at bounding box center [436, 239] width 829 height 284
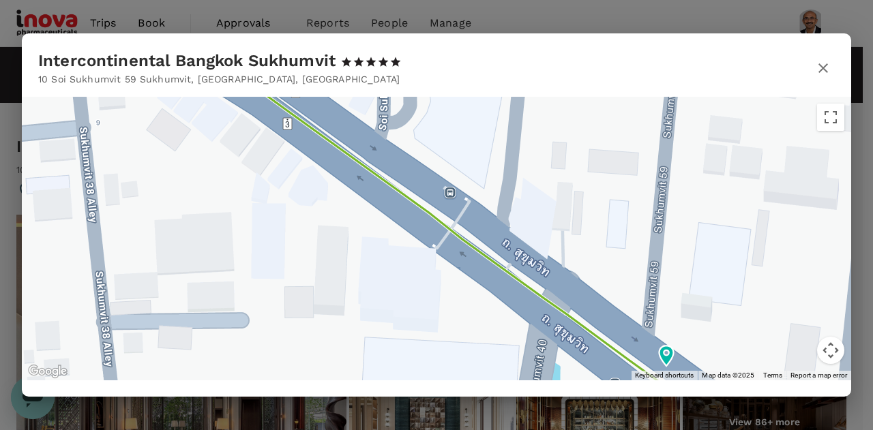
drag, startPoint x: 365, startPoint y: 214, endPoint x: 642, endPoint y: 462, distance: 371.7
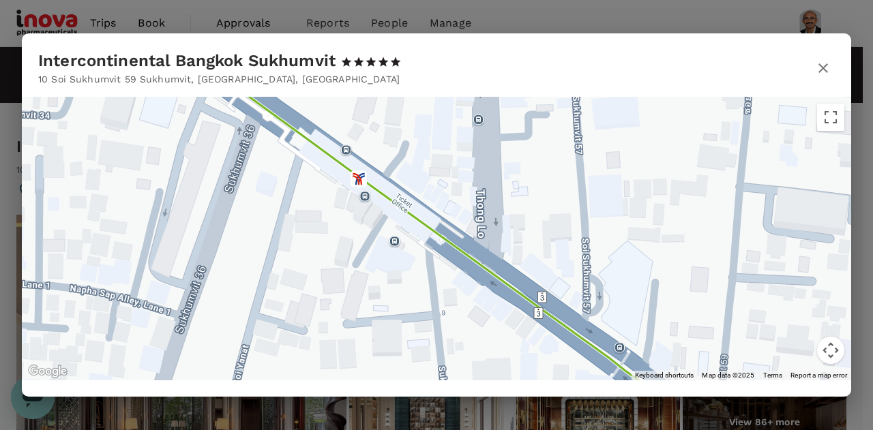
drag, startPoint x: 521, startPoint y: 179, endPoint x: 620, endPoint y: 324, distance: 174.7
click at [620, 324] on div at bounding box center [436, 239] width 829 height 284
click at [822, 66] on icon "button" at bounding box center [823, 68] width 10 height 10
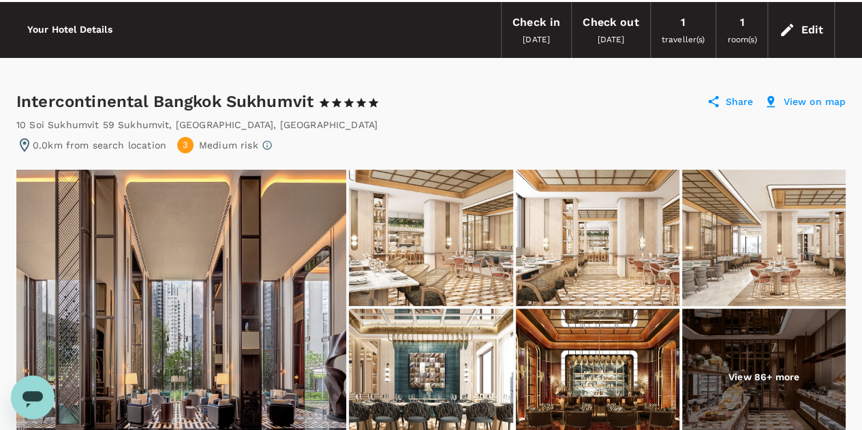
scroll to position [44, 0]
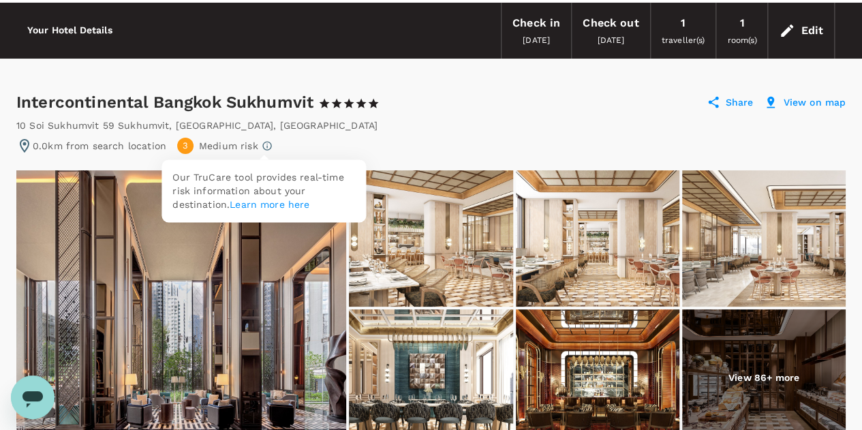
click at [277, 202] on link "Learn more here" at bounding box center [270, 204] width 80 height 11
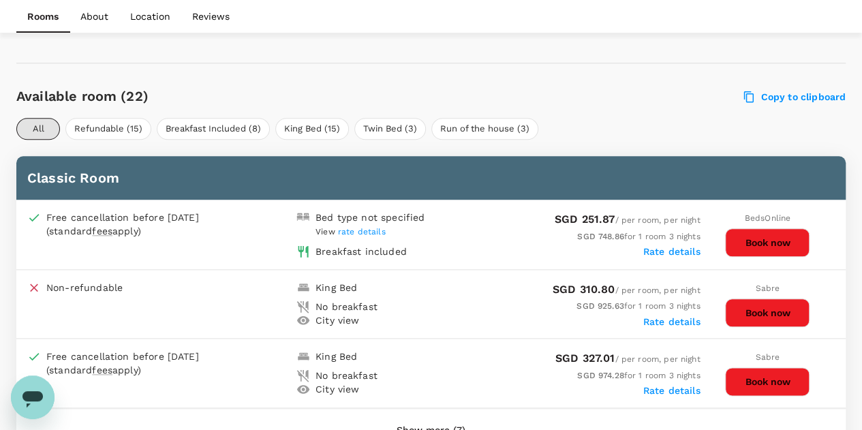
scroll to position [666, 0]
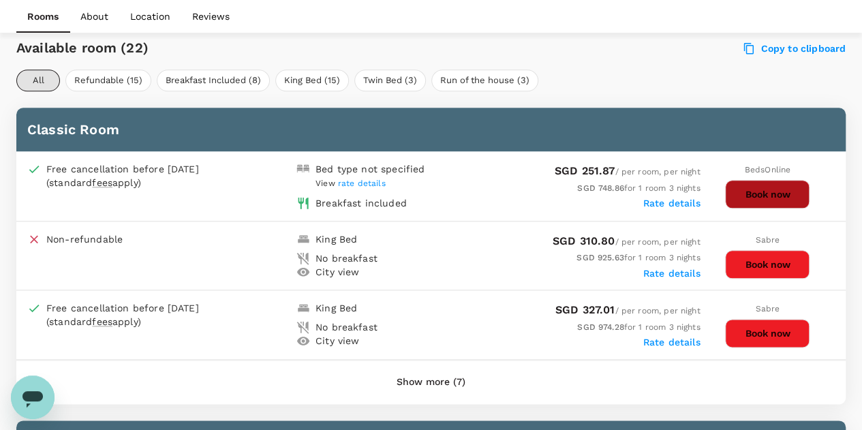
click at [774, 194] on button "Book now" at bounding box center [767, 194] width 85 height 29
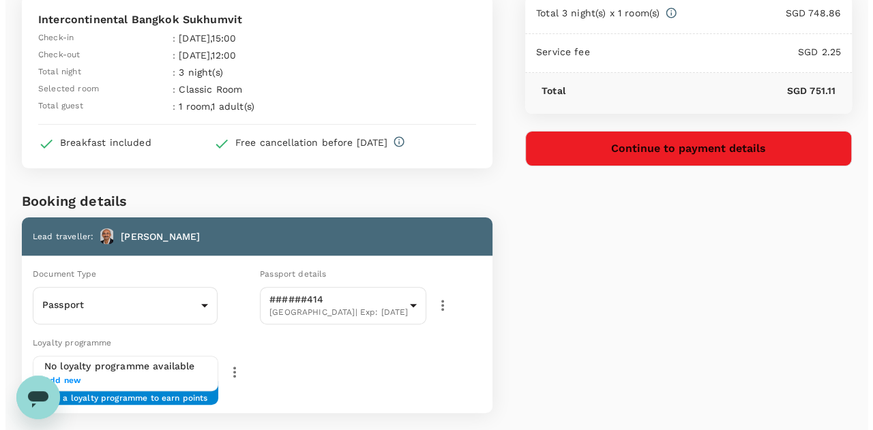
scroll to position [23, 0]
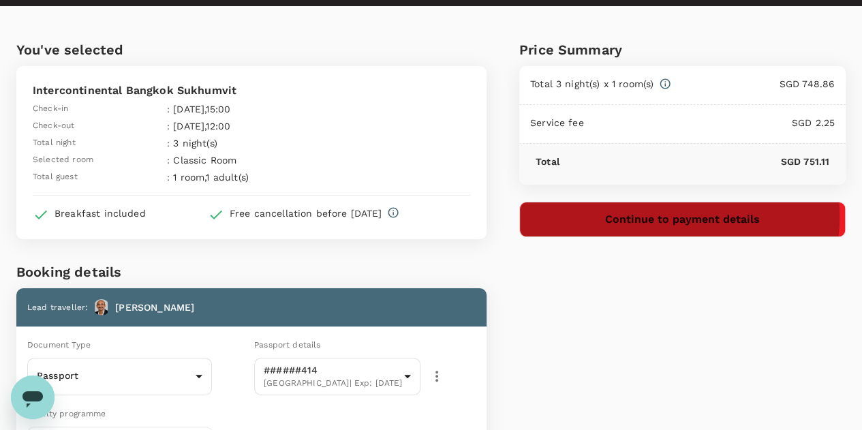
click at [751, 216] on button "Continue to payment details" at bounding box center [682, 219] width 327 height 35
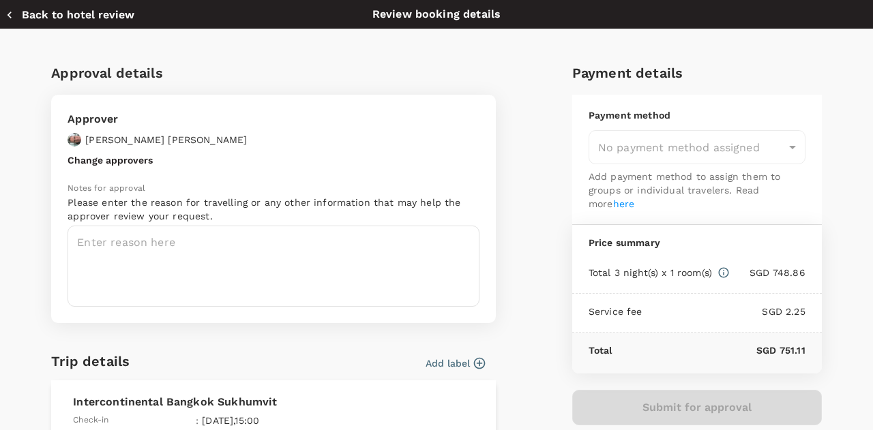
type input "9e677c2c-1b51-4fb9-8b8e-e61d94c42ce6"
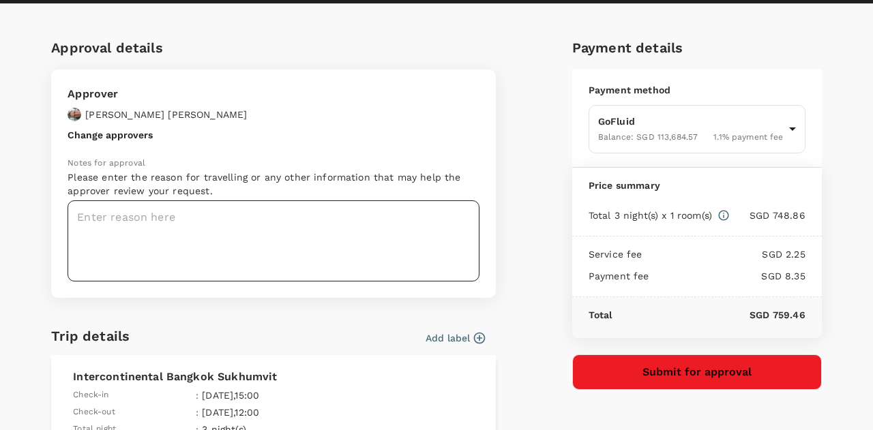
scroll to position [26, 0]
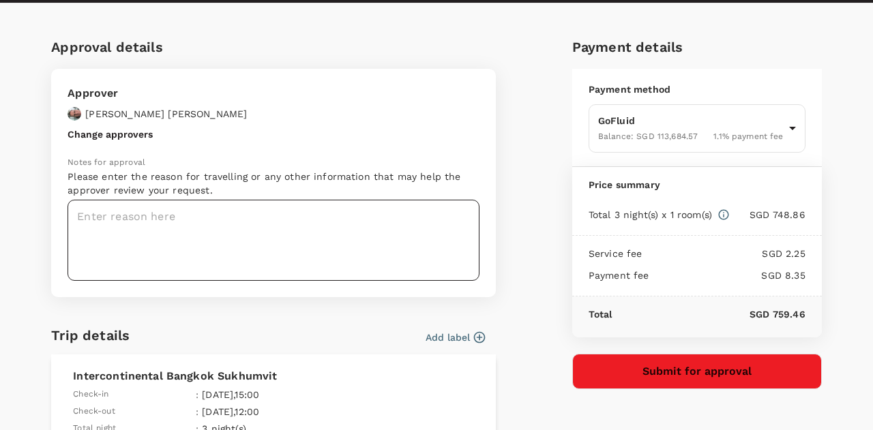
click at [241, 243] on textarea at bounding box center [273, 240] width 412 height 81
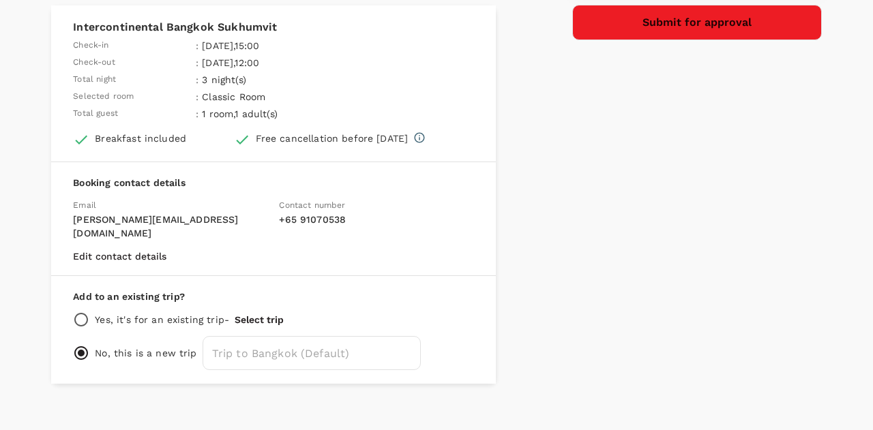
scroll to position [369, 0]
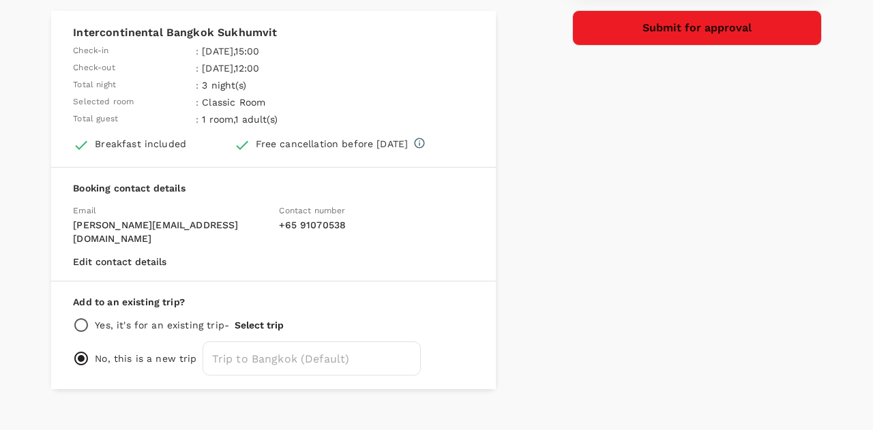
type textarea "Sugar Paste Scale up feasibility trials"
click at [81, 317] on input "radio" at bounding box center [81, 325] width 16 height 16
radio input "true"
radio input "false"
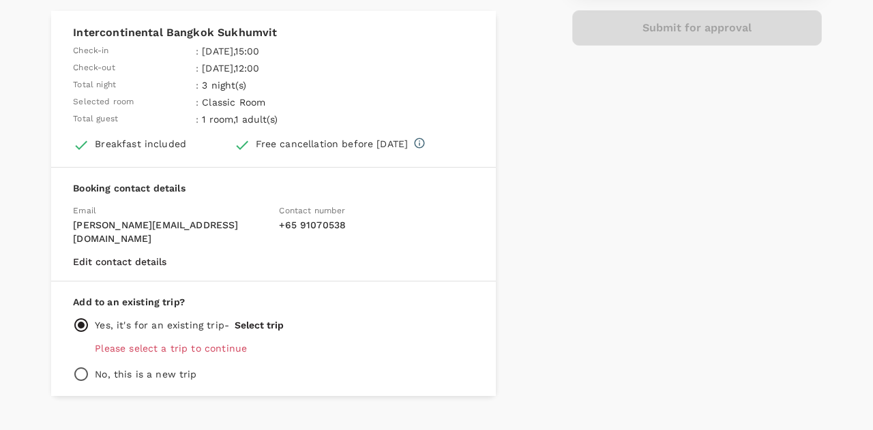
click at [225, 342] on p "Please select a trip to continue" at bounding box center [284, 349] width 379 height 14
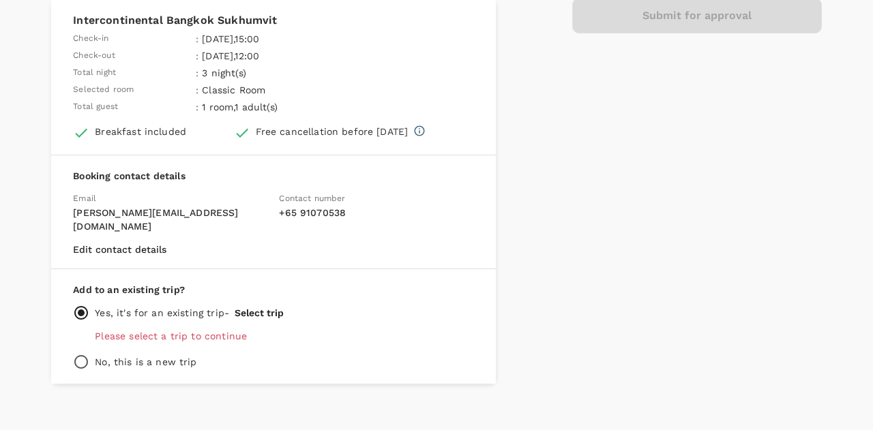
click at [259, 305] on div "Yes, it's for an existing trip - Select trip" at bounding box center [273, 313] width 401 height 16
click at [259, 307] on button "Select trip" at bounding box center [258, 312] width 49 height 11
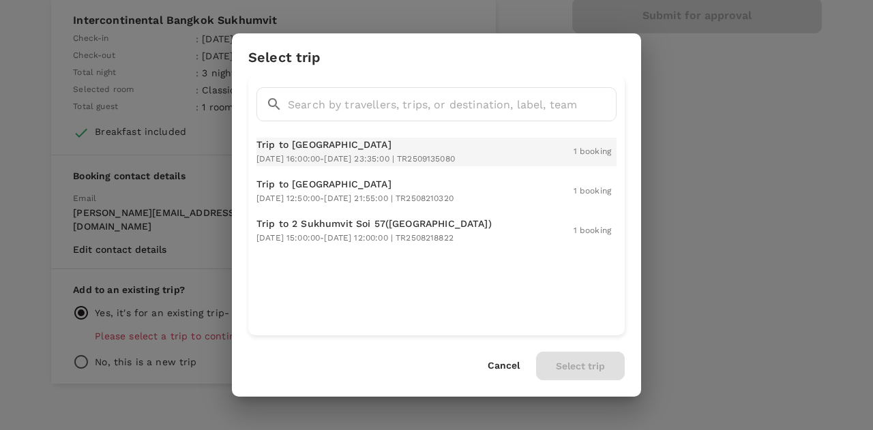
click at [366, 151] on div "Trip to [GEOGRAPHIC_DATA] [DATE] 16:00:00 - [DATE] 23:35:00 | TR2509135080" at bounding box center [355, 152] width 198 height 29
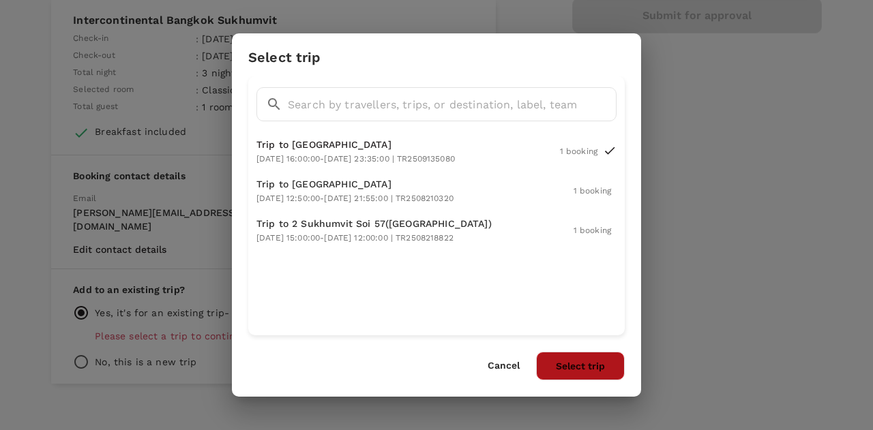
click at [586, 365] on button "Select trip" at bounding box center [580, 366] width 89 height 29
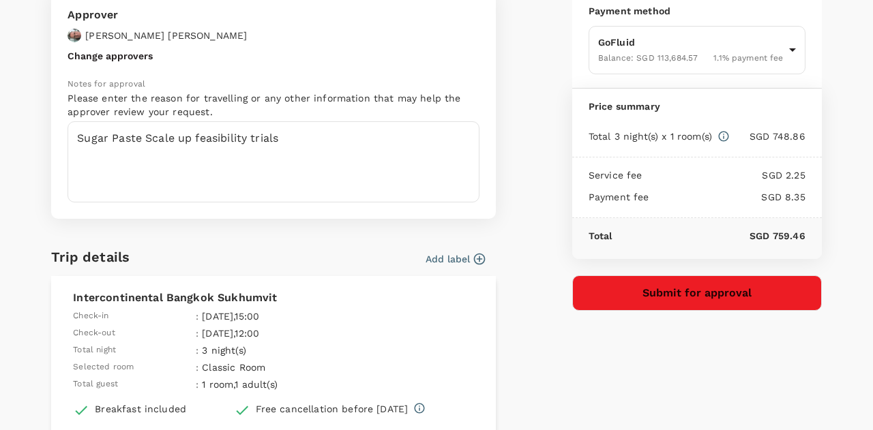
scroll to position [105, 0]
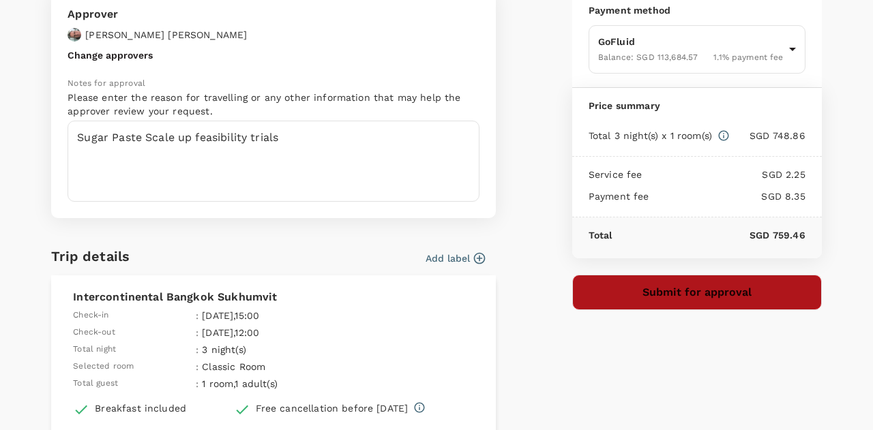
click at [706, 290] on button "Submit for approval" at bounding box center [696, 292] width 249 height 35
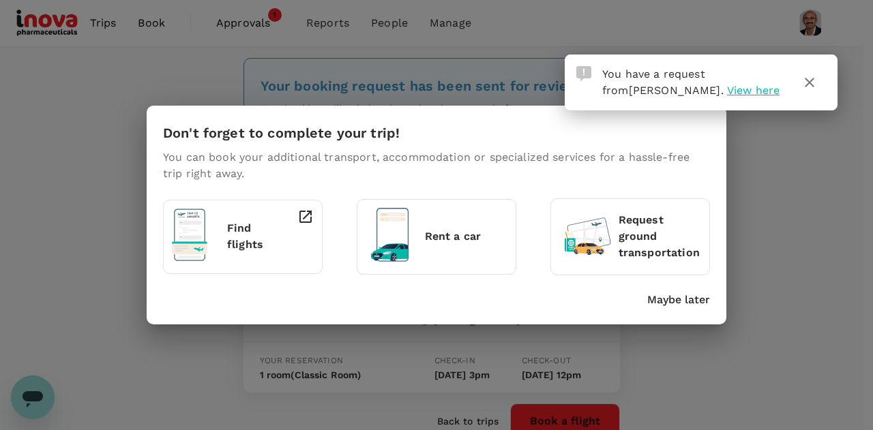
click at [727, 87] on span "View here" at bounding box center [753, 90] width 52 height 13
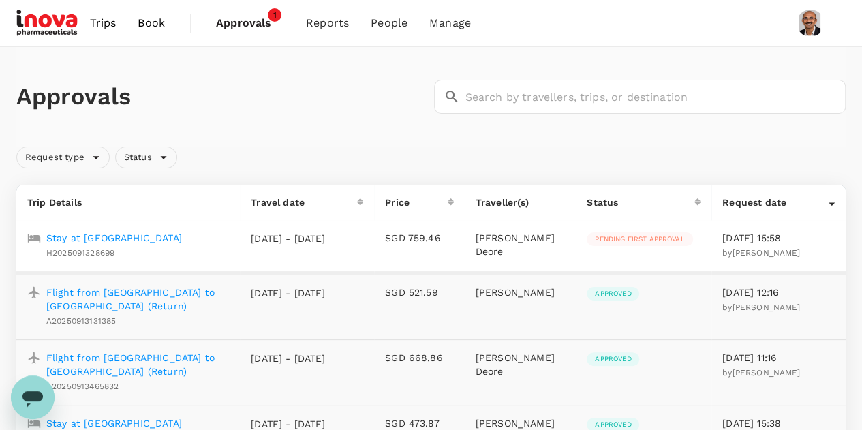
click at [181, 238] on p "Stay at [GEOGRAPHIC_DATA]" at bounding box center [114, 238] width 136 height 14
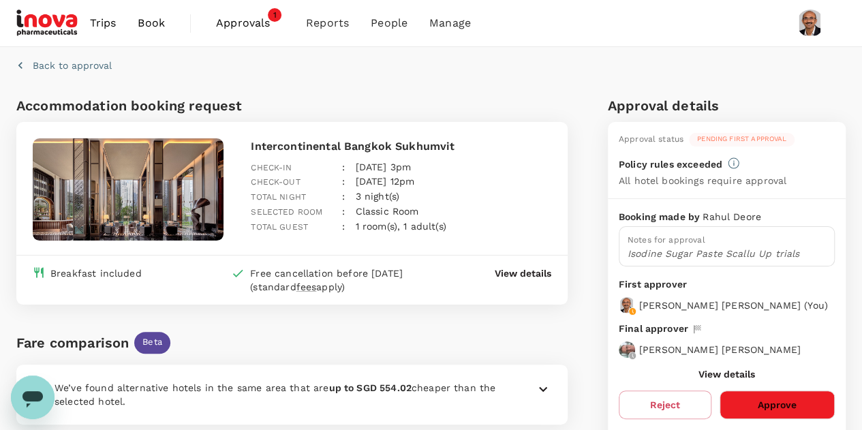
click at [772, 404] on button "Approve" at bounding box center [777, 405] width 115 height 29
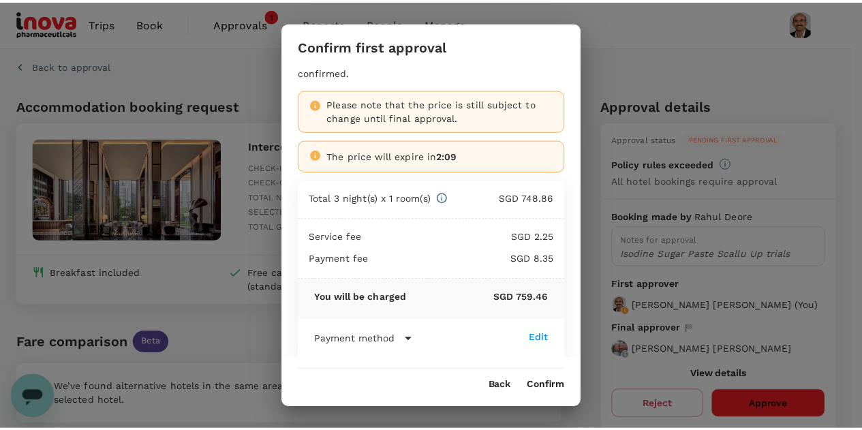
scroll to position [29, 0]
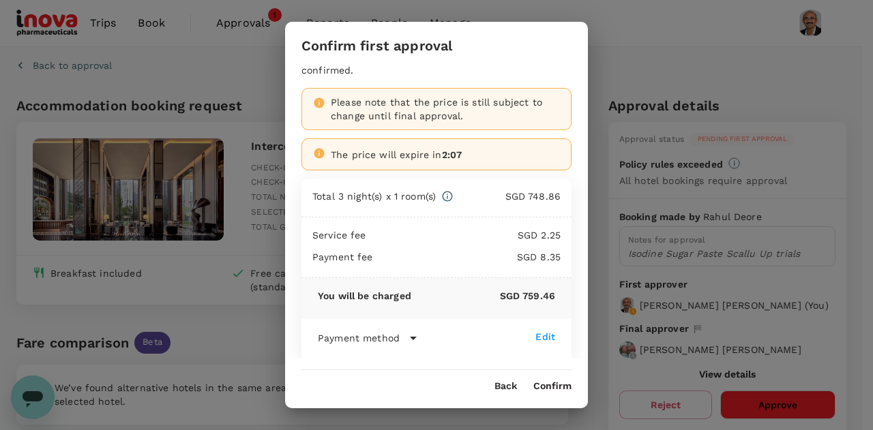
click at [564, 389] on button "Confirm" at bounding box center [552, 386] width 38 height 11
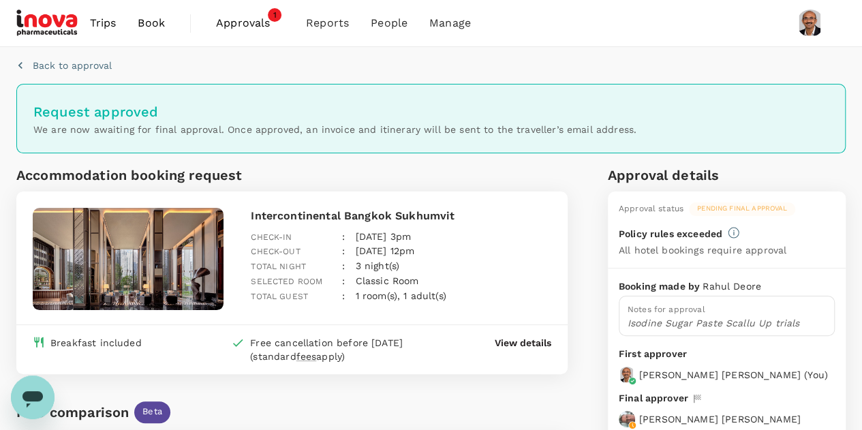
click at [445, 137] on div "Request approved We are now awaiting for final approval. Once approved, an invo…" at bounding box center [431, 119] width 830 height 70
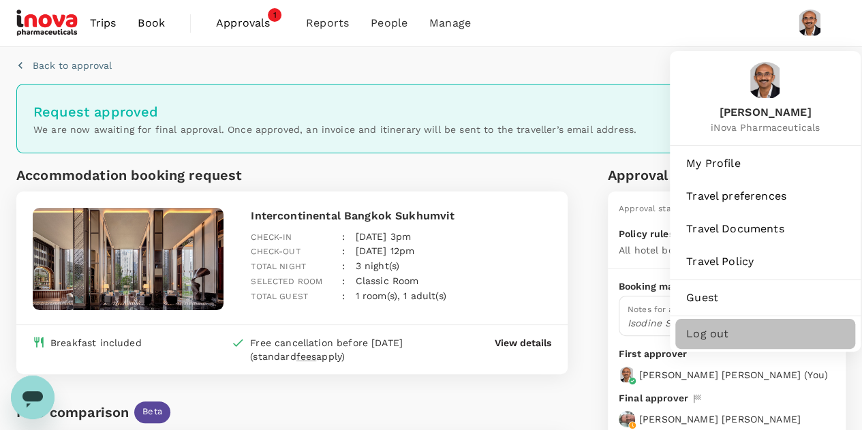
click at [718, 326] on span "Log out" at bounding box center [765, 334] width 158 height 16
